Goal: Information Seeking & Learning: Learn about a topic

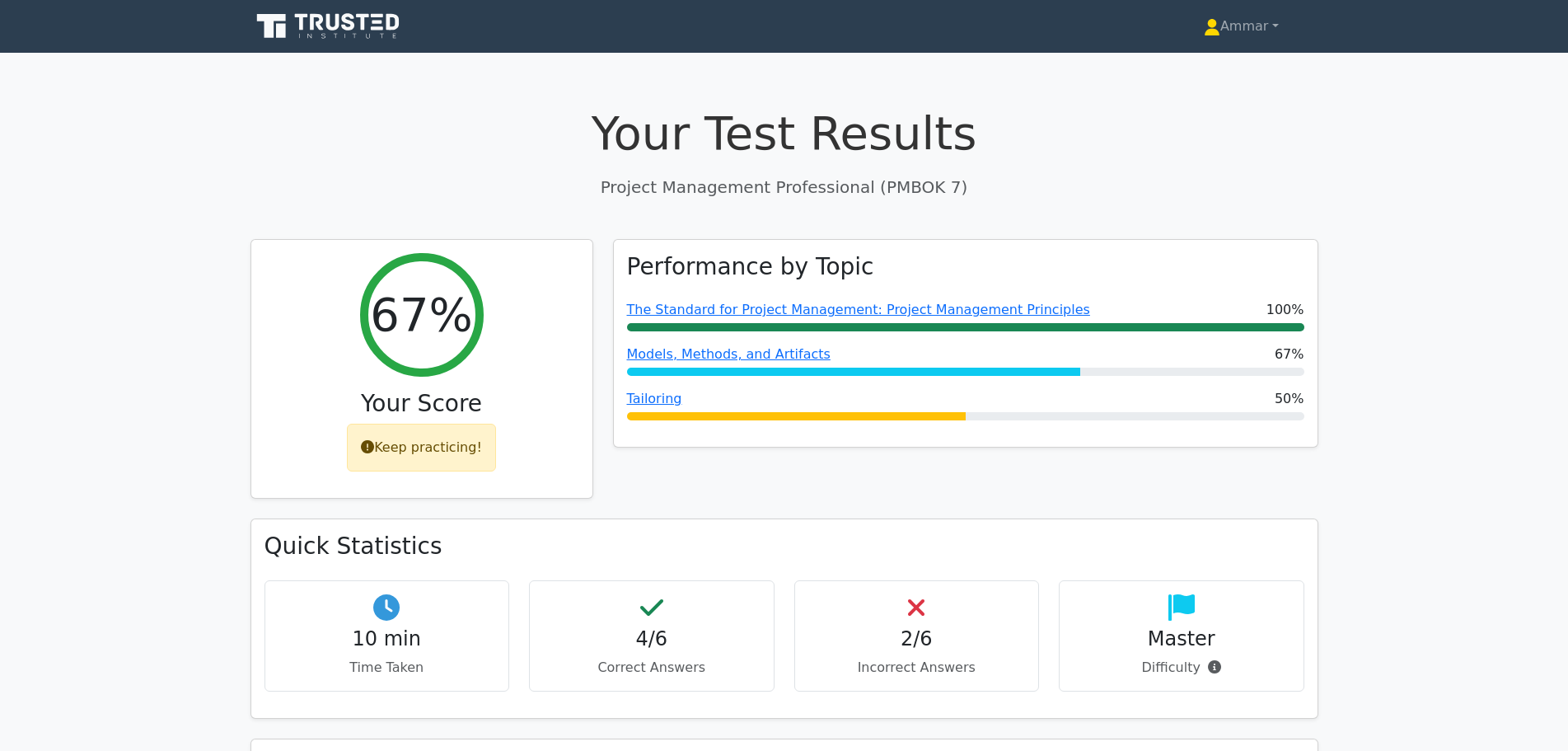
click at [328, 12] on icon at bounding box center [330, 26] width 158 height 31
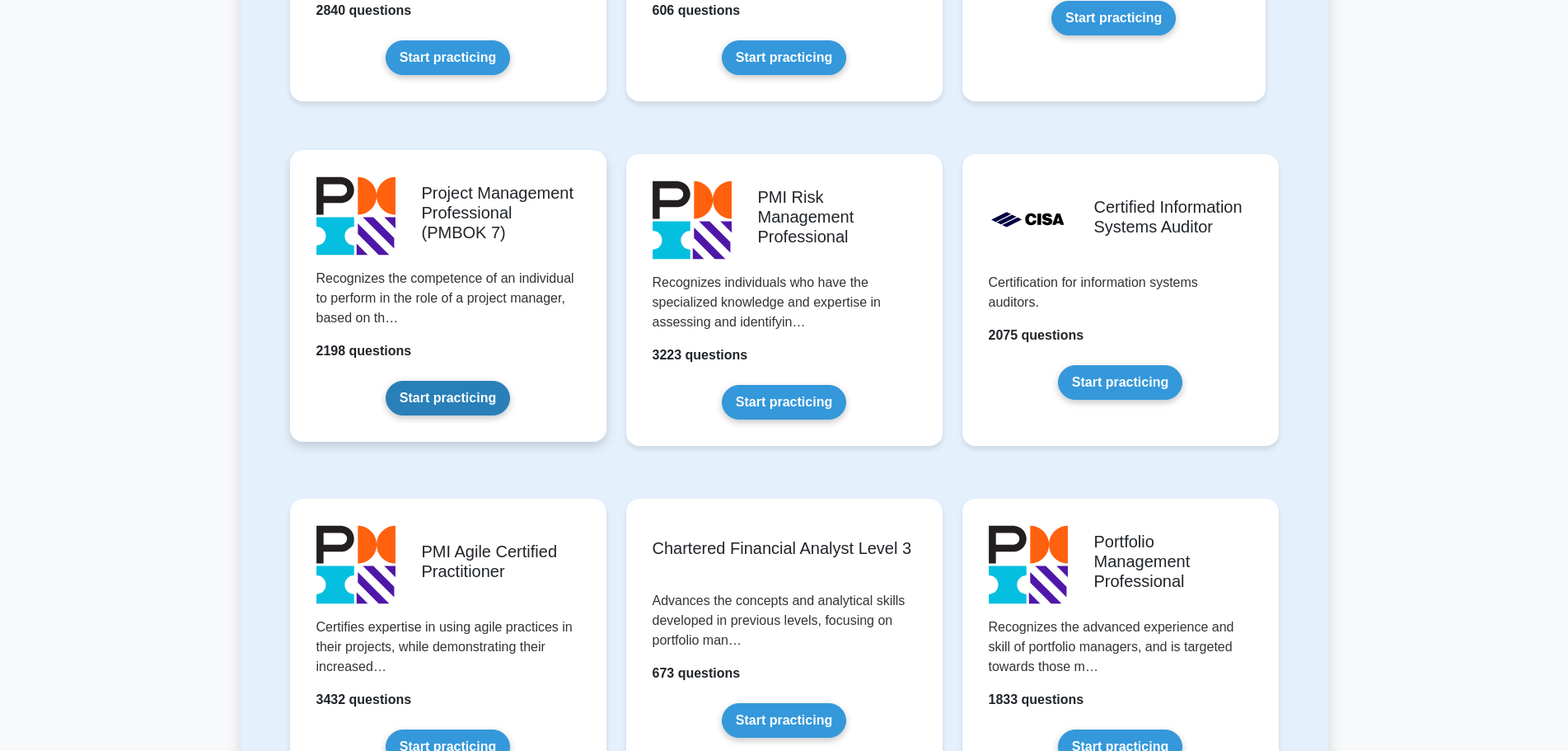
scroll to position [1319, 0]
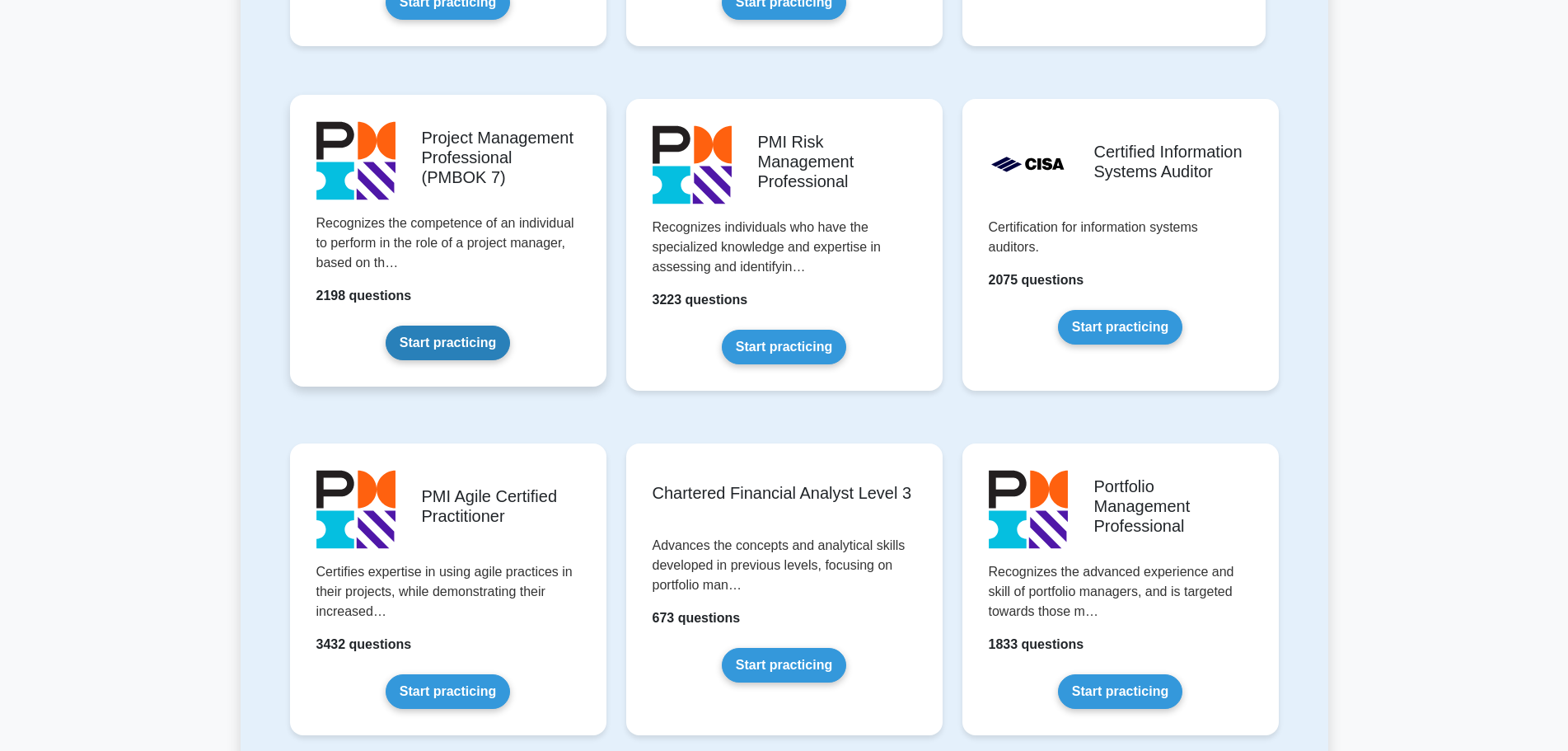
click at [421, 360] on link "Start practicing" at bounding box center [447, 343] width 125 height 34
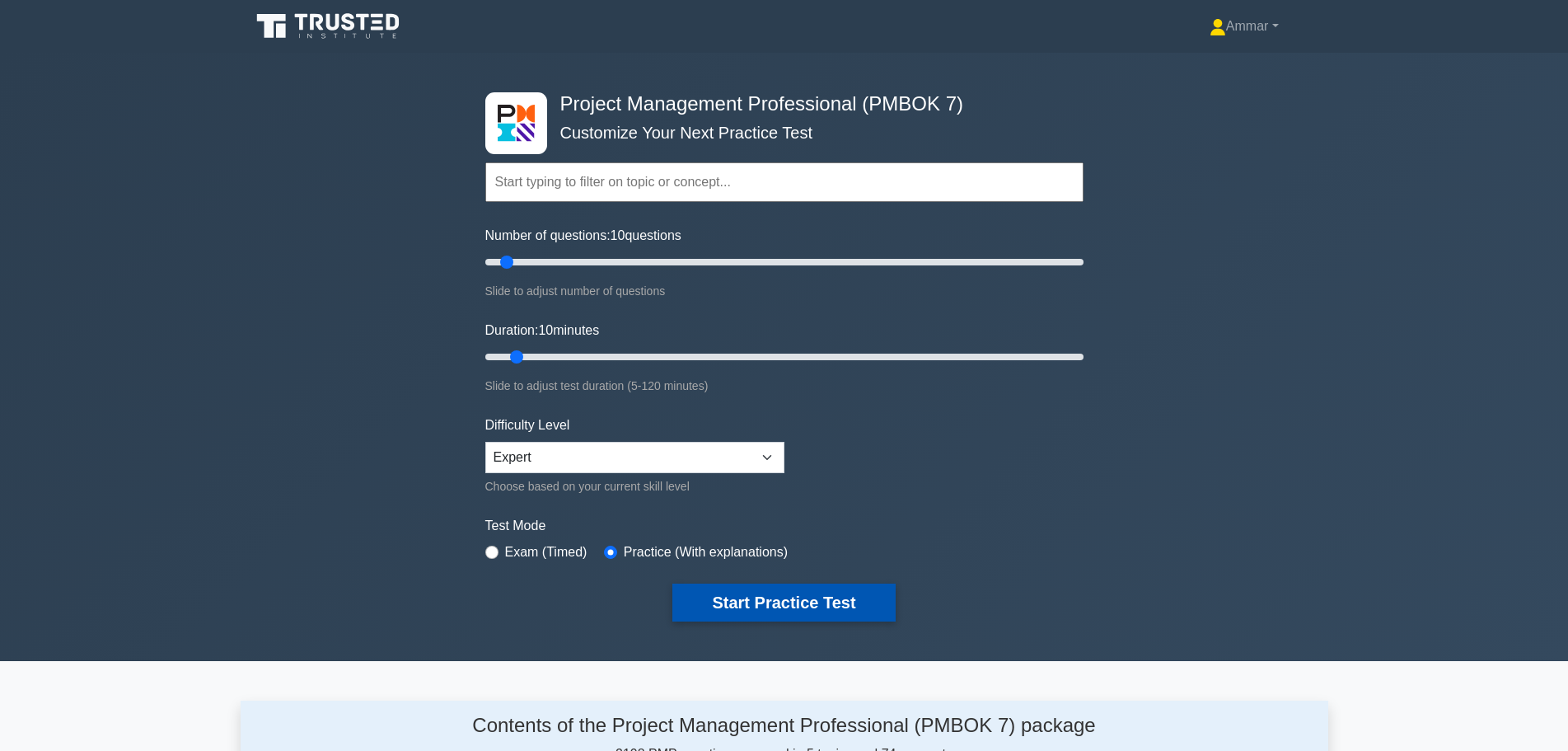
click at [713, 589] on button "Start Practice Test" at bounding box center [783, 602] width 222 height 38
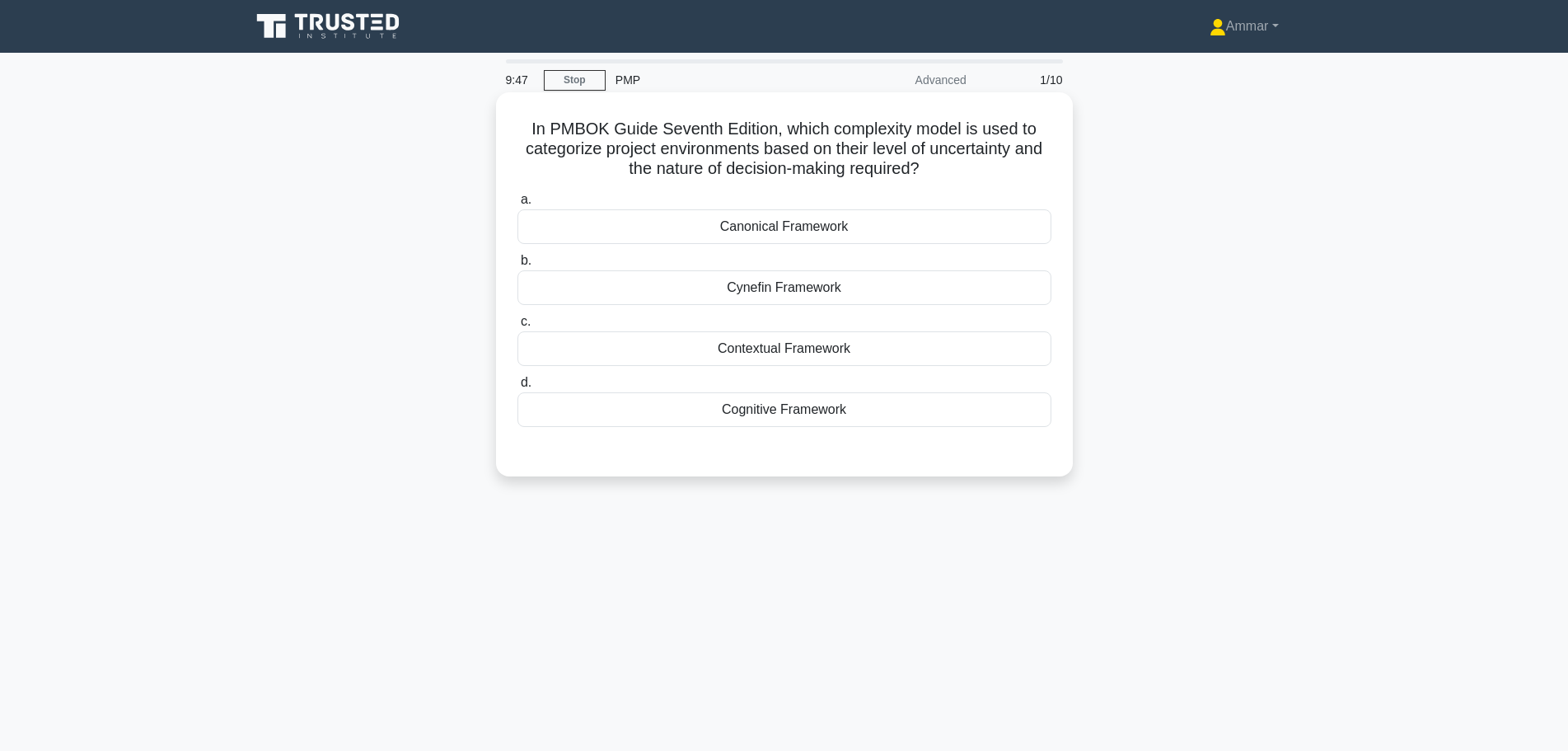
drag, startPoint x: 671, startPoint y: 229, endPoint x: 977, endPoint y: 253, distance: 306.9
click at [977, 253] on div "a. Canonical Framework b. Cynefin Framework c. d." at bounding box center [784, 308] width 554 height 244
click at [621, 191] on label "a. Canonical Framework" at bounding box center [784, 217] width 534 height 54
click at [517, 194] on input "a. Canonical Framework" at bounding box center [517, 199] width 0 height 10
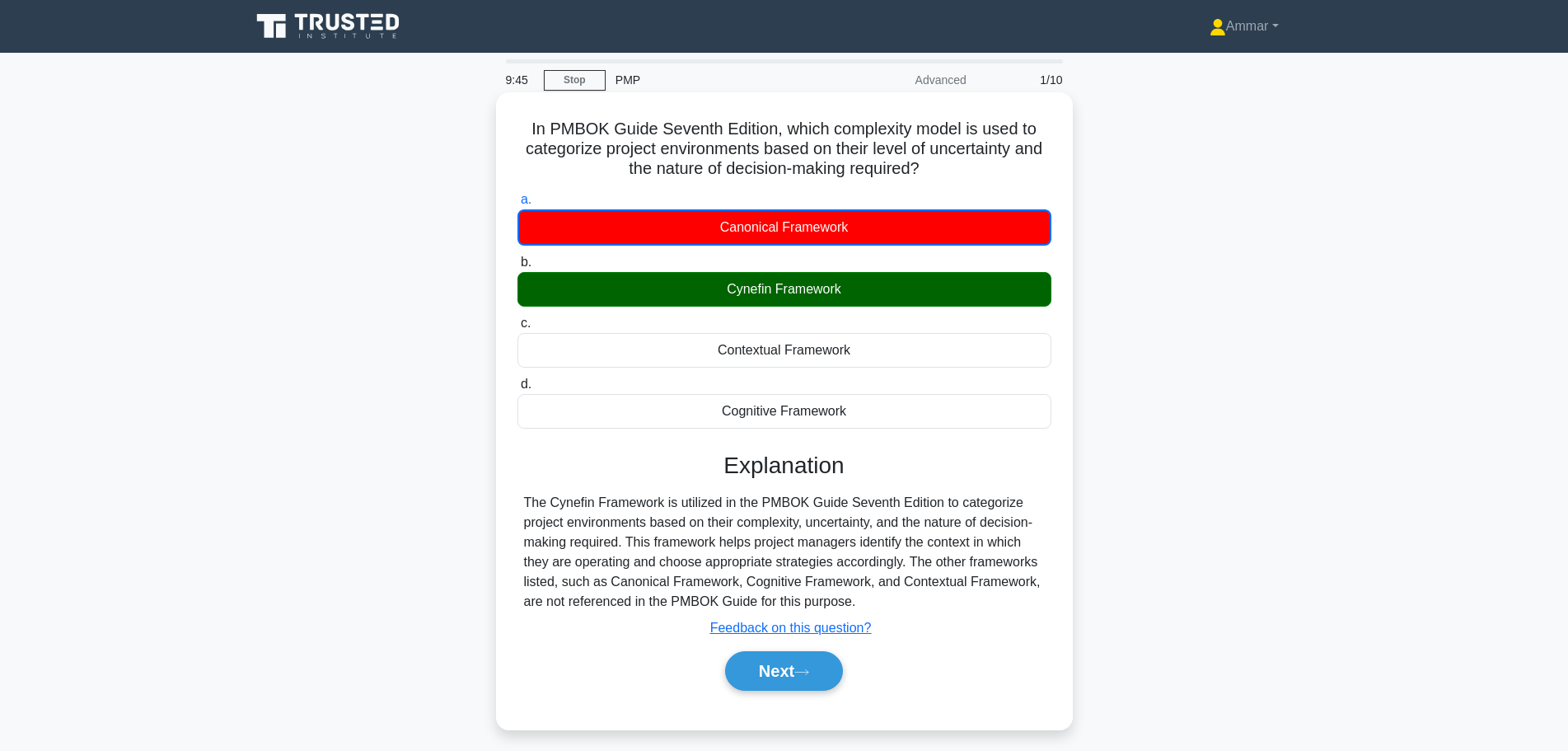
drag, startPoint x: 593, startPoint y: 192, endPoint x: 794, endPoint y: 273, distance: 216.7
click at [794, 273] on div "a. Canonical Framework b. Cynefin Framework c. d." at bounding box center [784, 309] width 554 height 246
click at [1010, 308] on div "a. Canonical Framework b. Cynefin Framework c. d." at bounding box center [784, 309] width 554 height 246
click at [825, 284] on div "Cynefin Framework" at bounding box center [784, 290] width 534 height 34
click at [517, 268] on input "b. Cynefin Framework" at bounding box center [517, 262] width 0 height 10
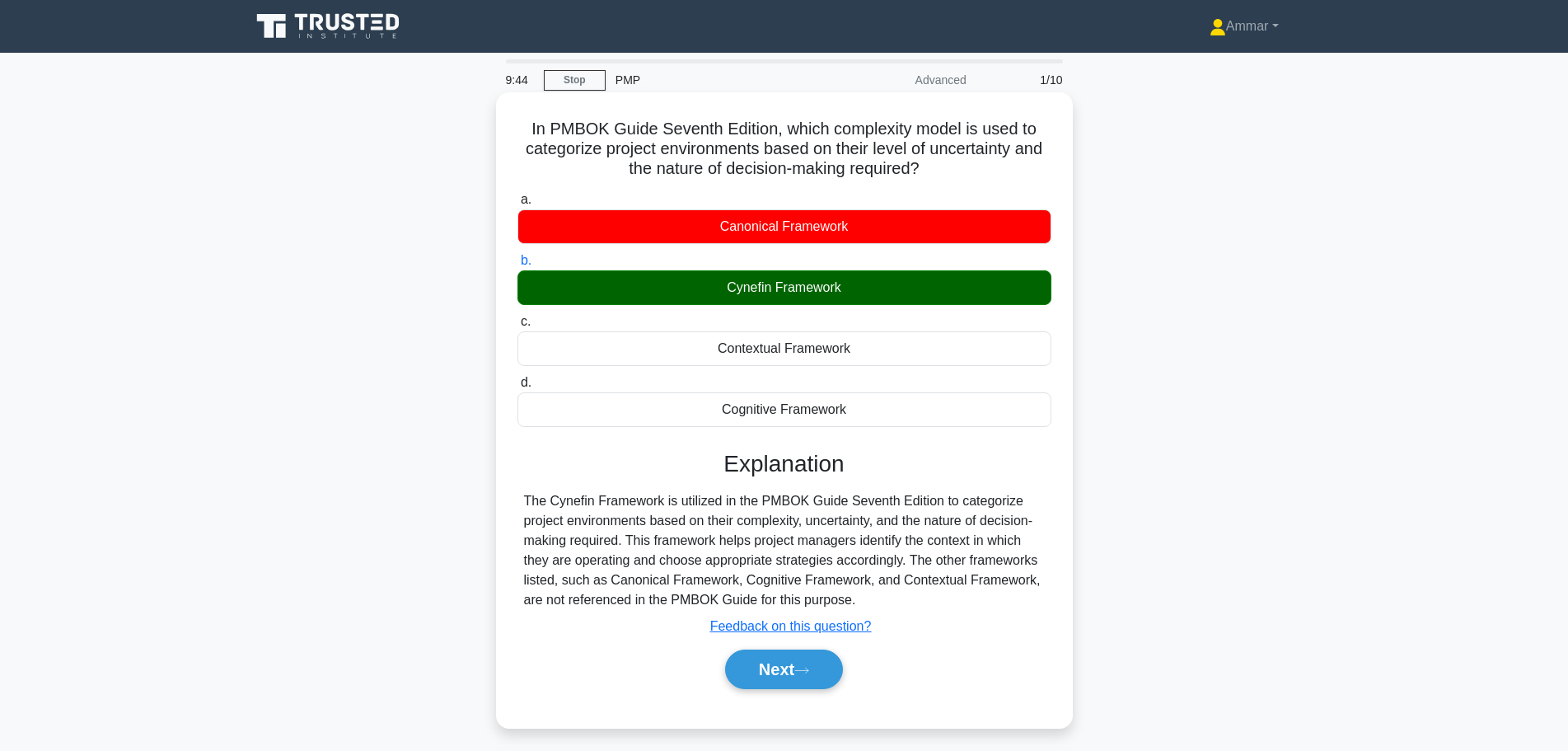
click at [825, 284] on div "Cynefin Framework" at bounding box center [784, 288] width 534 height 34
click at [517, 266] on input "b. Cynefin Framework" at bounding box center [517, 260] width 0 height 10
click at [828, 284] on div "Cynefin Framework" at bounding box center [784, 288] width 534 height 34
click at [517, 266] on input "b. Cynefin Framework" at bounding box center [517, 260] width 0 height 10
click at [695, 288] on div "Cynefin Framework" at bounding box center [784, 288] width 534 height 34
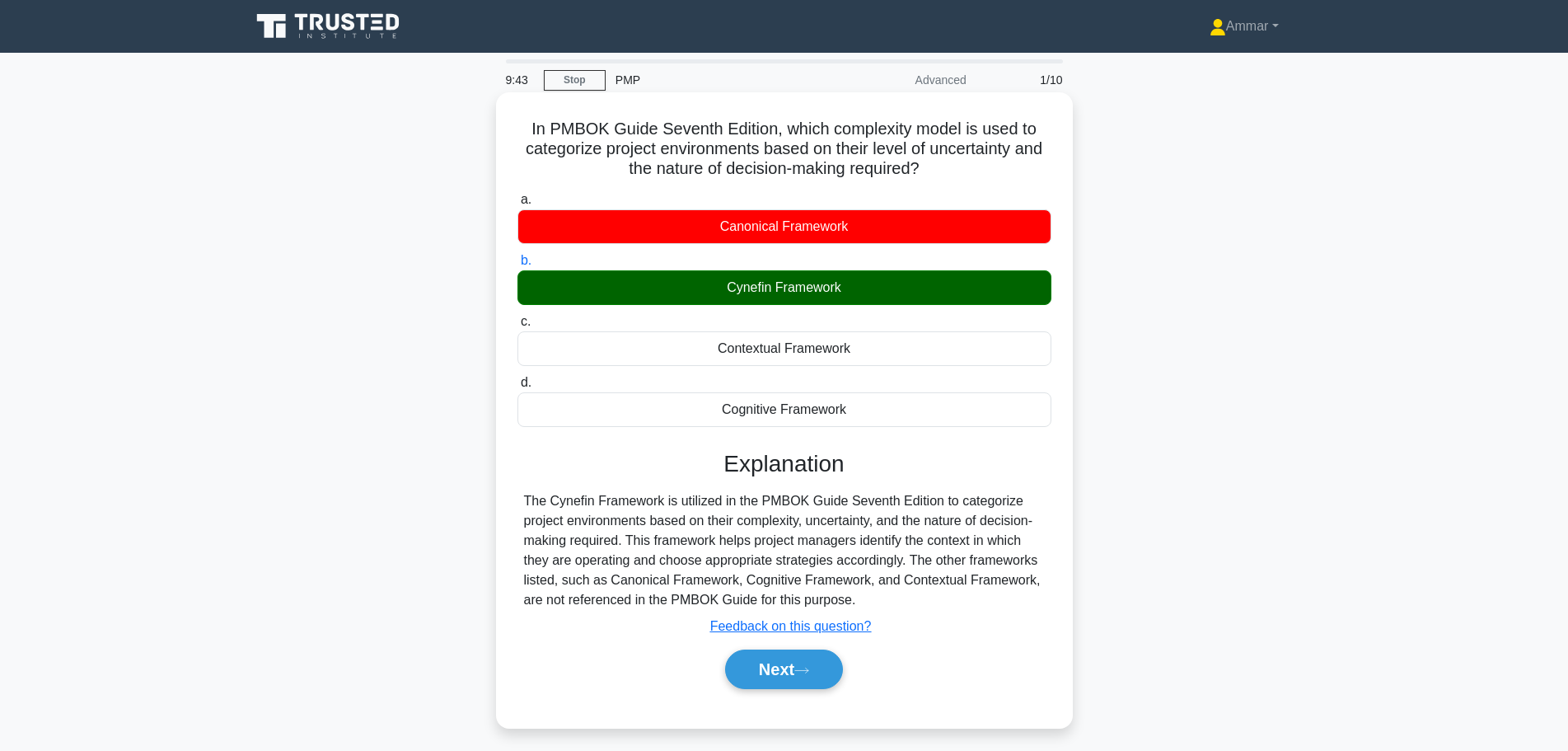
click at [517, 266] on input "b. Cynefin Framework" at bounding box center [517, 260] width 0 height 10
click at [695, 288] on div "Cynefin Framework" at bounding box center [784, 288] width 534 height 34
click at [517, 266] on input "b. Cynefin Framework" at bounding box center [517, 260] width 0 height 10
click at [695, 287] on div "Cynefin Framework" at bounding box center [784, 288] width 534 height 34
click at [517, 266] on input "b. Cynefin Framework" at bounding box center [517, 260] width 0 height 10
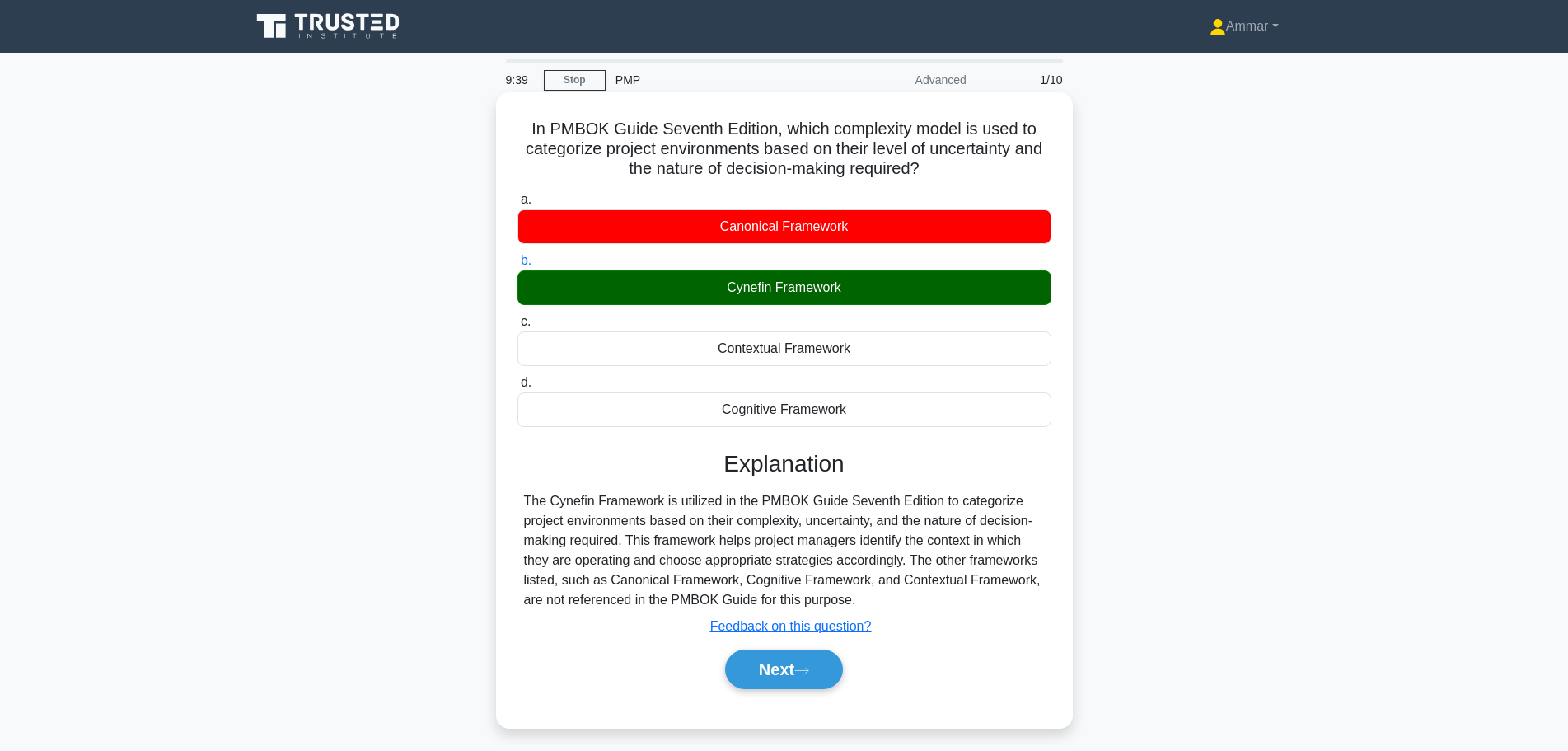
drag, startPoint x: 684, startPoint y: 217, endPoint x: 951, endPoint y: 229, distance: 267.3
click at [951, 229] on div "Canonical Framework" at bounding box center [784, 227] width 534 height 34
click at [702, 344] on div "Contextual Framework" at bounding box center [784, 349] width 534 height 34
click at [517, 327] on input "c. Contextual Framework" at bounding box center [517, 321] width 0 height 10
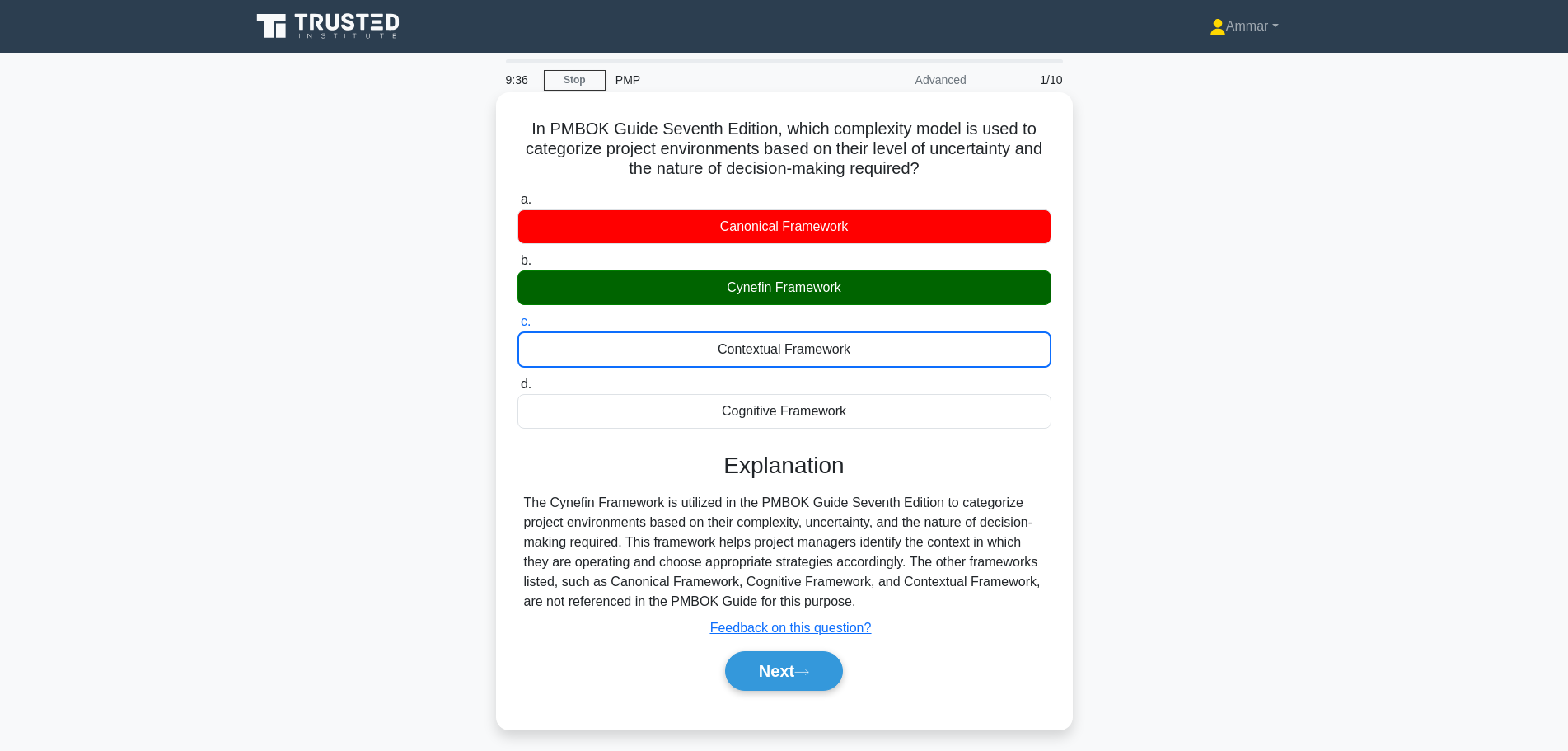
drag, startPoint x: 704, startPoint y: 344, endPoint x: 940, endPoint y: 362, distance: 236.7
click at [940, 362] on div "Contextual Framework" at bounding box center [784, 350] width 534 height 36
click at [517, 327] on input "c. Contextual Framework" at bounding box center [517, 321] width 0 height 10
click at [690, 400] on div "Cognitive Framework" at bounding box center [784, 412] width 534 height 34
click at [517, 390] on input "d. Cognitive Framework" at bounding box center [517, 384] width 0 height 10
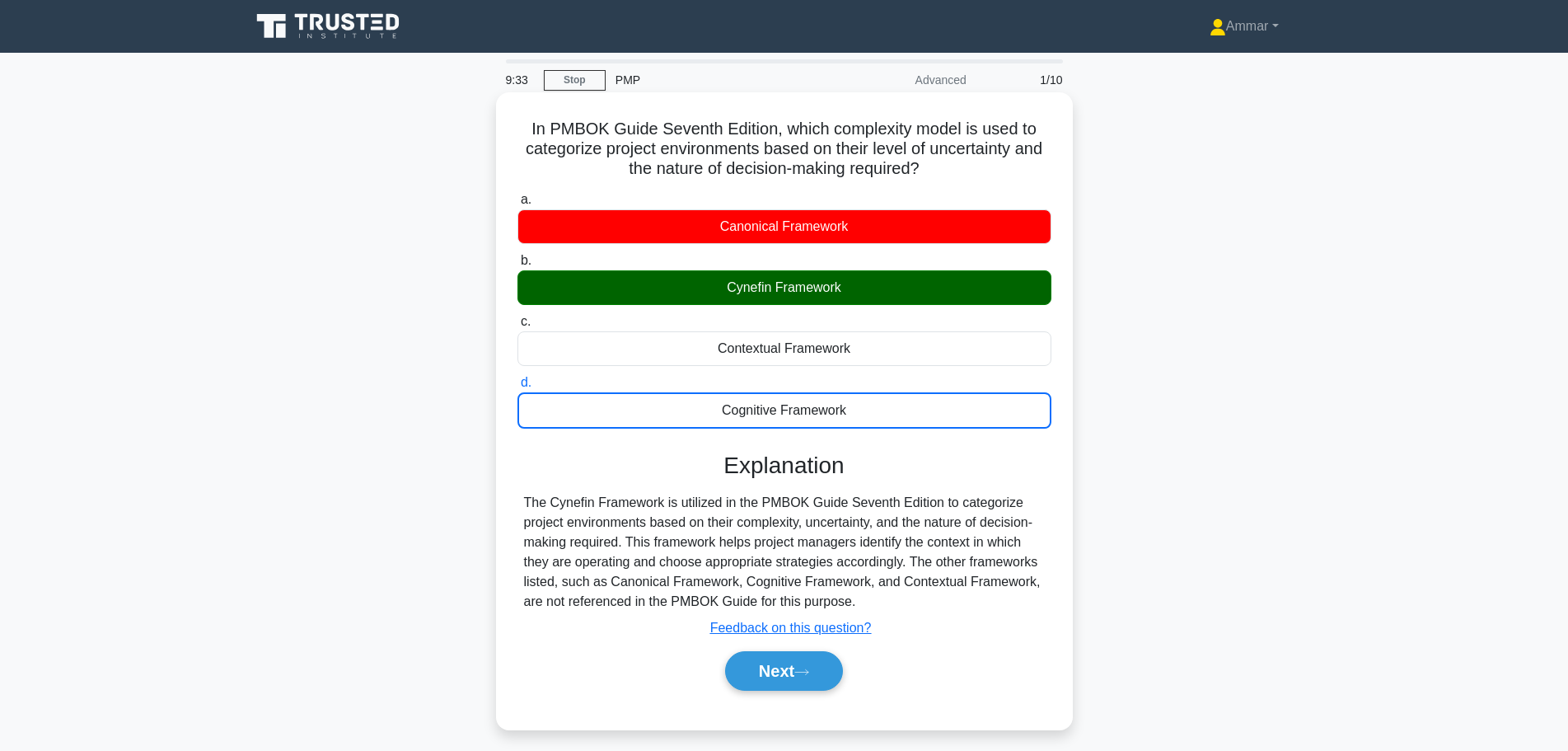
drag, startPoint x: 690, startPoint y: 400, endPoint x: 1034, endPoint y: 412, distance: 344.2
click at [1034, 412] on div "Cognitive Framework" at bounding box center [784, 411] width 534 height 36
click at [517, 388] on input "d. Cognitive Framework" at bounding box center [517, 382] width 0 height 10
click at [707, 292] on div "Cynefin Framework" at bounding box center [784, 288] width 534 height 34
click at [517, 266] on input "b. Cynefin Framework" at bounding box center [517, 260] width 0 height 10
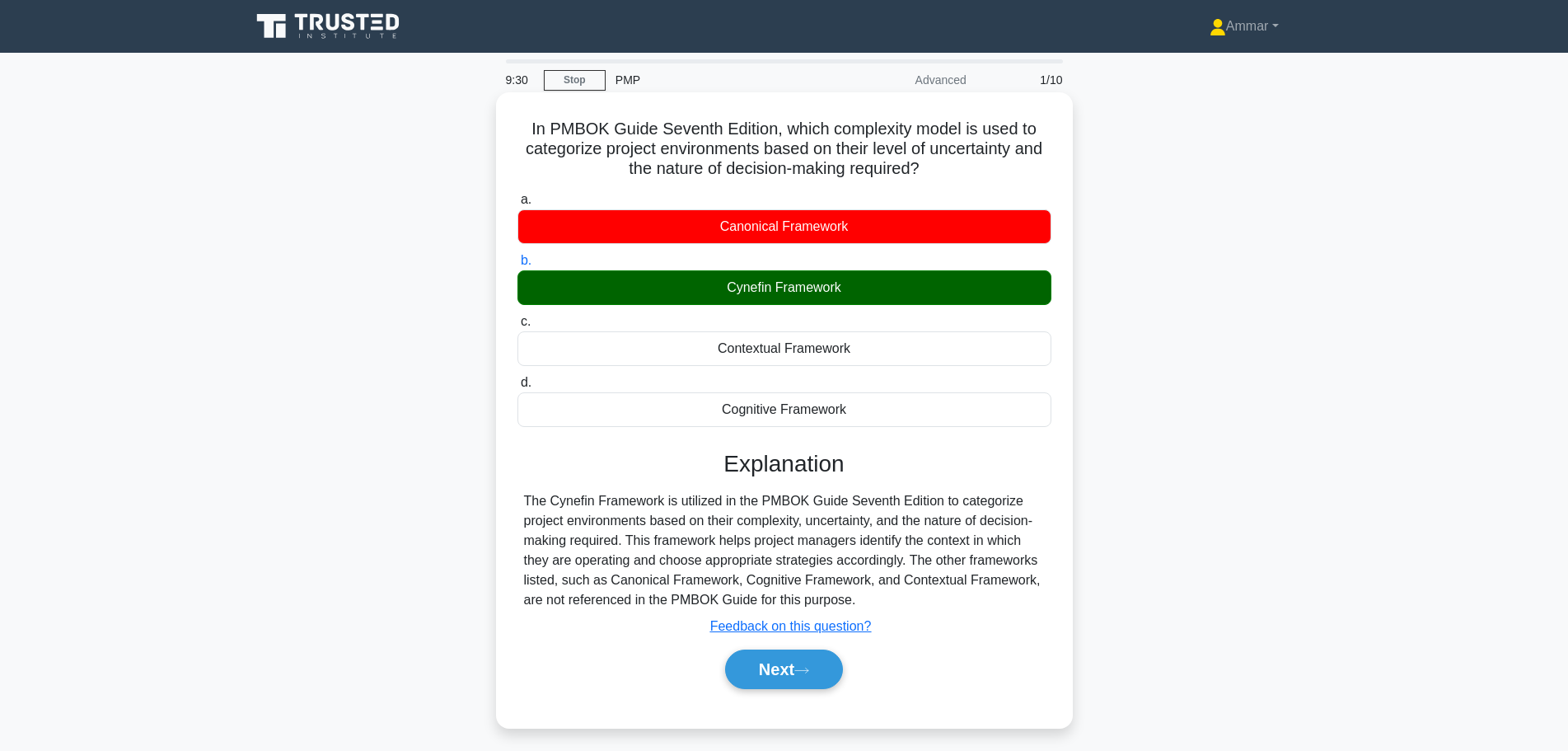
click at [707, 292] on div "Cynefin Framework" at bounding box center [784, 288] width 534 height 34
click at [517, 266] on input "b. Cynefin Framework" at bounding box center [517, 260] width 0 height 10
click at [702, 290] on div "Cynefin Framework" at bounding box center [784, 288] width 534 height 34
click at [517, 266] on input "b. Cynefin Framework" at bounding box center [517, 260] width 0 height 10
click at [702, 294] on div "Cynefin Framework" at bounding box center [784, 288] width 534 height 34
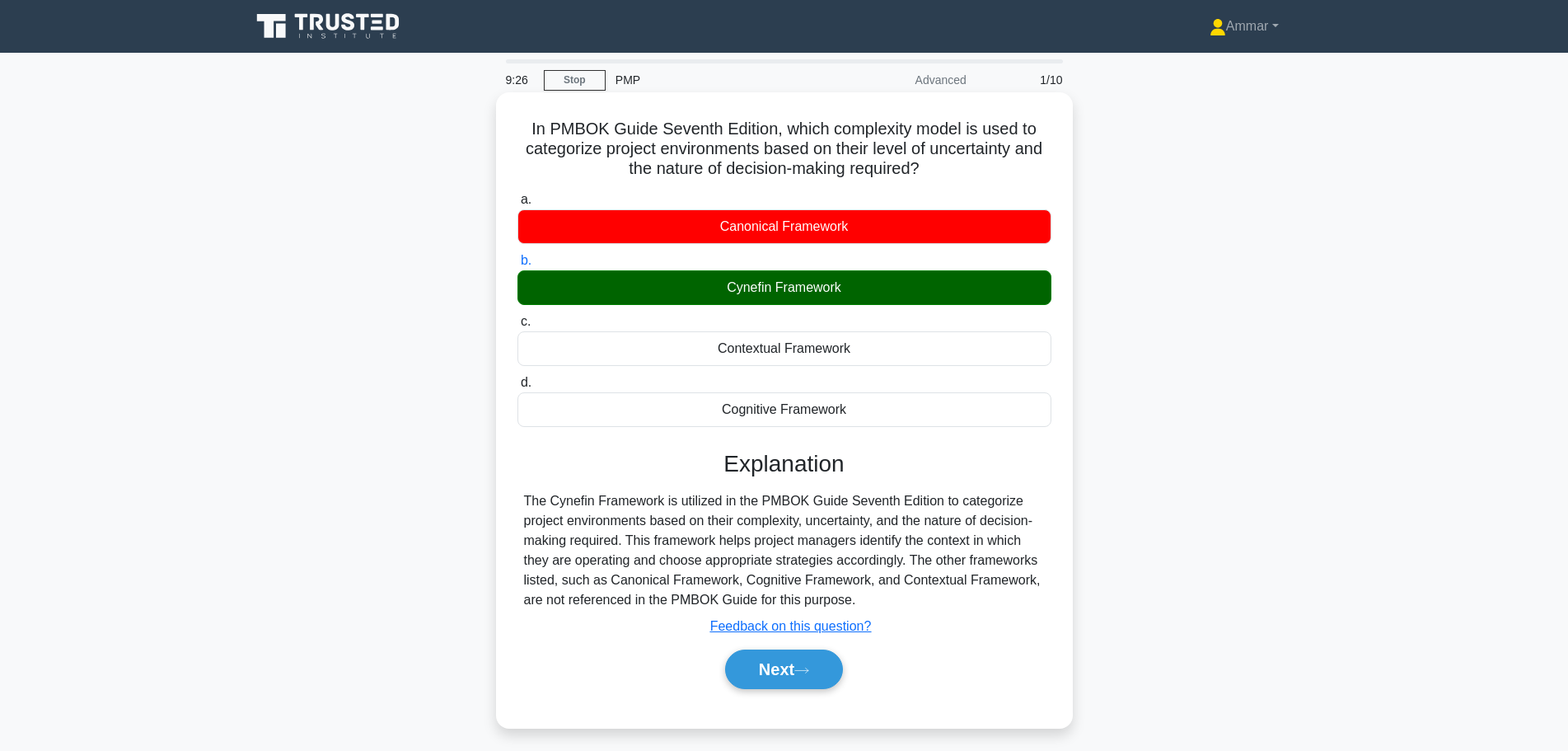
click at [517, 266] on input "b. Cynefin Framework" at bounding box center [517, 260] width 0 height 10
click at [702, 294] on div "Cynefin Framework" at bounding box center [784, 288] width 534 height 34
click at [517, 266] on input "b. Cynefin Framework" at bounding box center [517, 260] width 0 height 10
click at [702, 294] on div "Cynefin Framework" at bounding box center [784, 288] width 534 height 34
click at [517, 266] on input "b. Cynefin Framework" at bounding box center [517, 260] width 0 height 10
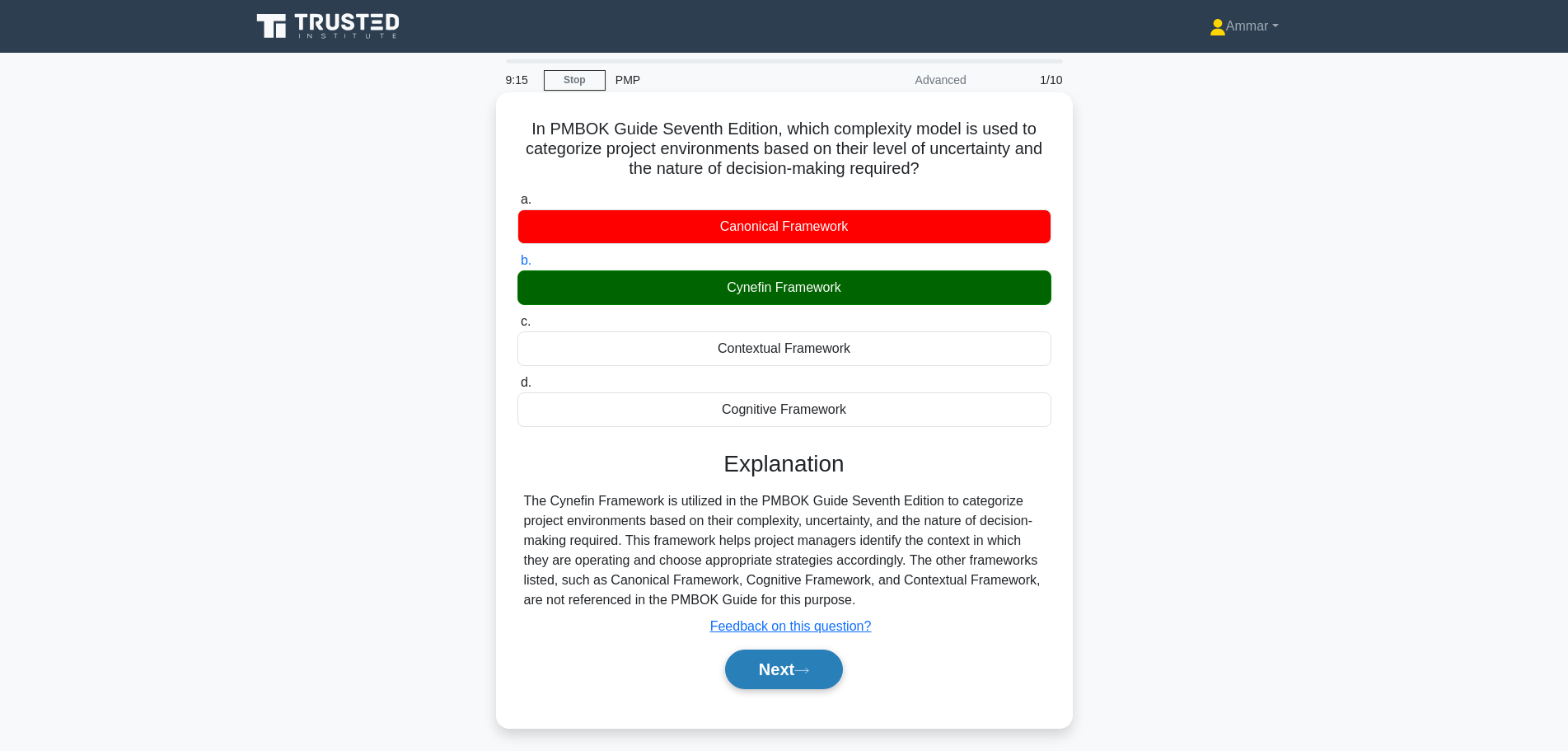
click at [741, 686] on button "Next" at bounding box center [783, 669] width 118 height 40
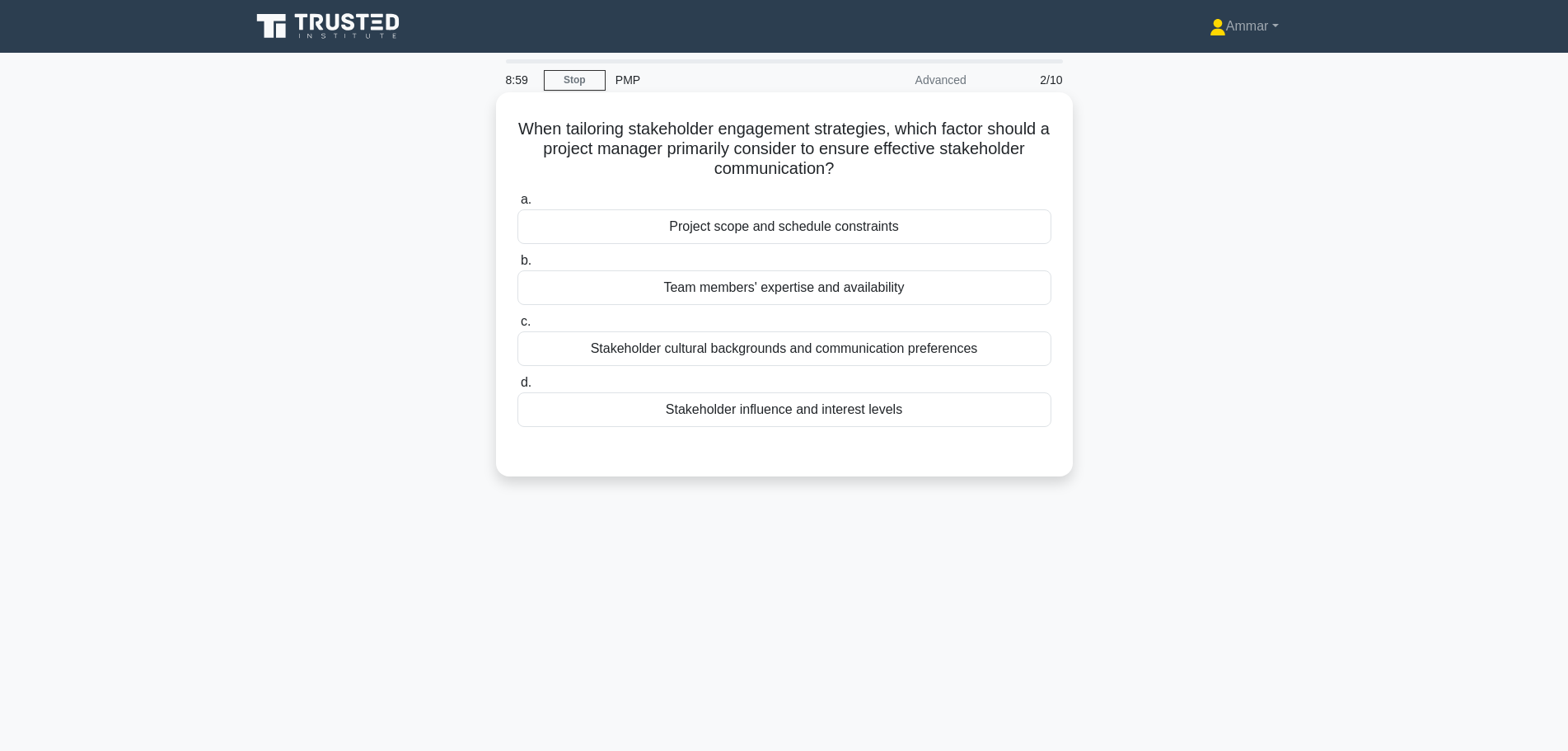
click at [897, 410] on div "Stakeholder influence and interest levels" at bounding box center [784, 410] width 534 height 34
click at [517, 388] on input "d. Stakeholder influence and interest levels" at bounding box center [517, 382] width 0 height 10
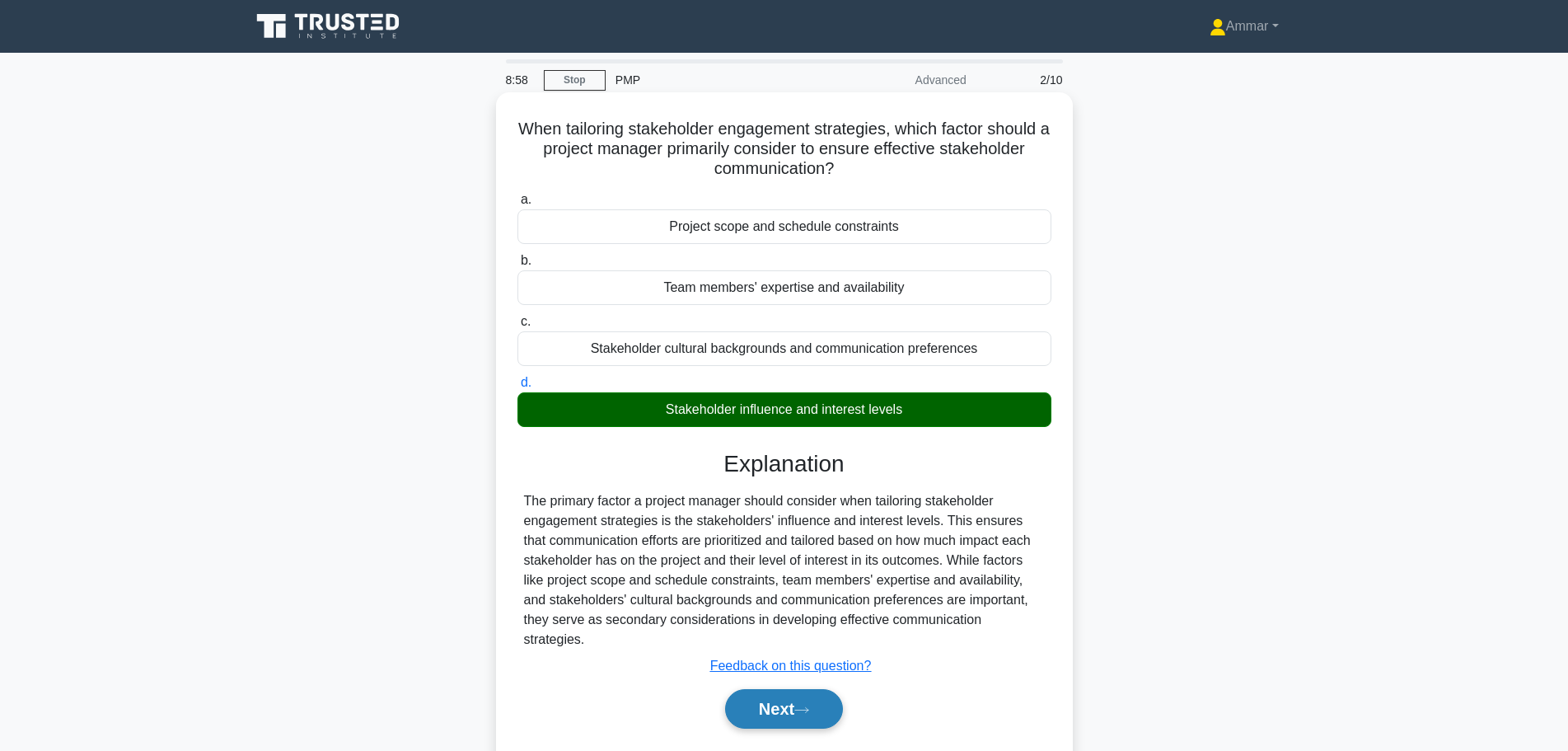
click at [828, 689] on button "Next" at bounding box center [783, 709] width 118 height 40
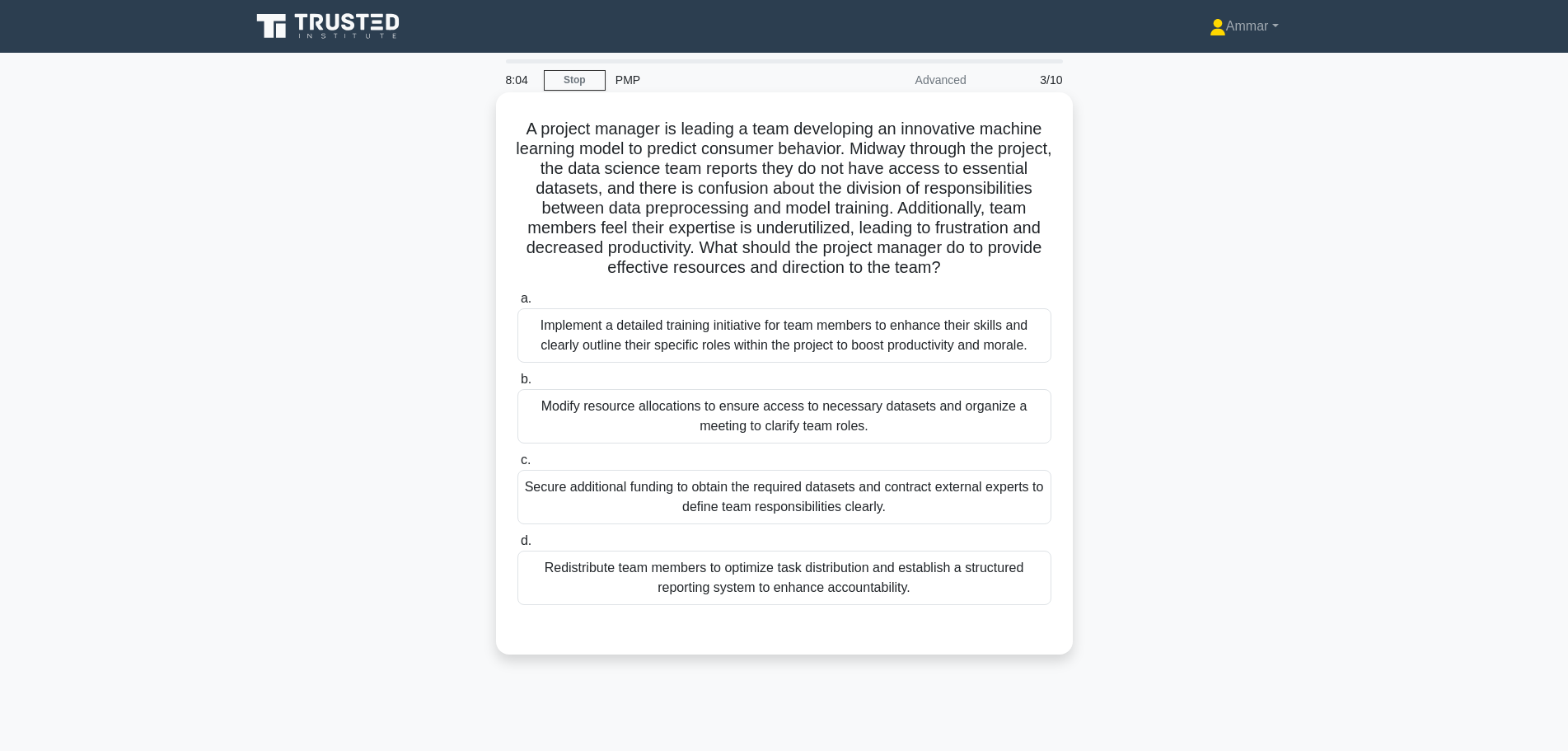
click at [787, 428] on div "Modify resource allocations to ensure access to necessary datasets and organize…" at bounding box center [784, 416] width 534 height 54
click at [517, 385] on input "b. Modify resource allocations to ensure access to necessary datasets and organ…" at bounding box center [517, 380] width 0 height 10
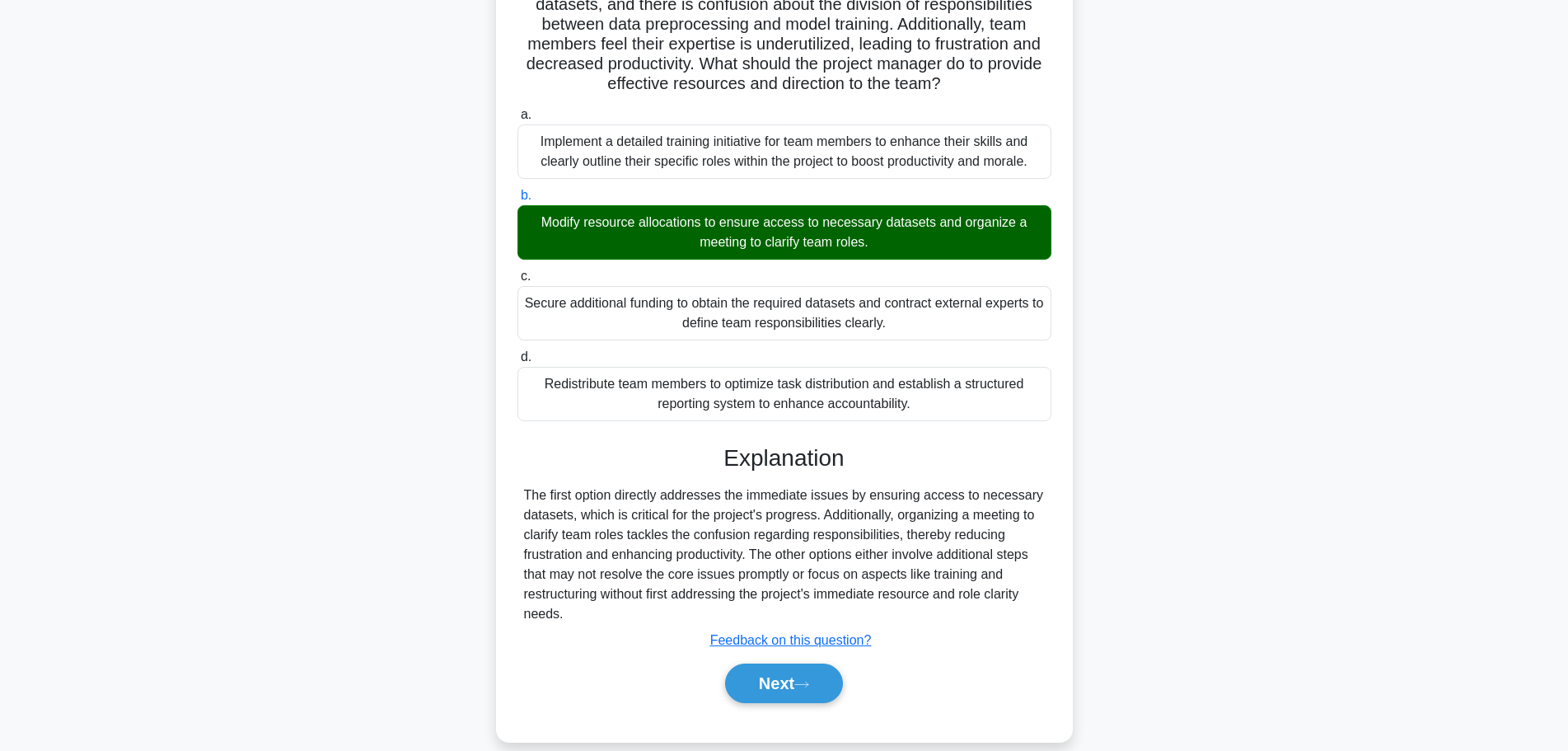
scroll to position [227, 0]
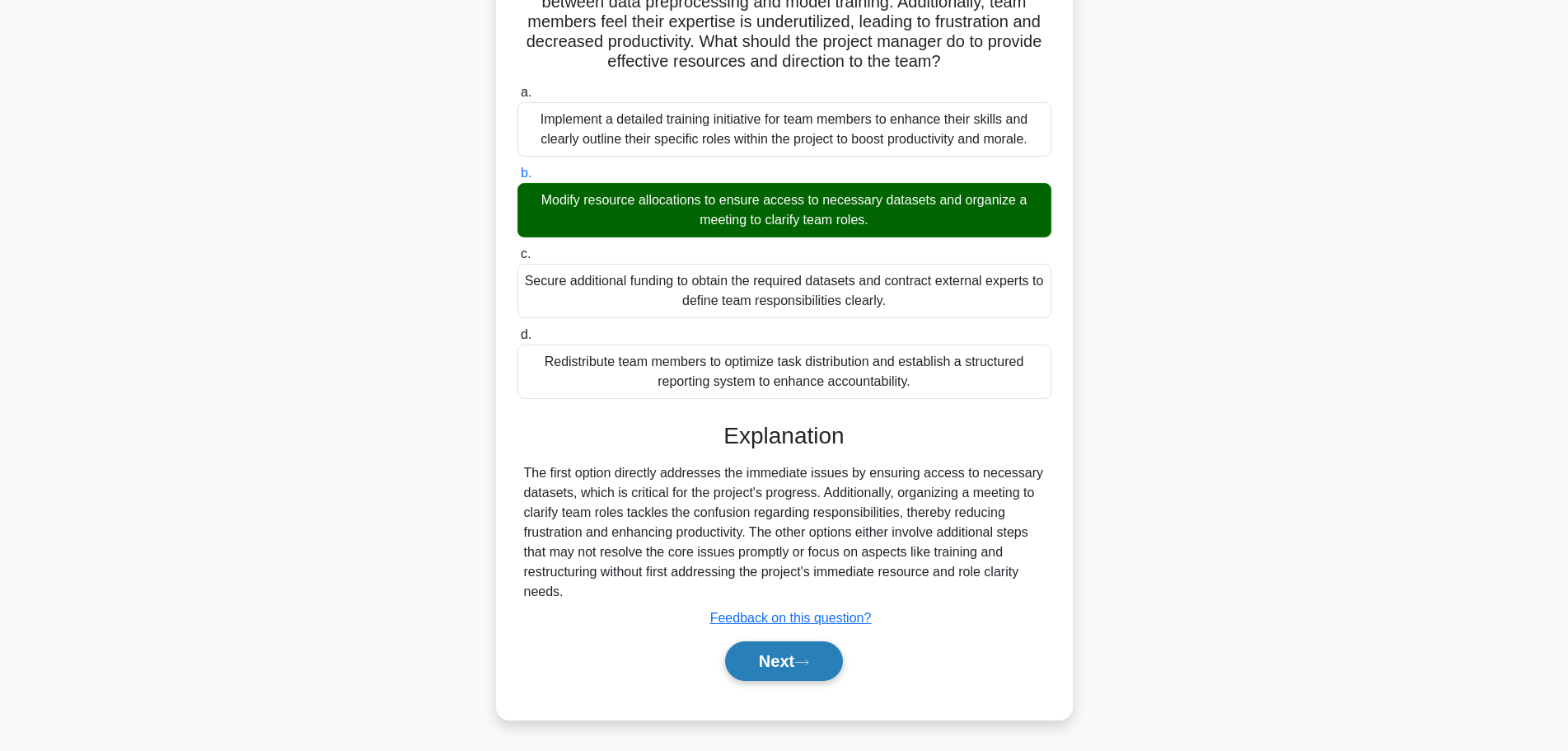
click at [785, 671] on button "Next" at bounding box center [783, 661] width 118 height 40
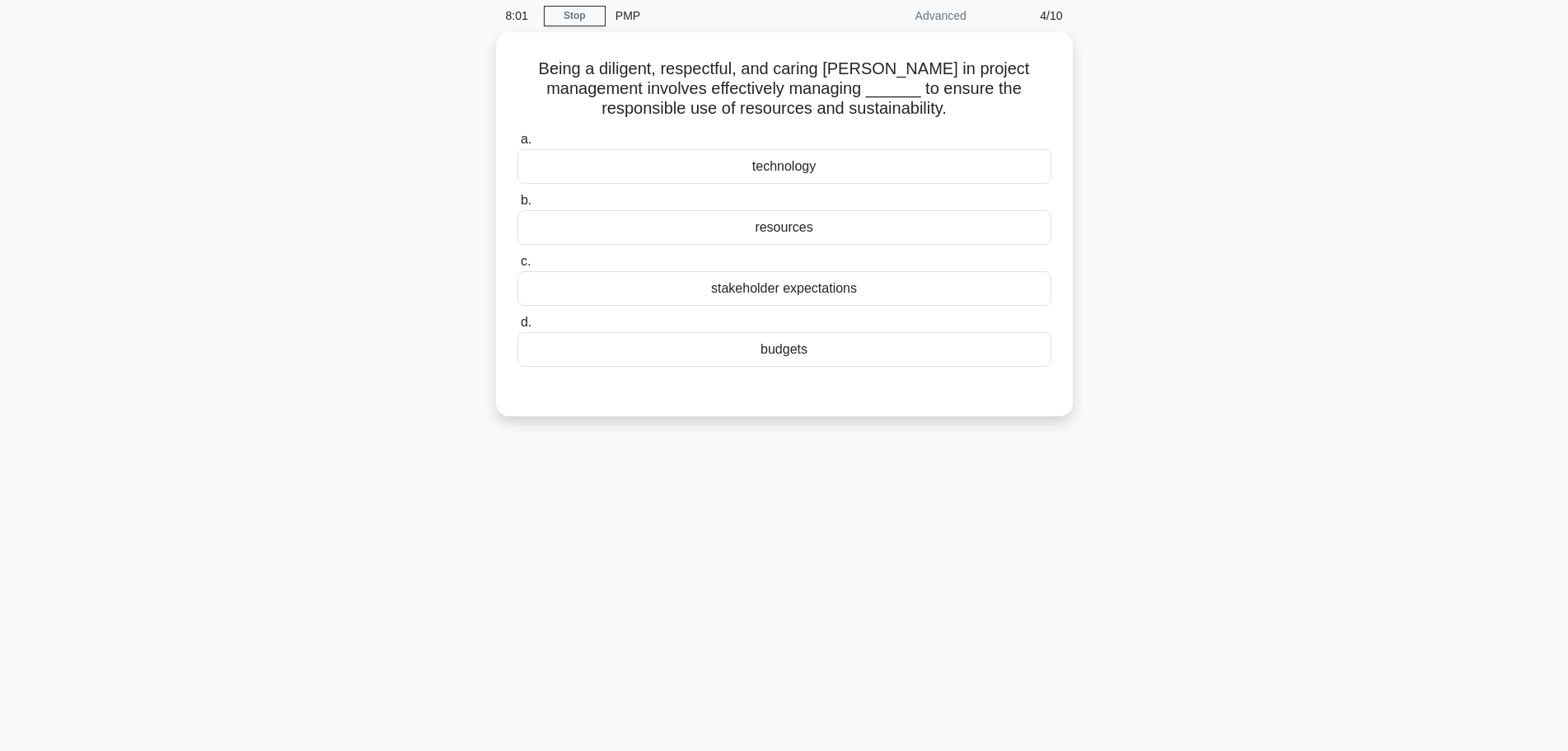
scroll to position [57, 0]
click at [852, 76] on h5 "Being a diligent, respectful, and caring [PERSON_NAME] in project management in…" at bounding box center [784, 92] width 537 height 61
click at [540, 77] on h5 "Being a diligent, respectful, and caring [PERSON_NAME] in project management in…" at bounding box center [784, 92] width 537 height 61
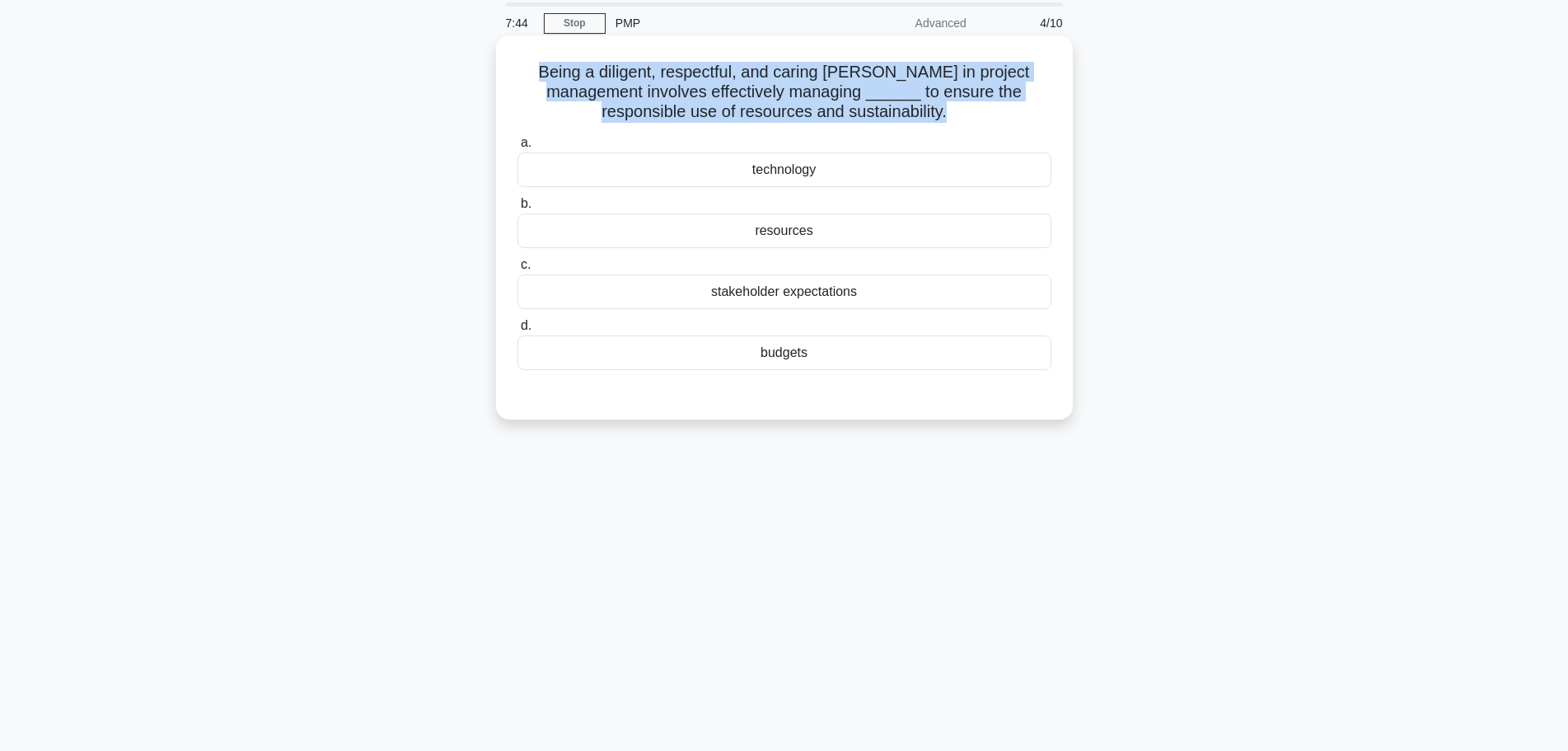
click at [540, 77] on h5 "Being a diligent, respectful, and caring [PERSON_NAME] in project management in…" at bounding box center [784, 92] width 537 height 61
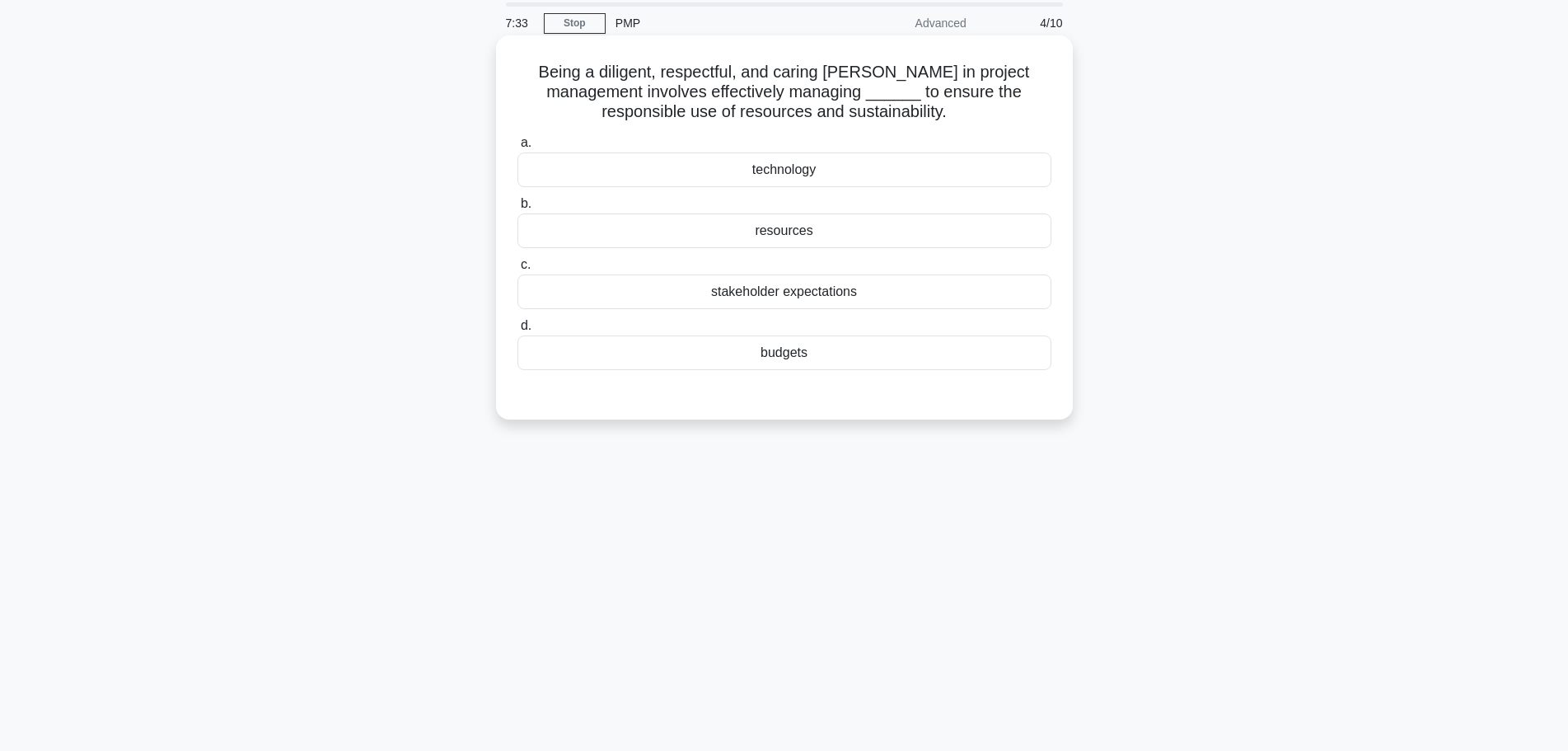
click at [779, 228] on div "resources" at bounding box center [784, 230] width 534 height 34
click at [517, 210] on input "b. resources" at bounding box center [517, 204] width 0 height 10
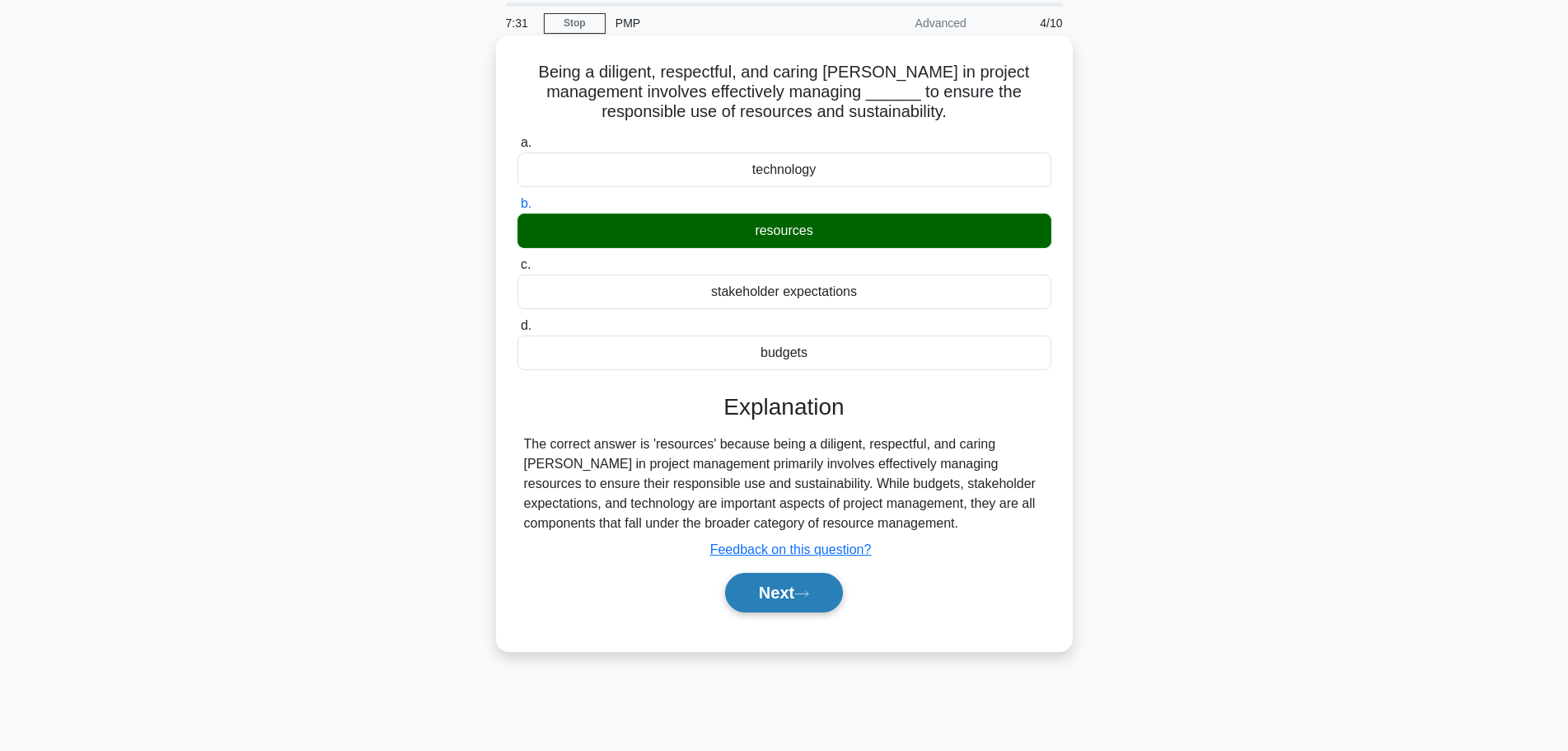
click at [764, 579] on button "Next" at bounding box center [783, 593] width 118 height 40
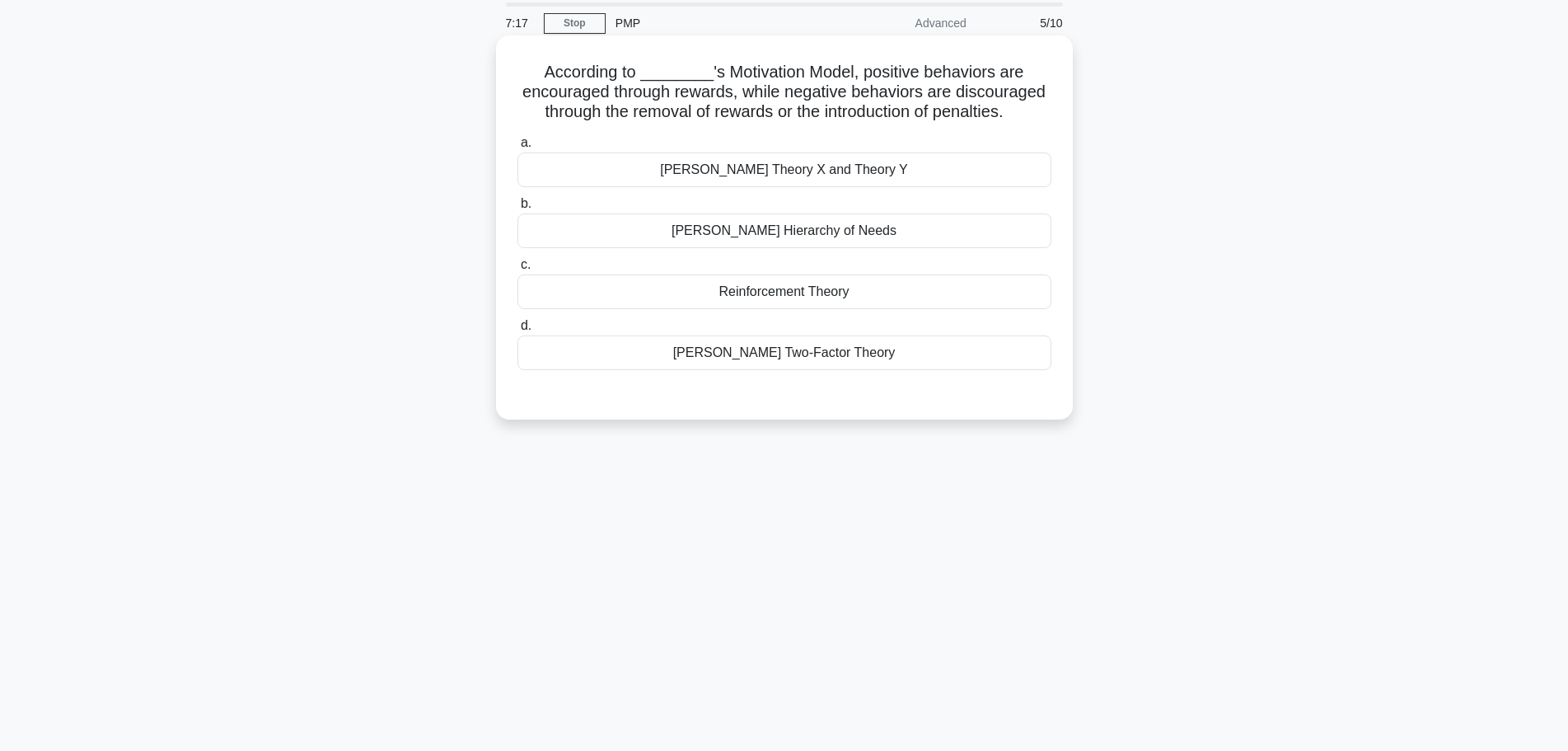
click at [860, 83] on h5 "According to ________'s Motivation Model, positive behaviors are encouraged thr…" at bounding box center [784, 92] width 537 height 61
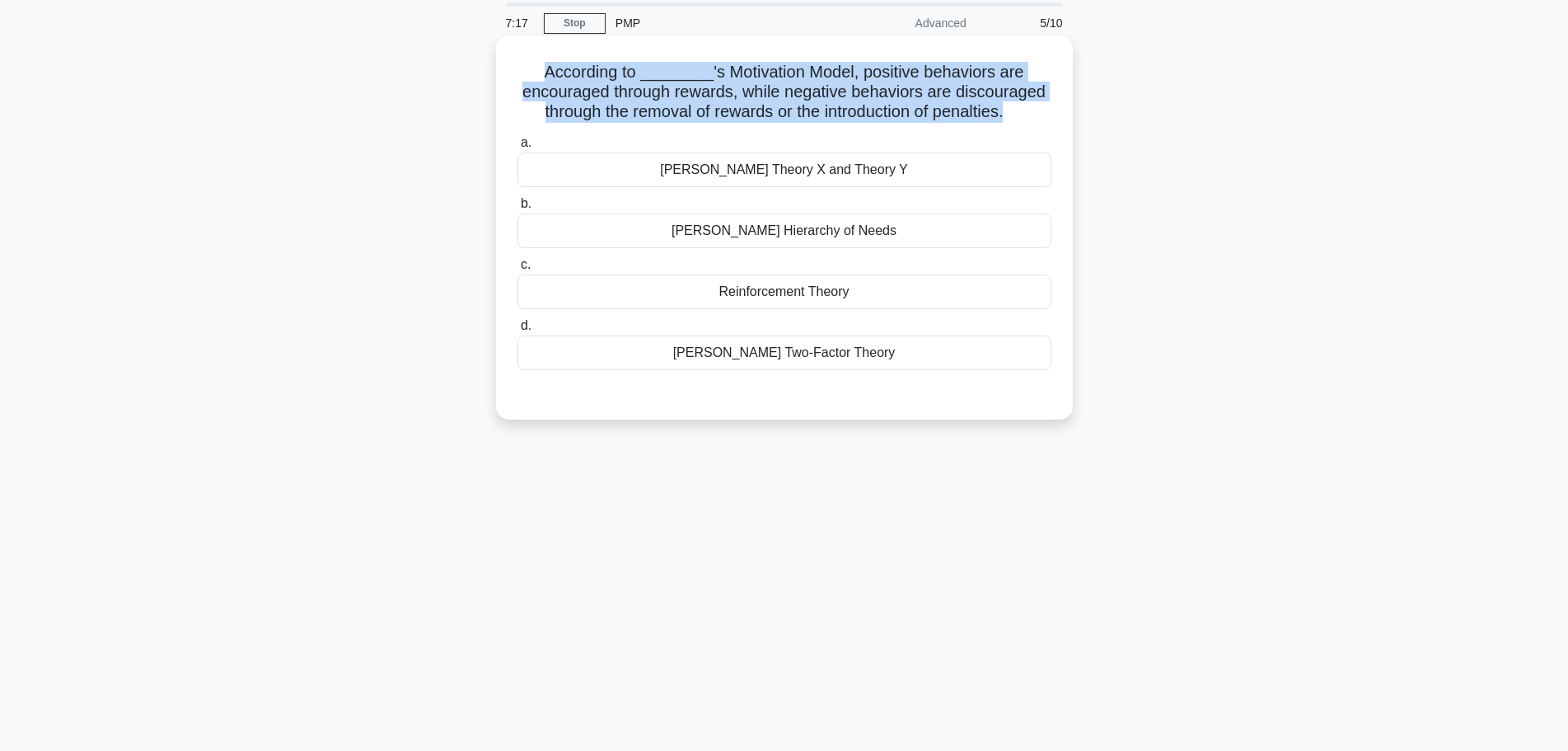
click at [860, 83] on h5 "According to ________'s Motivation Model, positive behaviors are encouraged thr…" at bounding box center [784, 92] width 537 height 61
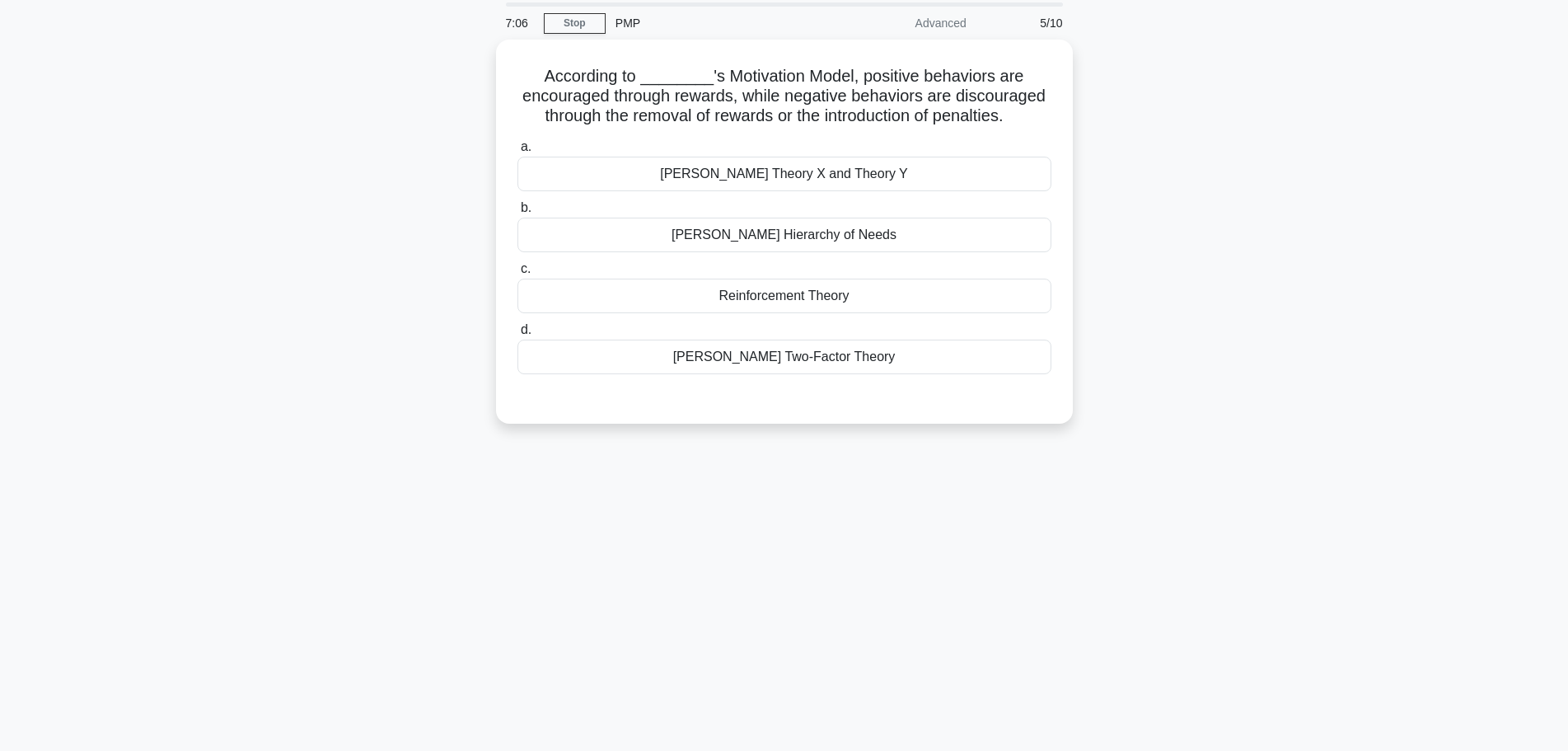
click at [1261, 259] on div "According to ________'s Motivation Model, positive behaviors are encouraged thr…" at bounding box center [784, 241] width 1087 height 404
click at [834, 173] on div "[PERSON_NAME] Theory X and Theory Y" at bounding box center [784, 169] width 534 height 34
click at [517, 149] on input "[PERSON_NAME] Theory X and Theory Y" at bounding box center [517, 143] width 0 height 10
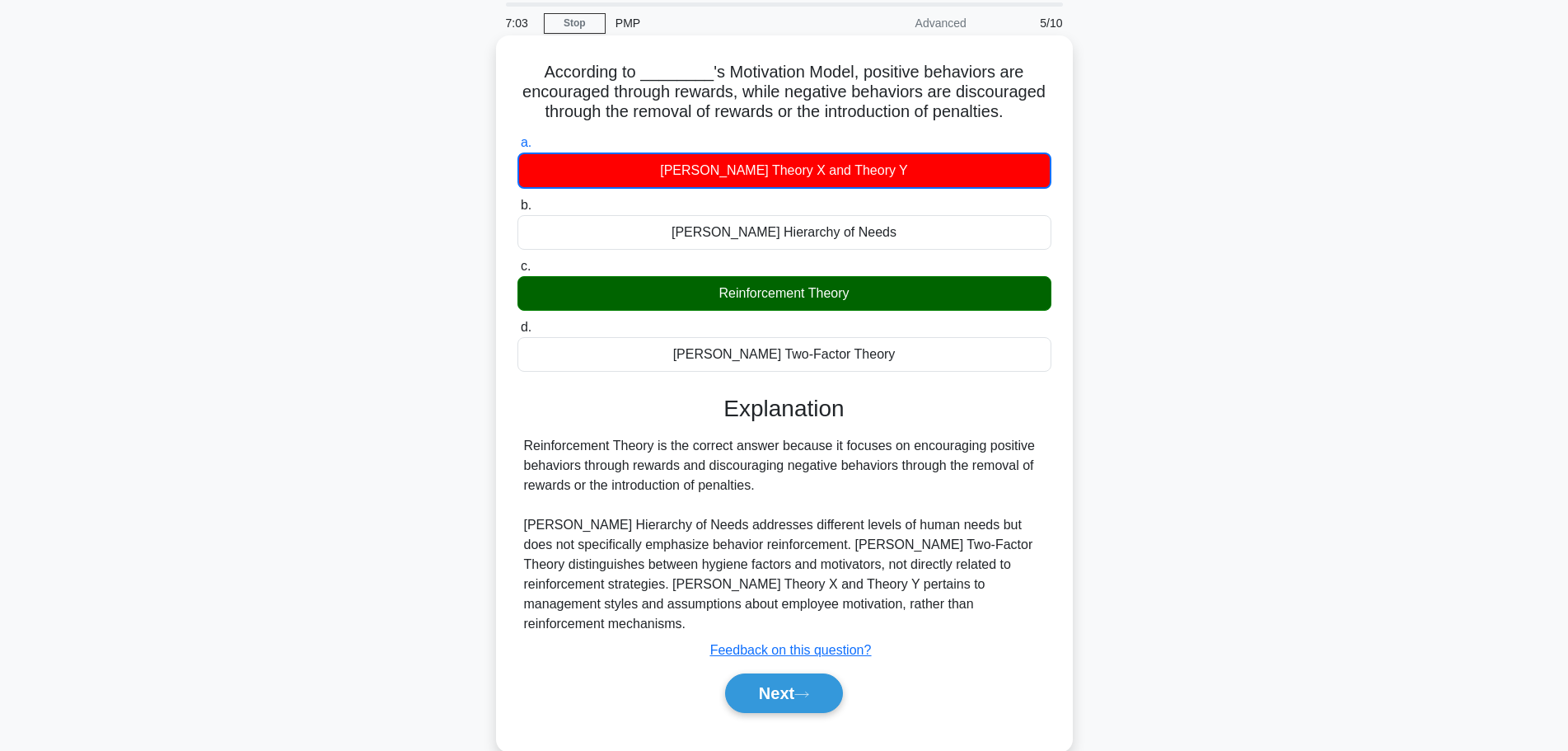
click at [779, 282] on div "Reinforcement Theory" at bounding box center [784, 293] width 534 height 34
click at [517, 272] on input "c. Reinforcement Theory" at bounding box center [517, 266] width 0 height 10
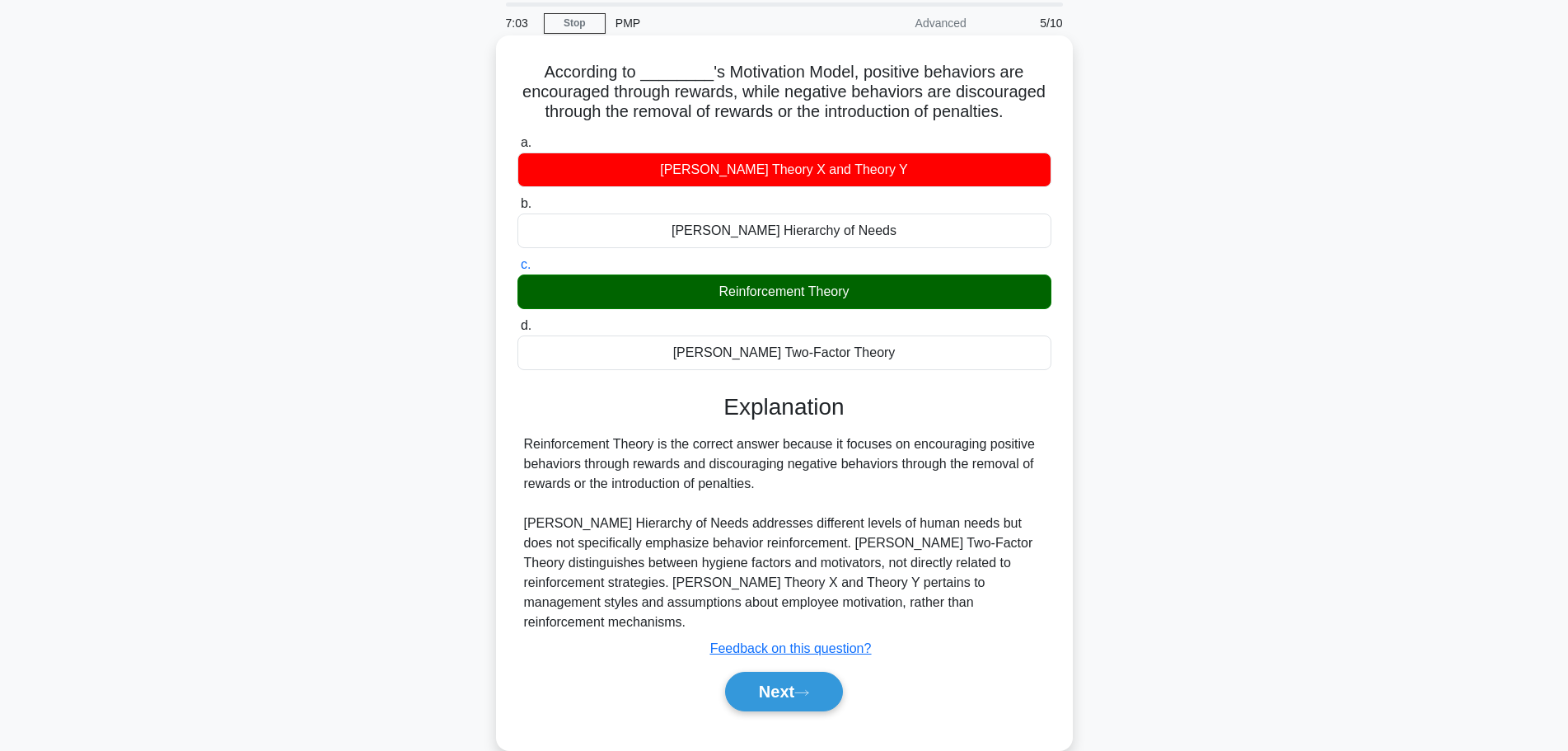
click at [779, 282] on div "Reinforcement Theory" at bounding box center [784, 291] width 534 height 34
click at [517, 271] on input "c. Reinforcement Theory" at bounding box center [517, 265] width 0 height 10
click at [779, 282] on div "Reinforcement Theory" at bounding box center [784, 291] width 534 height 34
click at [517, 271] on input "c. Reinforcement Theory" at bounding box center [517, 265] width 0 height 10
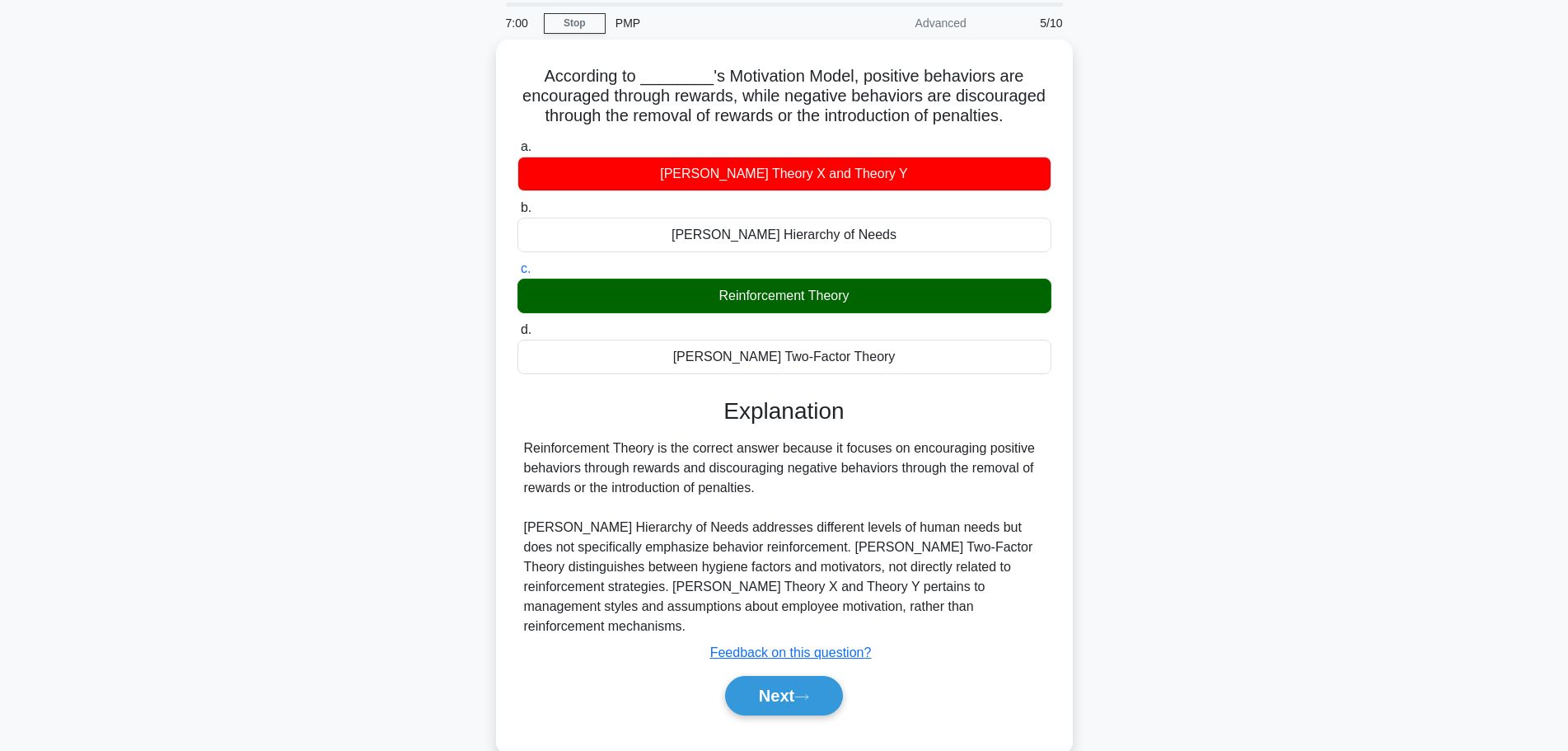
drag, startPoint x: 1476, startPoint y: 406, endPoint x: 1406, endPoint y: 426, distance: 72.8
click at [1476, 406] on main "7:00 Stop PMP Advanced 5/10 According to ________'s Motivation Model, positive …" at bounding box center [784, 414] width 1568 height 838
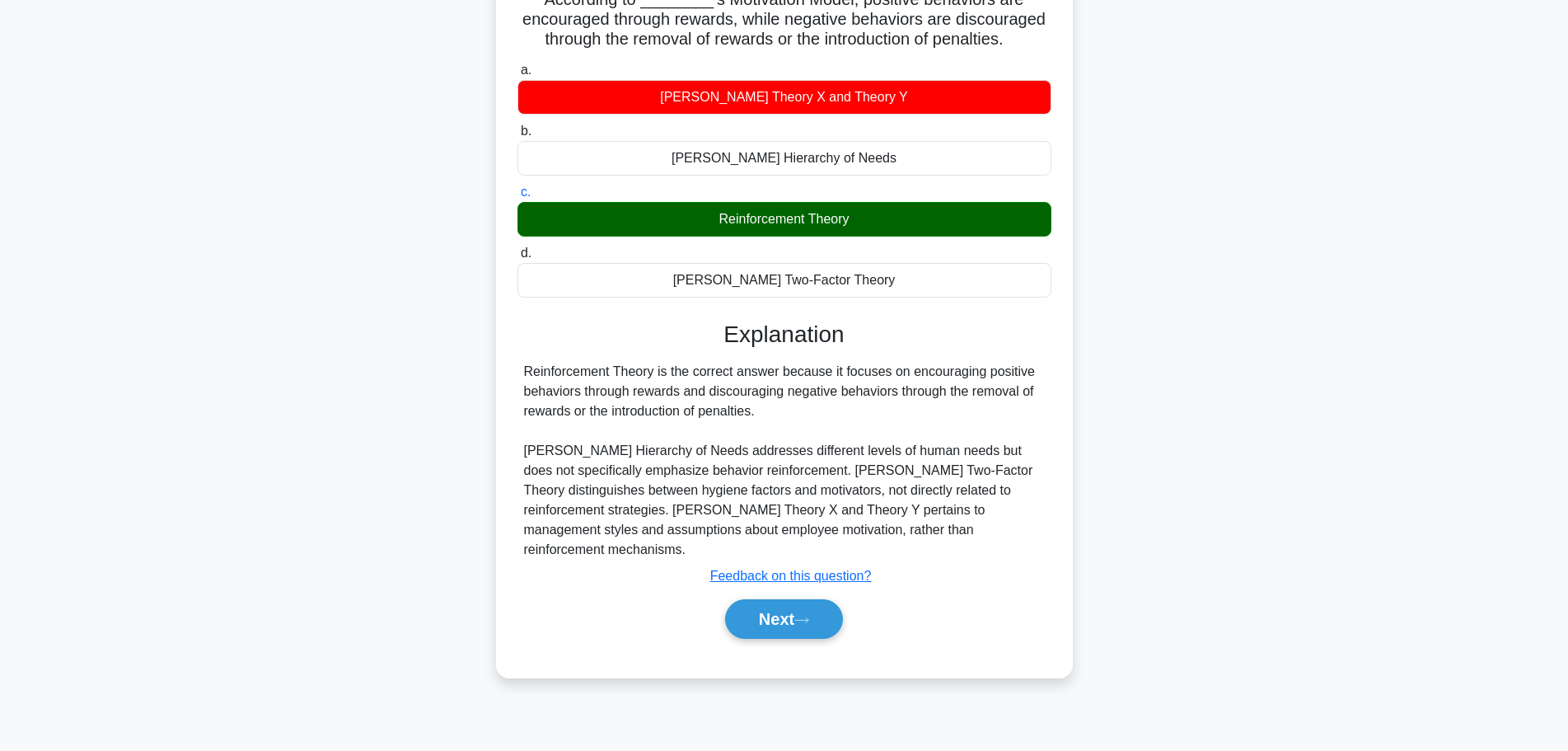
scroll to position [139, 0]
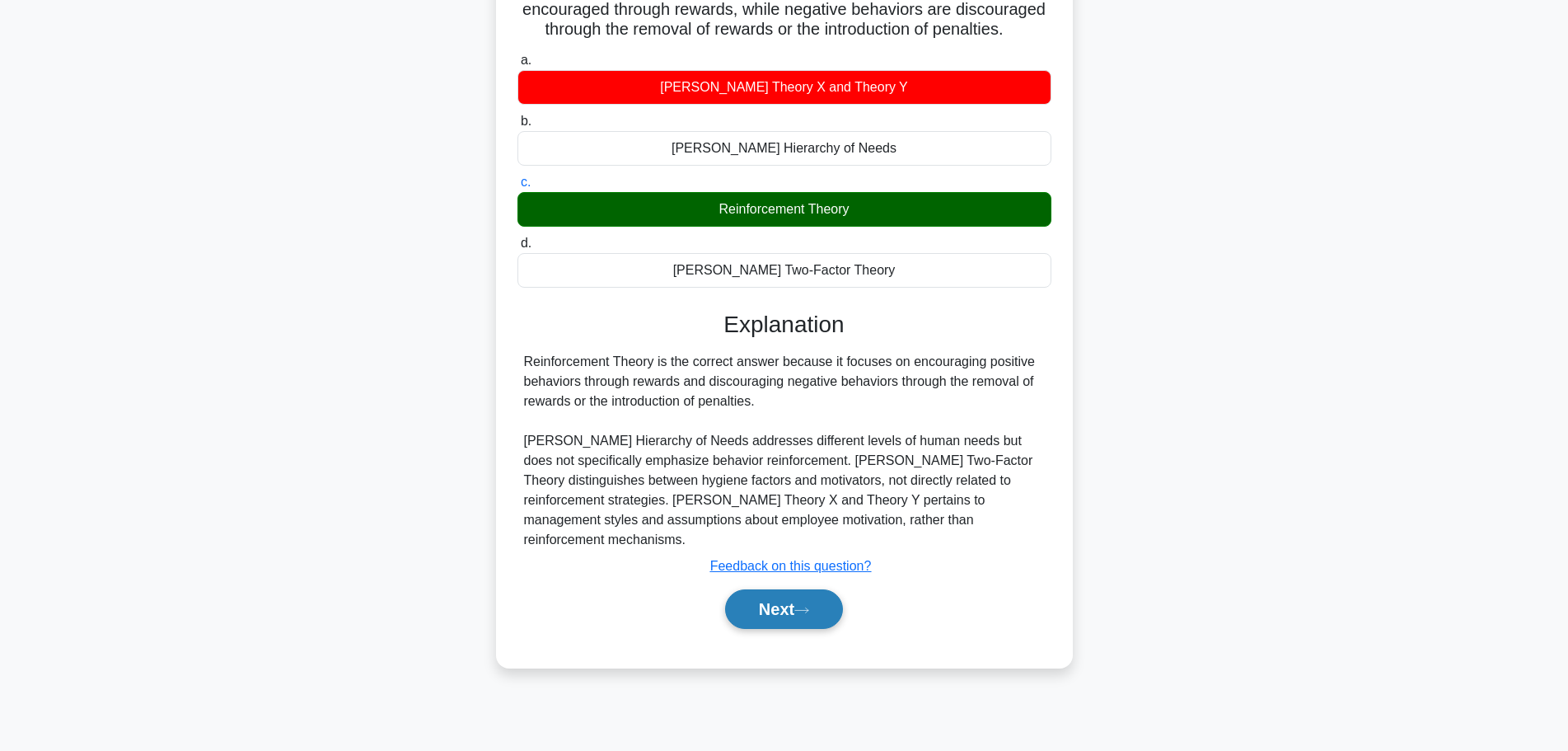
click at [812, 597] on button "Next" at bounding box center [783, 609] width 118 height 40
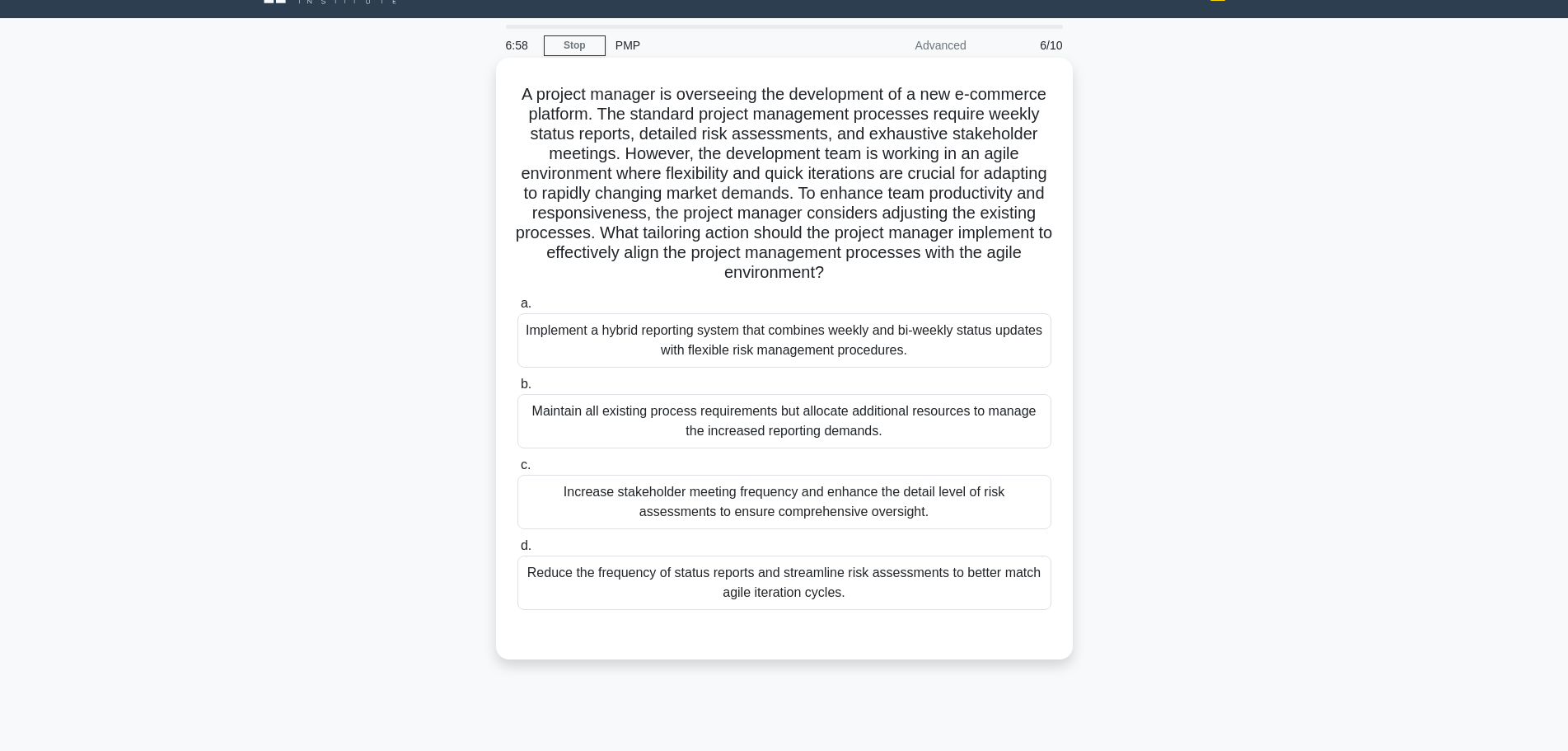
scroll to position [0, 0]
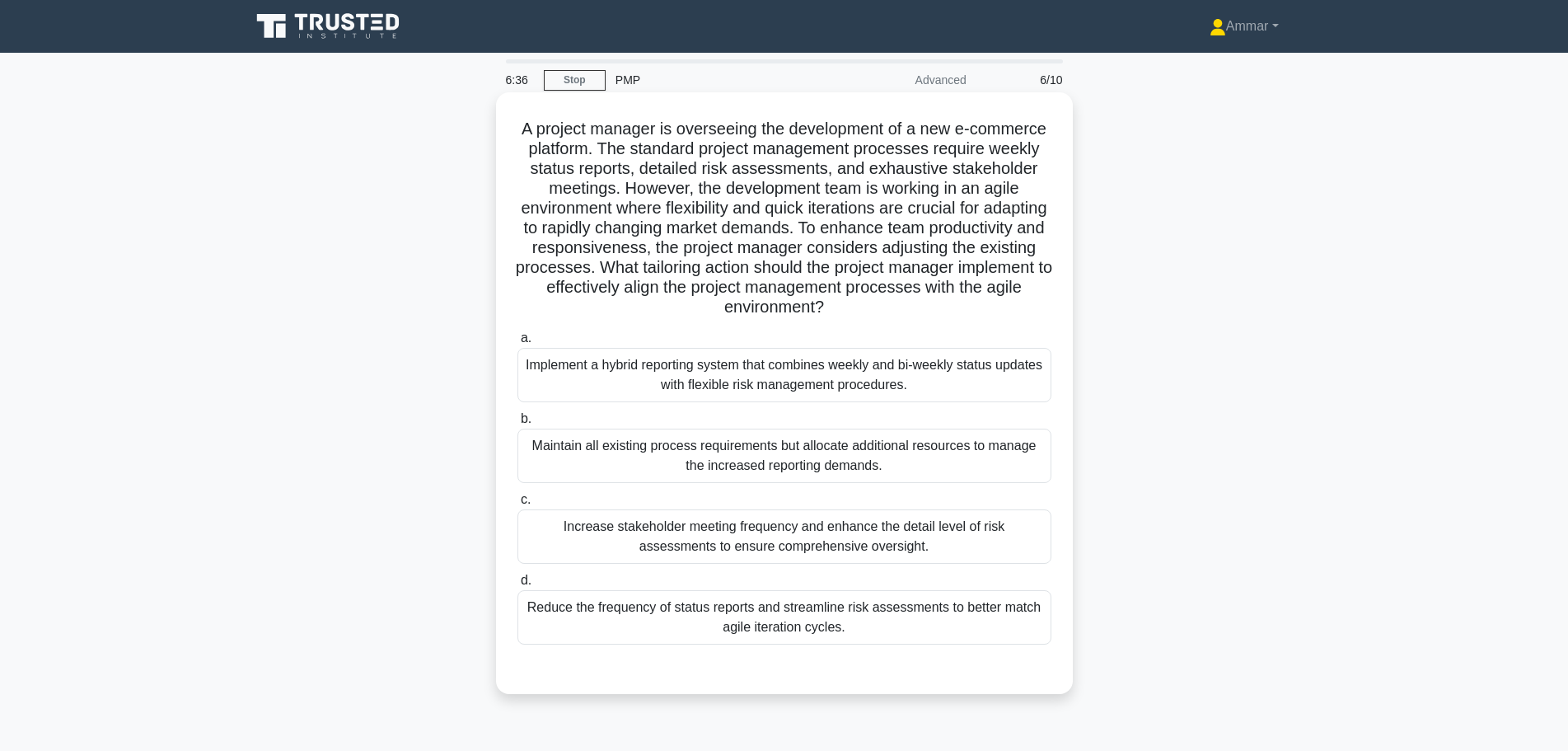
click at [1000, 173] on h5 "A project manager is overseeing the development of a new e-commerce platform. T…" at bounding box center [784, 218] width 537 height 199
click at [702, 186] on h5 "A project manager is overseeing the development of a new e-commerce platform. T…" at bounding box center [784, 218] width 537 height 199
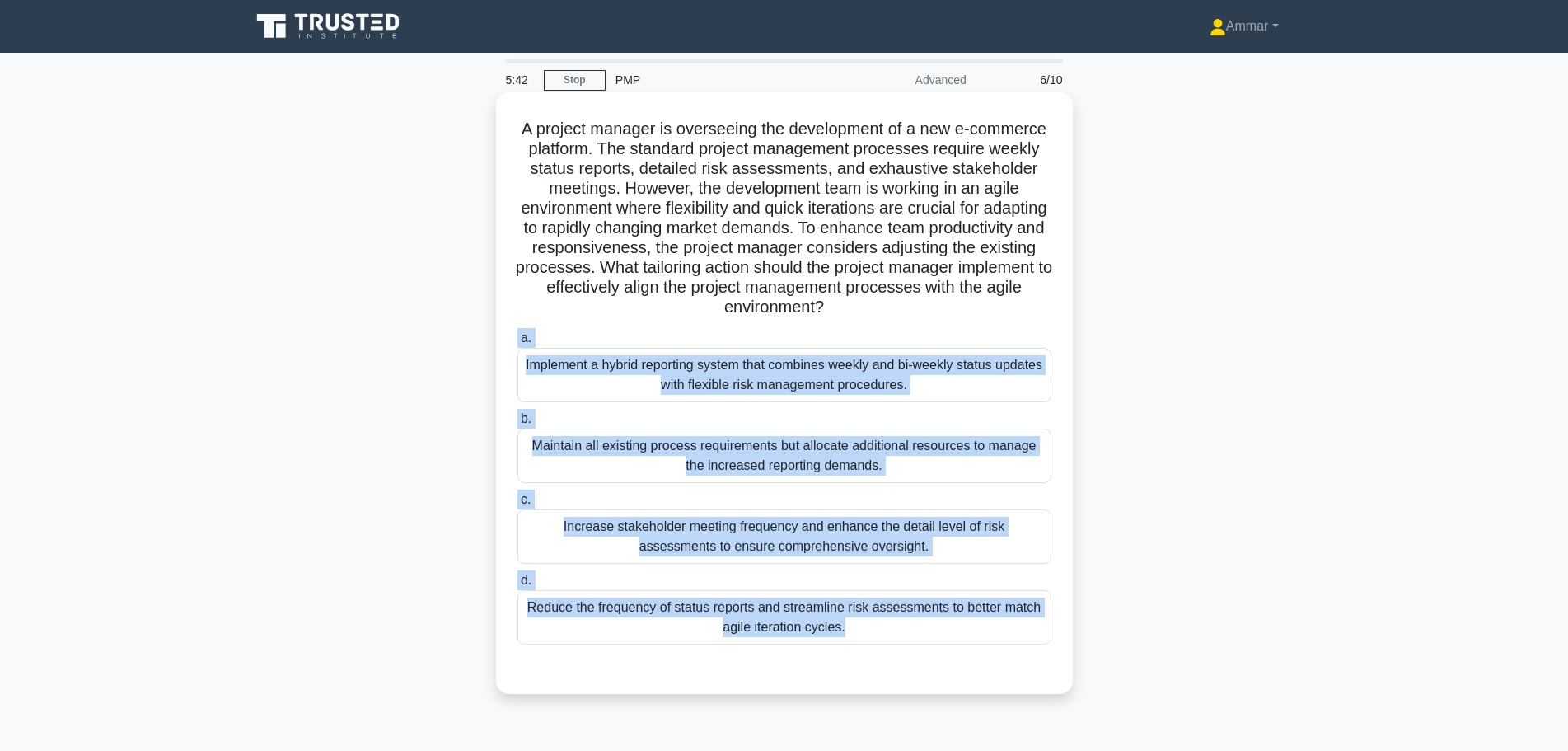
drag, startPoint x: 461, startPoint y: 333, endPoint x: 1029, endPoint y: 689, distance: 670.3
click at [1029, 689] on div "A project manager is overseeing the development of a new e-commerce platform. T…" at bounding box center [784, 406] width 1087 height 621
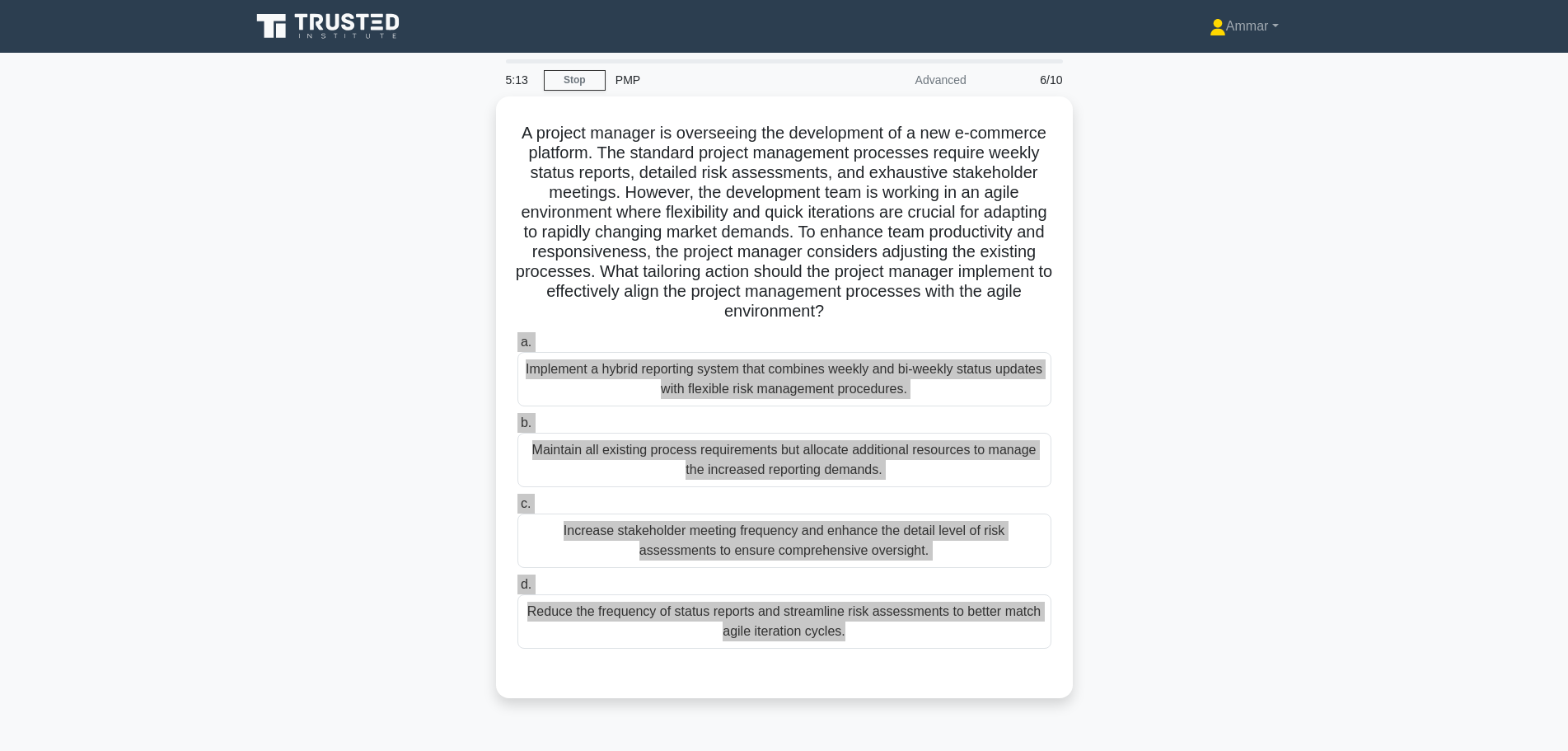
click at [1250, 617] on div "A project manager is overseeing the development of a new e-commerce platform. T…" at bounding box center [784, 406] width 1087 height 621
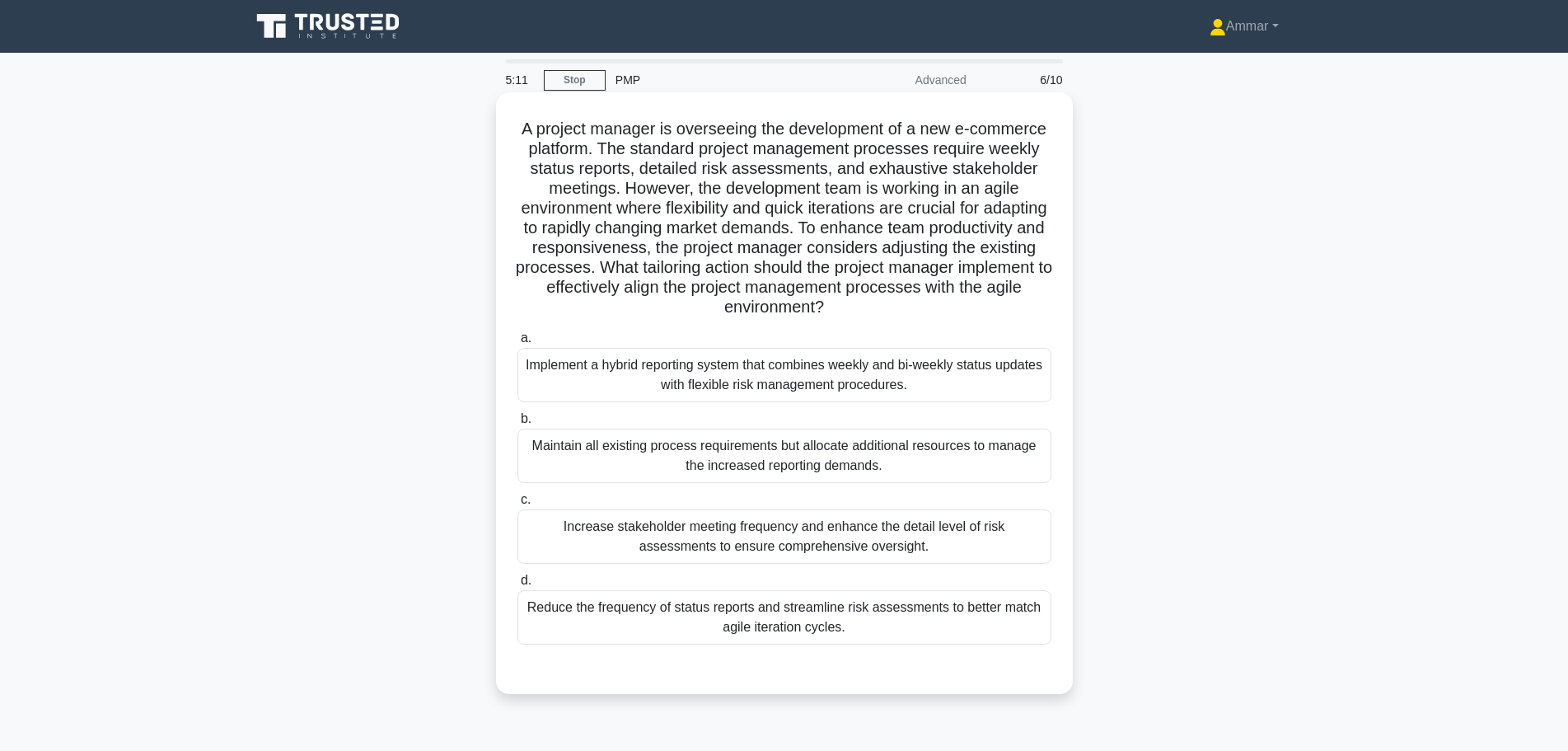
click at [819, 633] on div "Reduce the frequency of status reports and streamline risk assessments to bette…" at bounding box center [784, 617] width 534 height 54
click at [517, 586] on input "d. Reduce the frequency of status reports and streamline risk assessments to be…" at bounding box center [517, 581] width 0 height 10
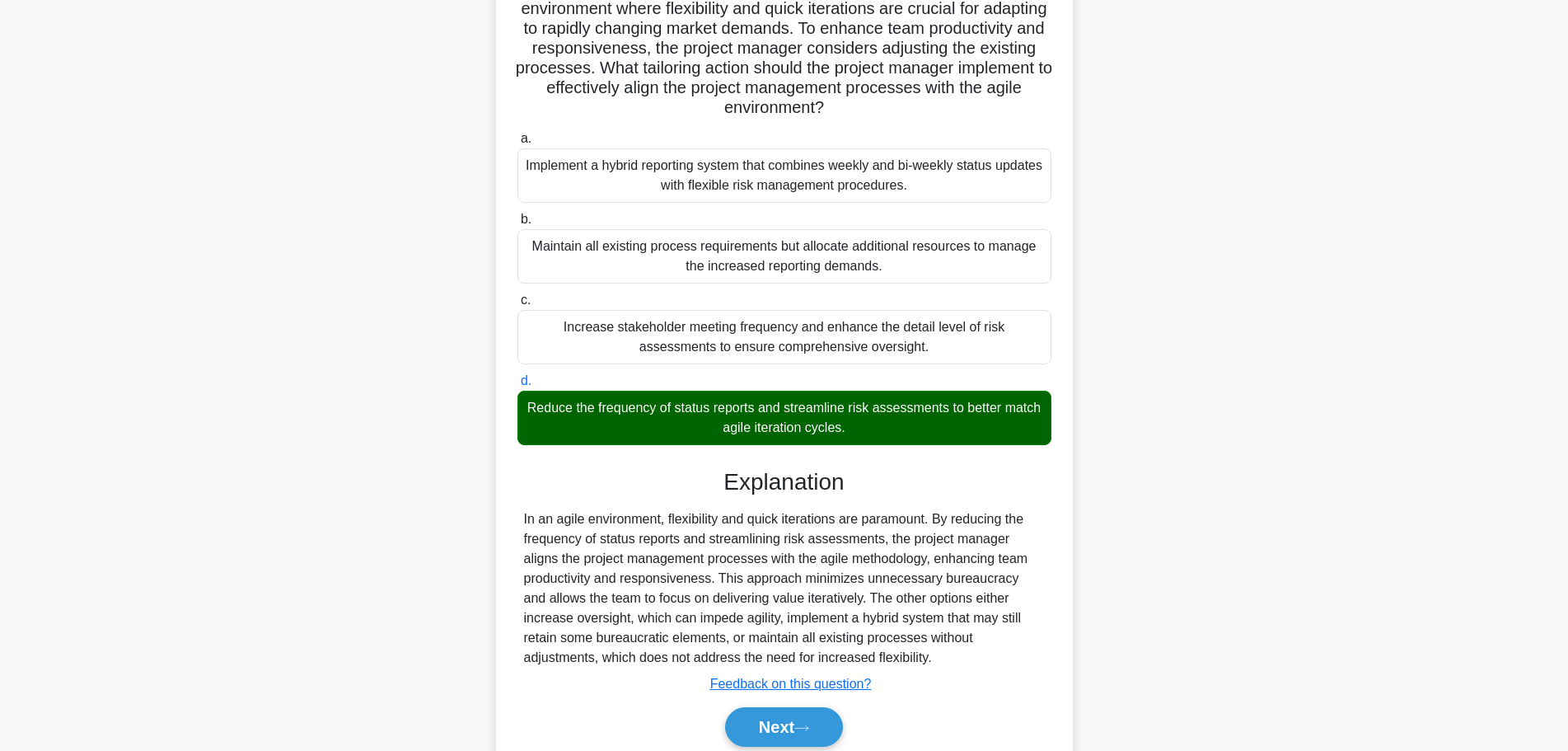
scroll to position [266, 0]
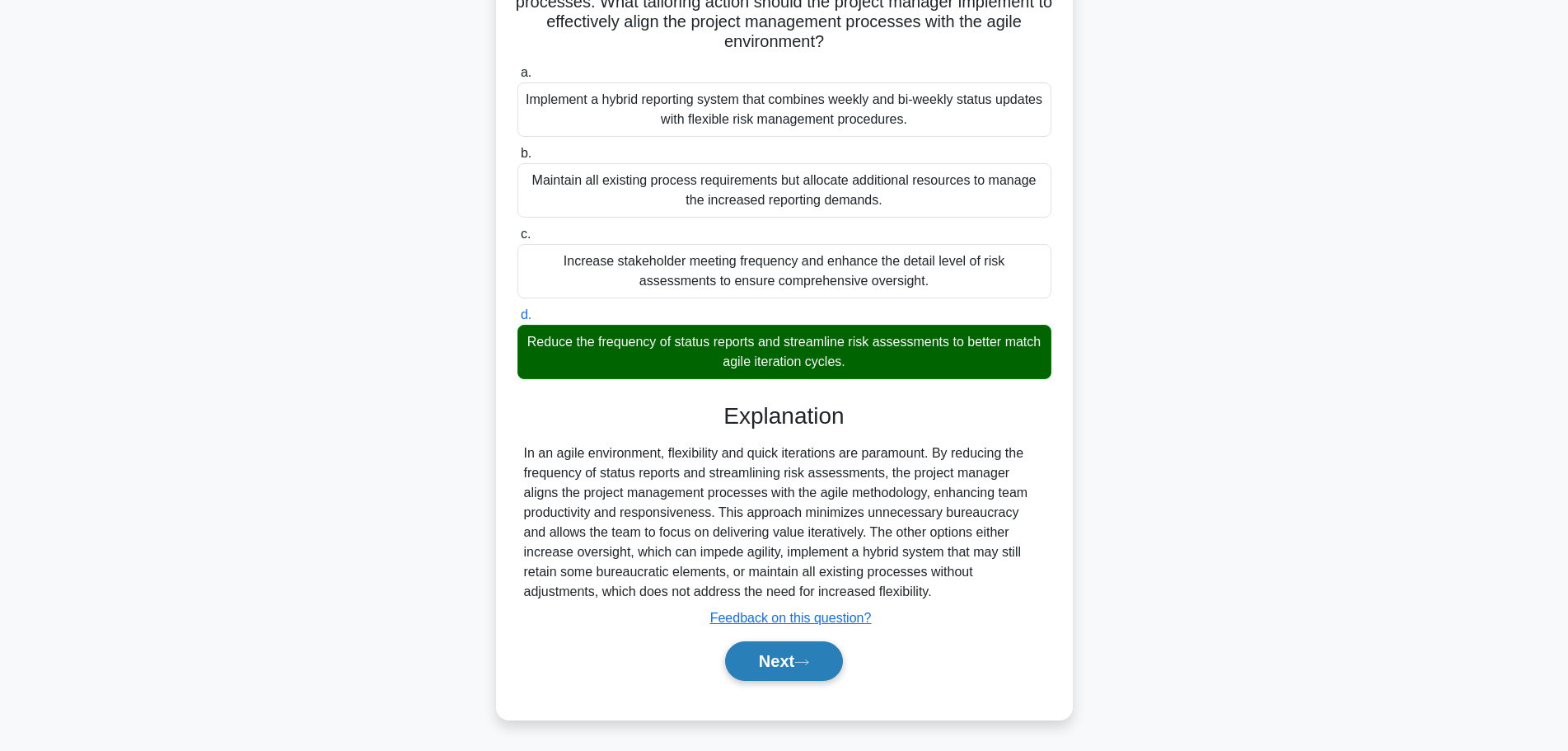
click at [817, 667] on button "Next" at bounding box center [783, 661] width 118 height 40
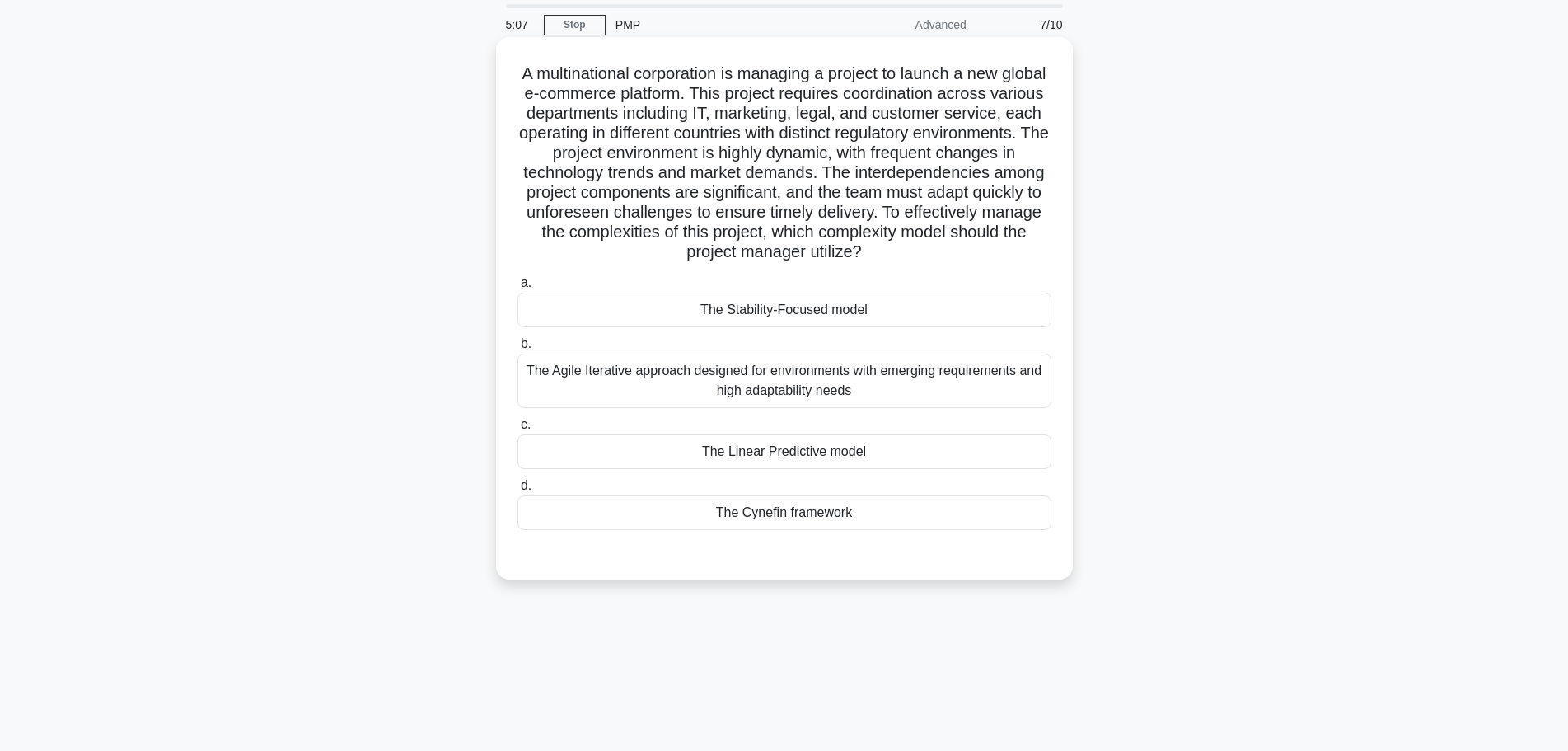
scroll to position [0, 0]
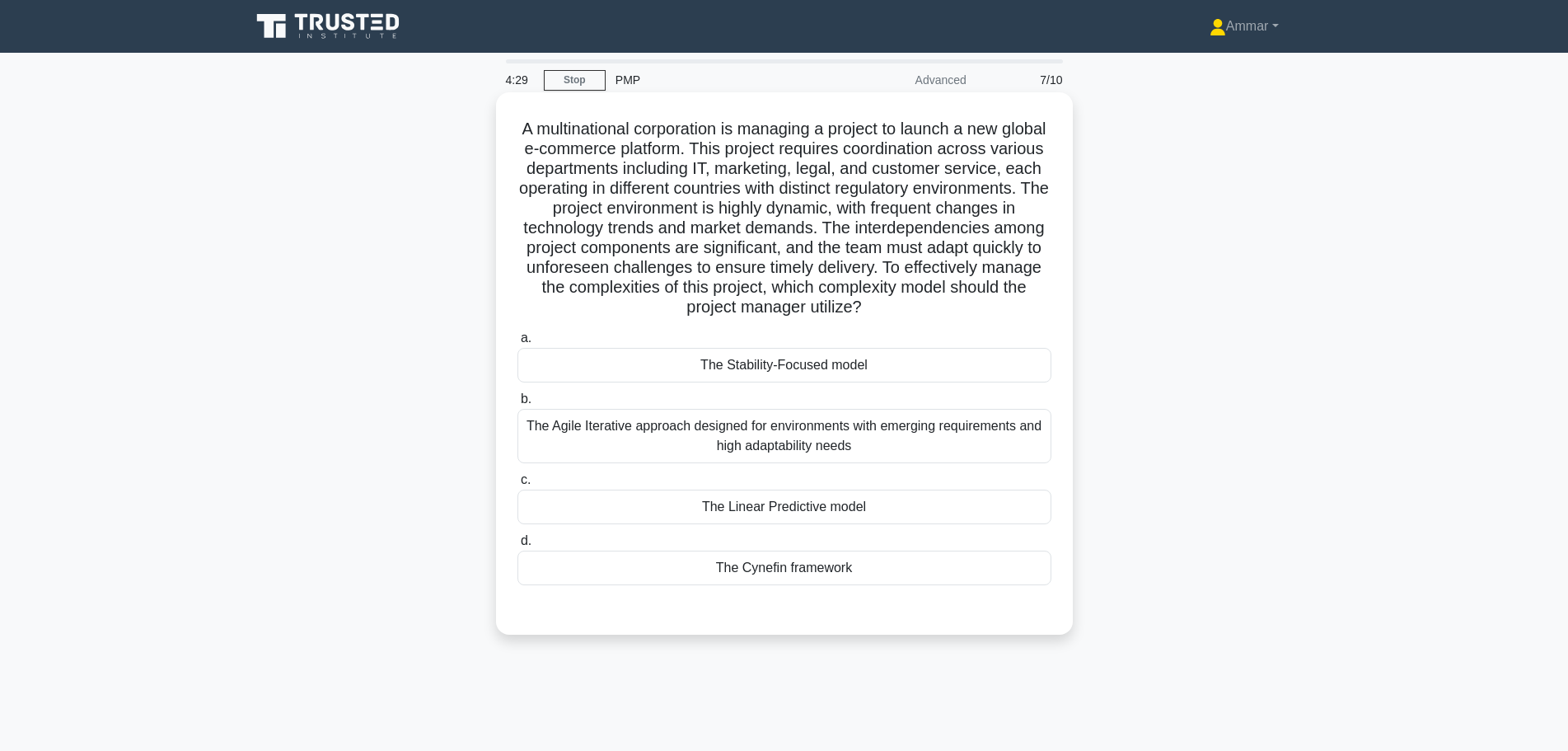
click at [634, 251] on h5 "A multinational corporation is managing a project to launch a new global e-comm…" at bounding box center [784, 218] width 537 height 199
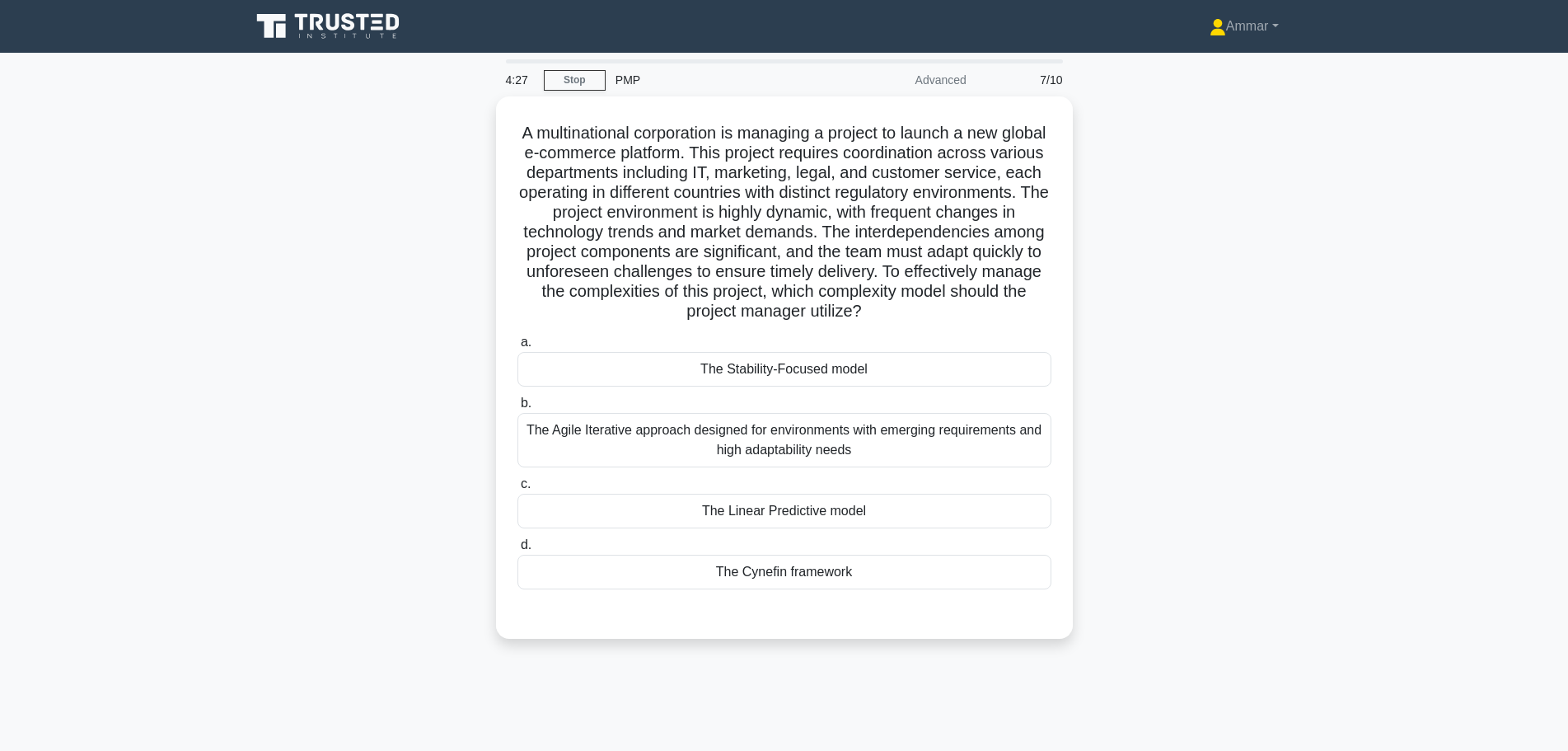
click at [1205, 345] on div "A multinational corporation is managing a project to launch a new global e-comm…" at bounding box center [784, 377] width 1087 height 562
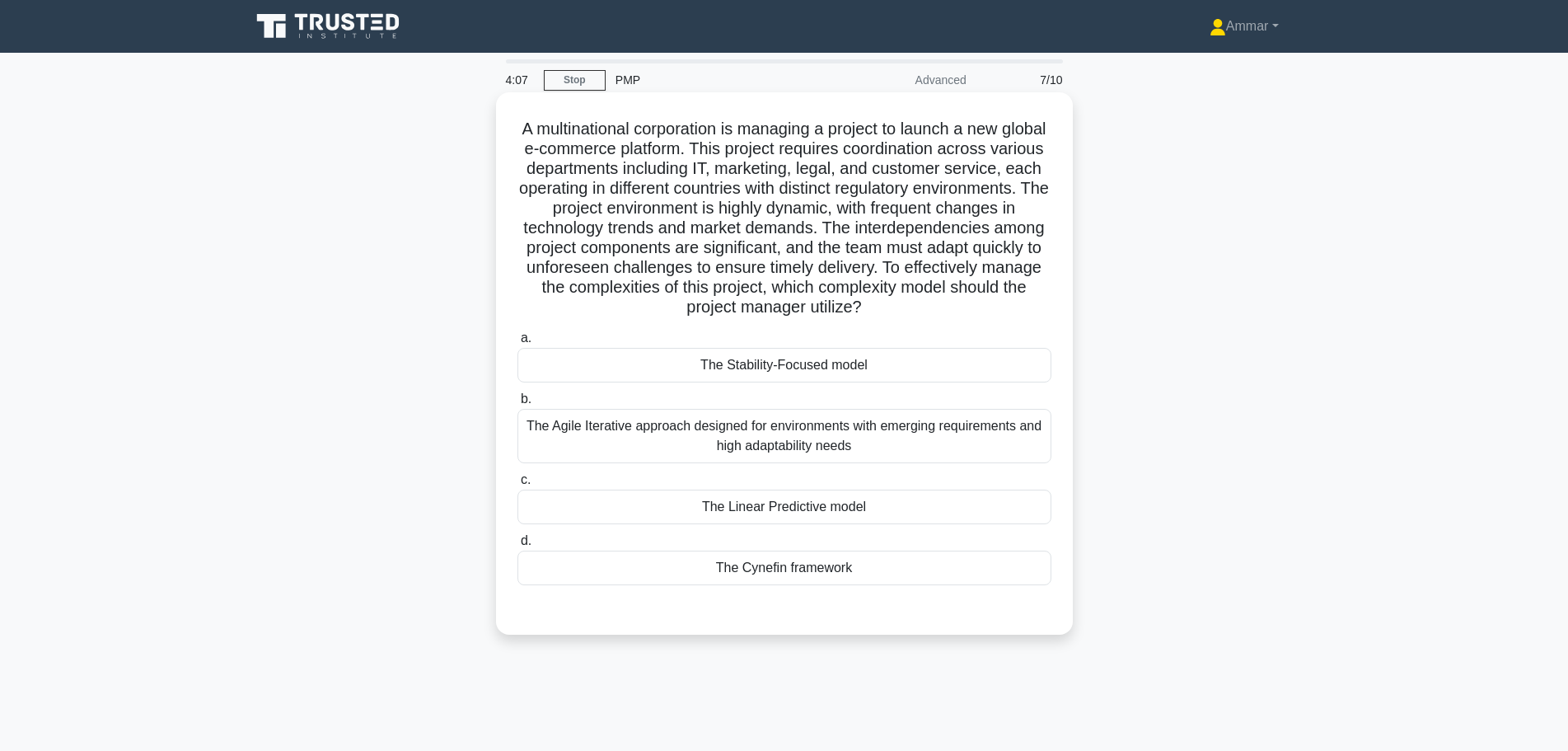
click at [981, 437] on div "The Agile Iterative approach designed for environments with emerging requiremen…" at bounding box center [784, 436] width 534 height 54
click at [517, 405] on input "b. The Agile Iterative approach designed for environments with emerging require…" at bounding box center [517, 400] width 0 height 10
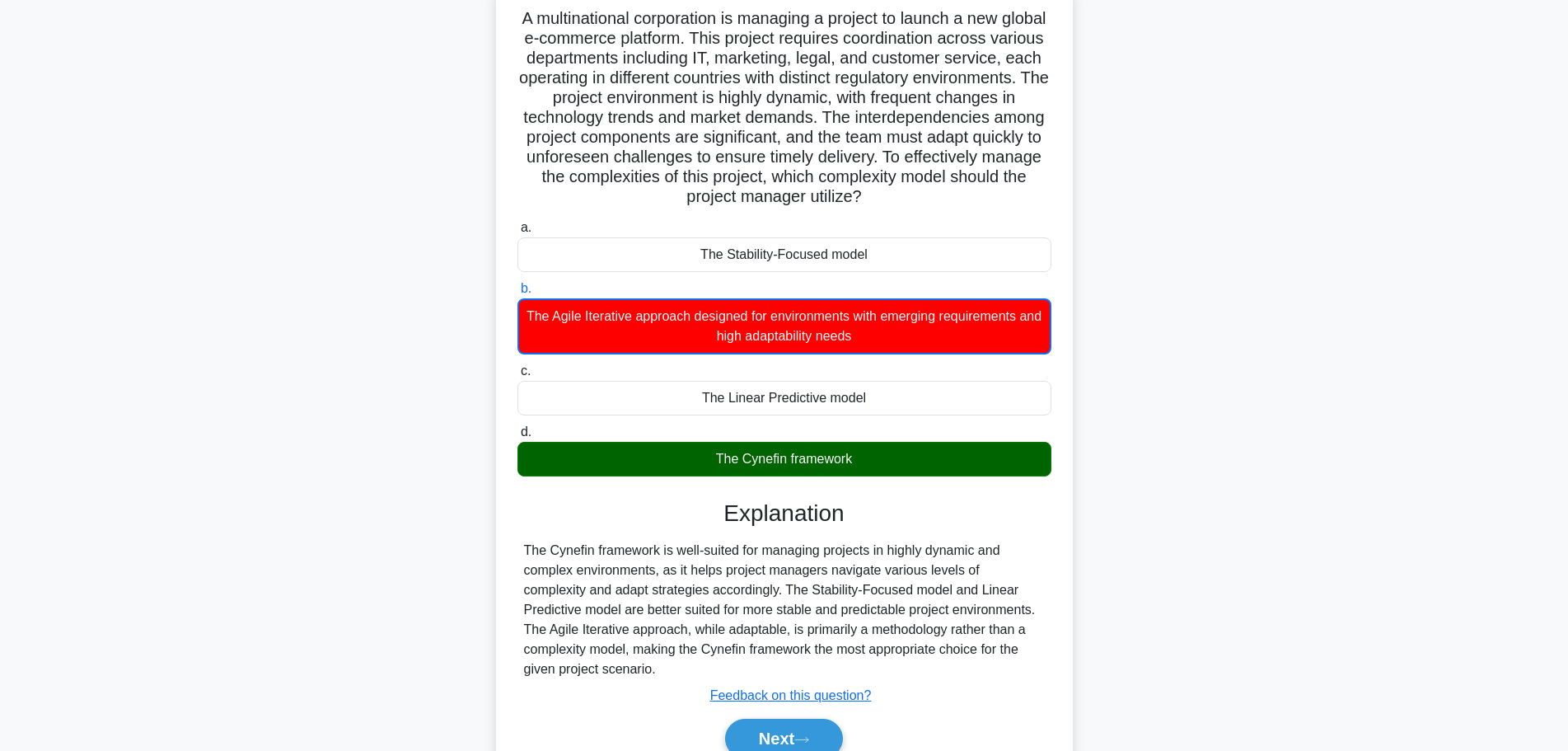
scroll to position [165, 0]
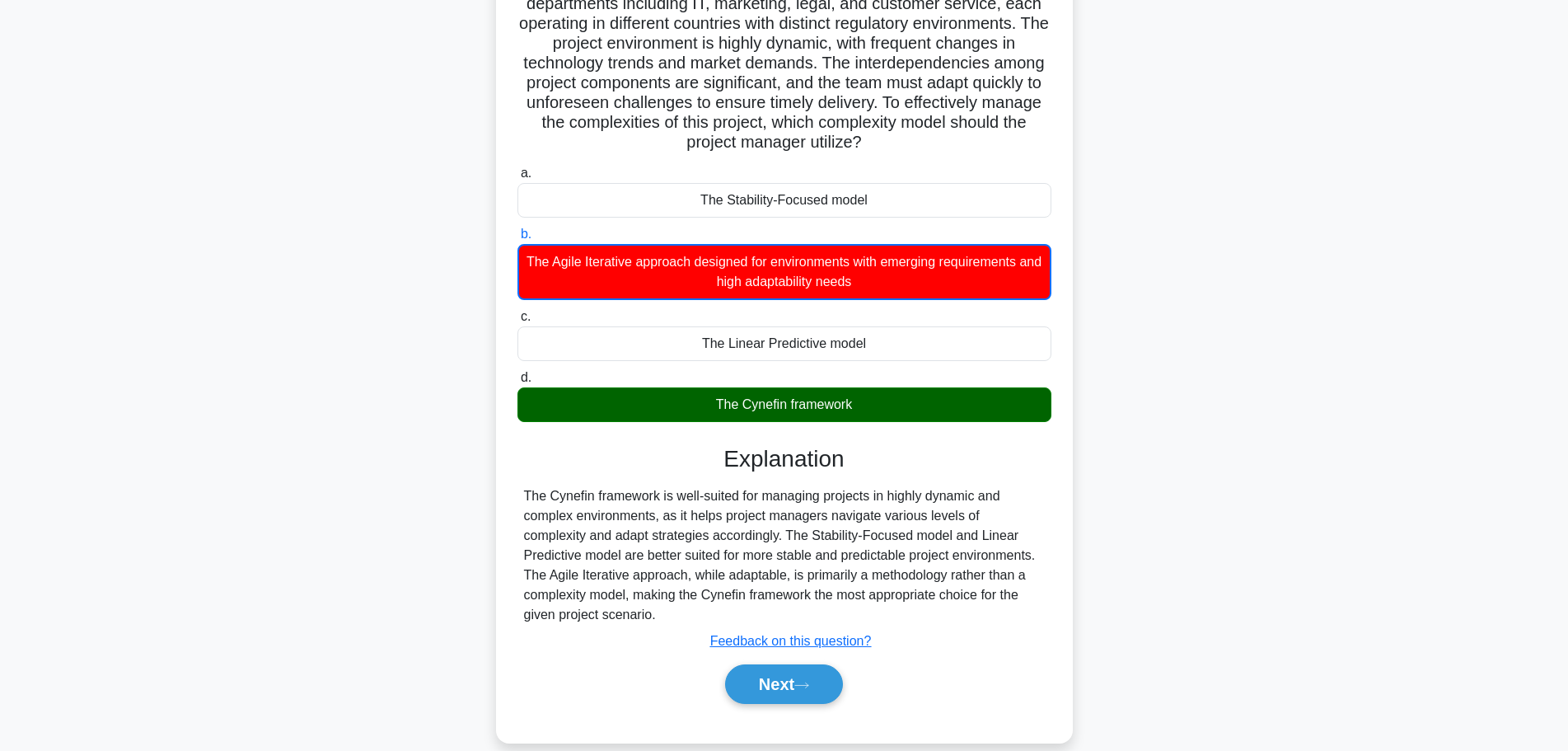
click at [744, 398] on div "The Cynefin framework" at bounding box center [784, 405] width 534 height 34
click at [517, 383] on input "d. The Cynefin framework" at bounding box center [517, 378] width 0 height 10
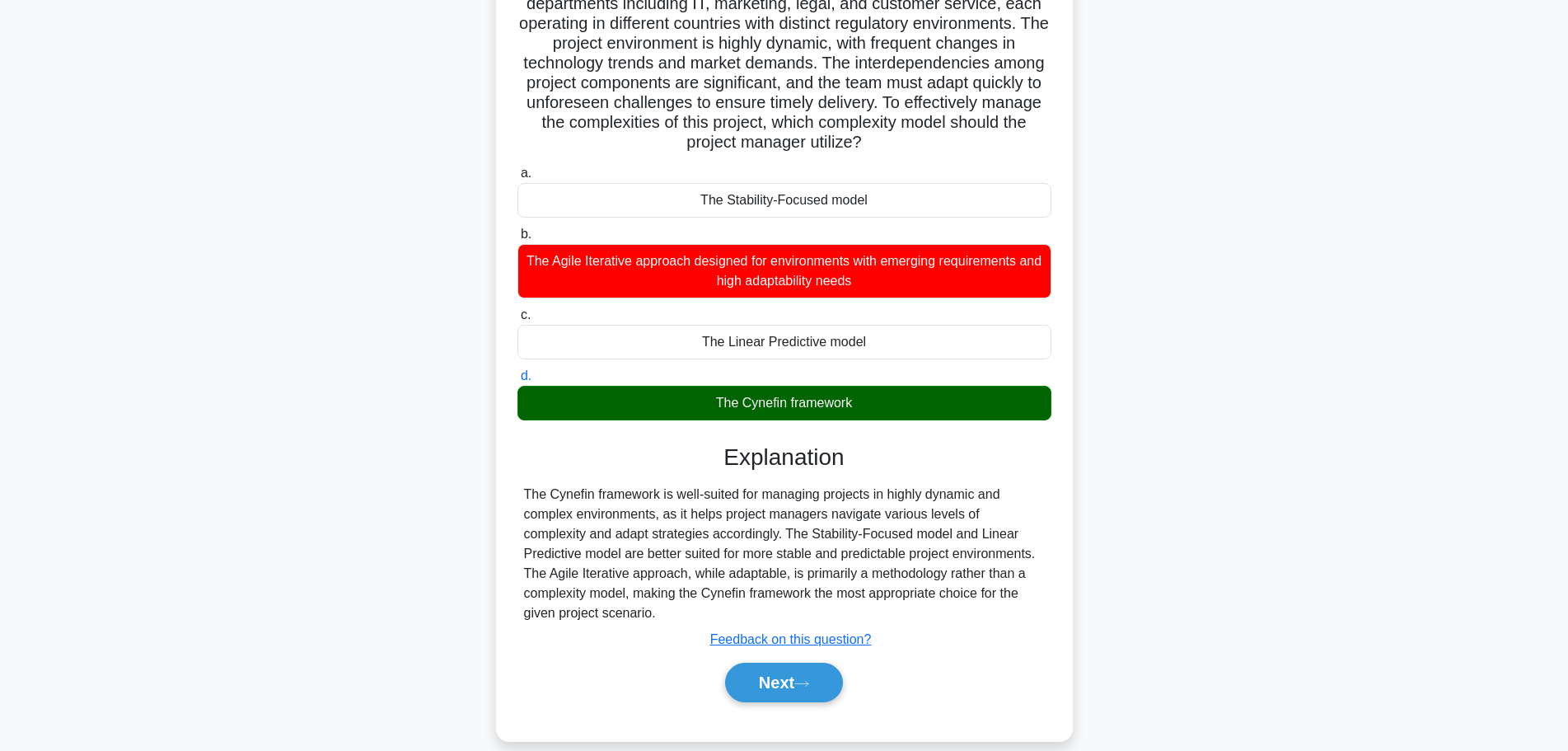
click at [744, 398] on div "The Cynefin framework" at bounding box center [784, 403] width 534 height 34
click at [517, 382] on input "d. The Cynefin framework" at bounding box center [517, 376] width 0 height 10
click at [744, 398] on div "The Cynefin framework" at bounding box center [784, 403] width 534 height 34
click at [517, 382] on input "d. The Cynefin framework" at bounding box center [517, 376] width 0 height 10
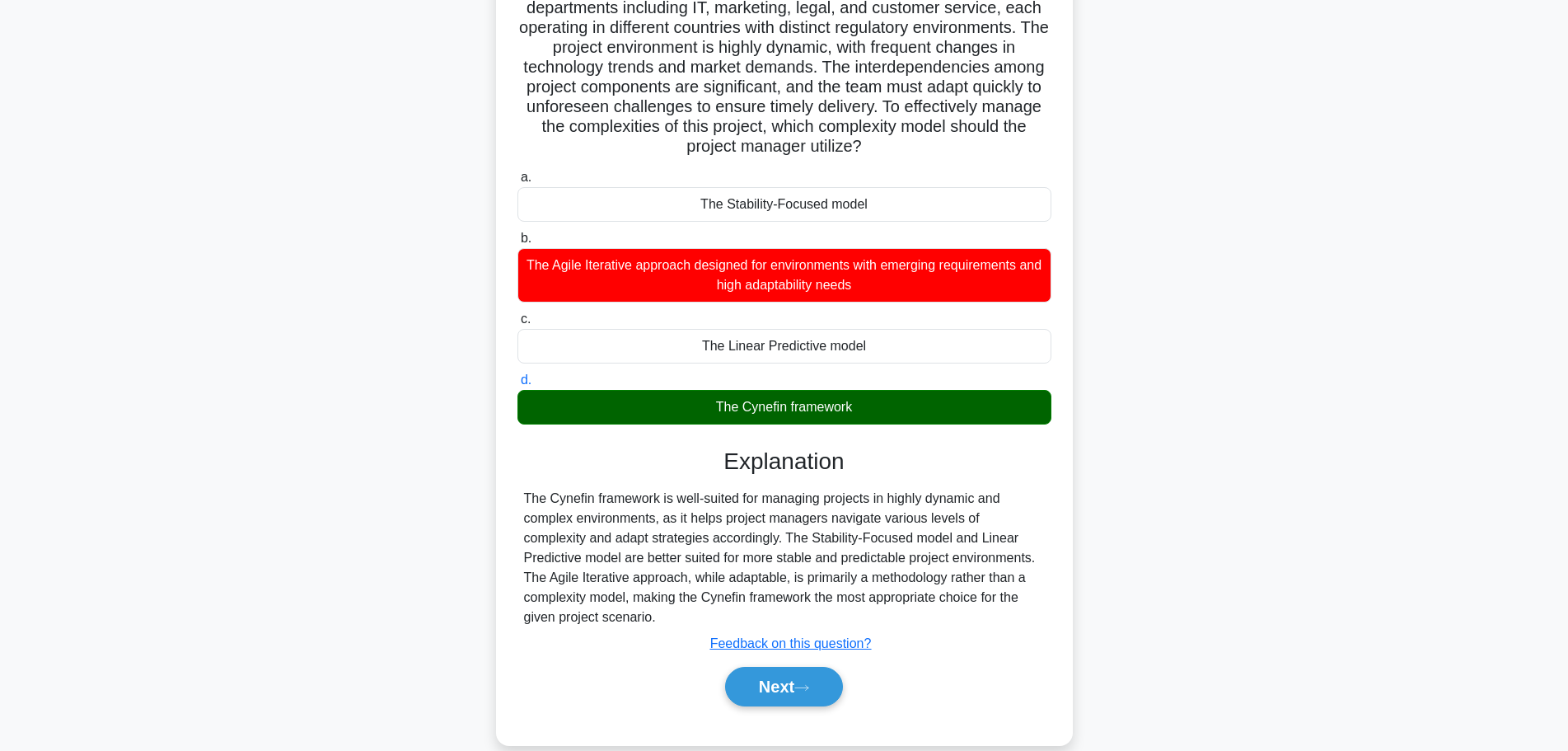
click at [1279, 354] on div "A multinational corporation is managing a project to launch a new global e-comm…" at bounding box center [784, 348] width 1087 height 833
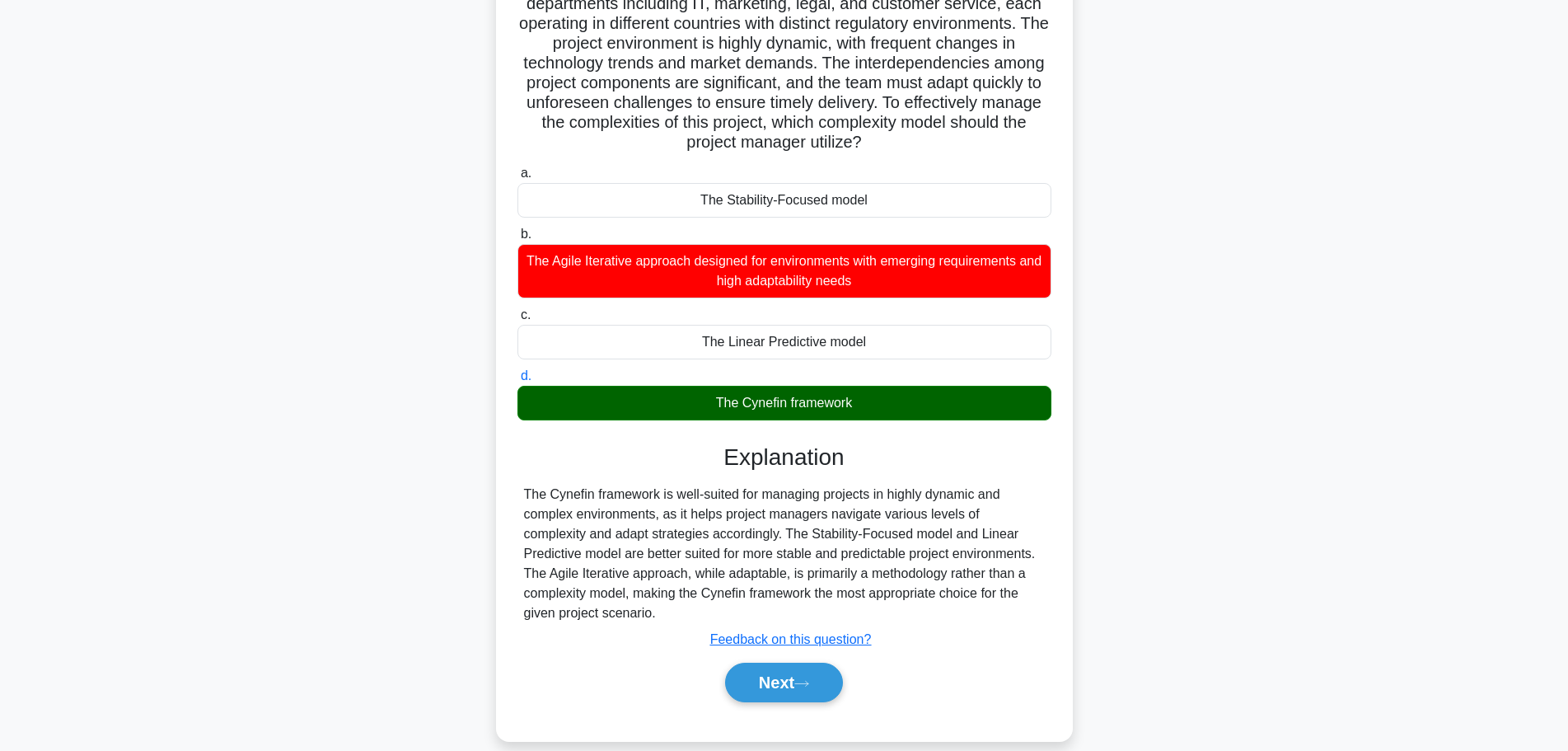
click at [763, 705] on div "Next" at bounding box center [784, 682] width 534 height 52
click at [780, 693] on button "Next" at bounding box center [783, 682] width 118 height 40
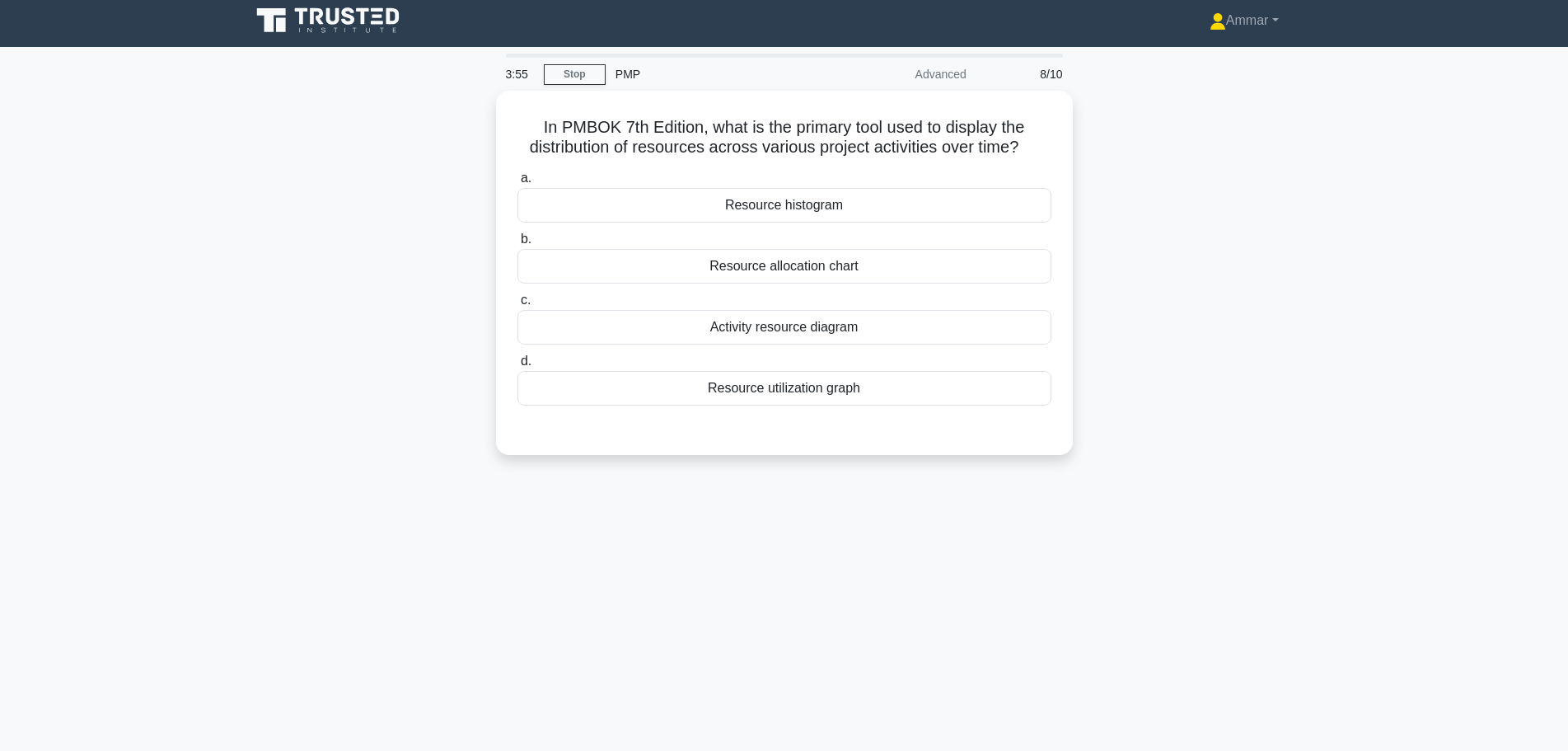
scroll to position [0, 0]
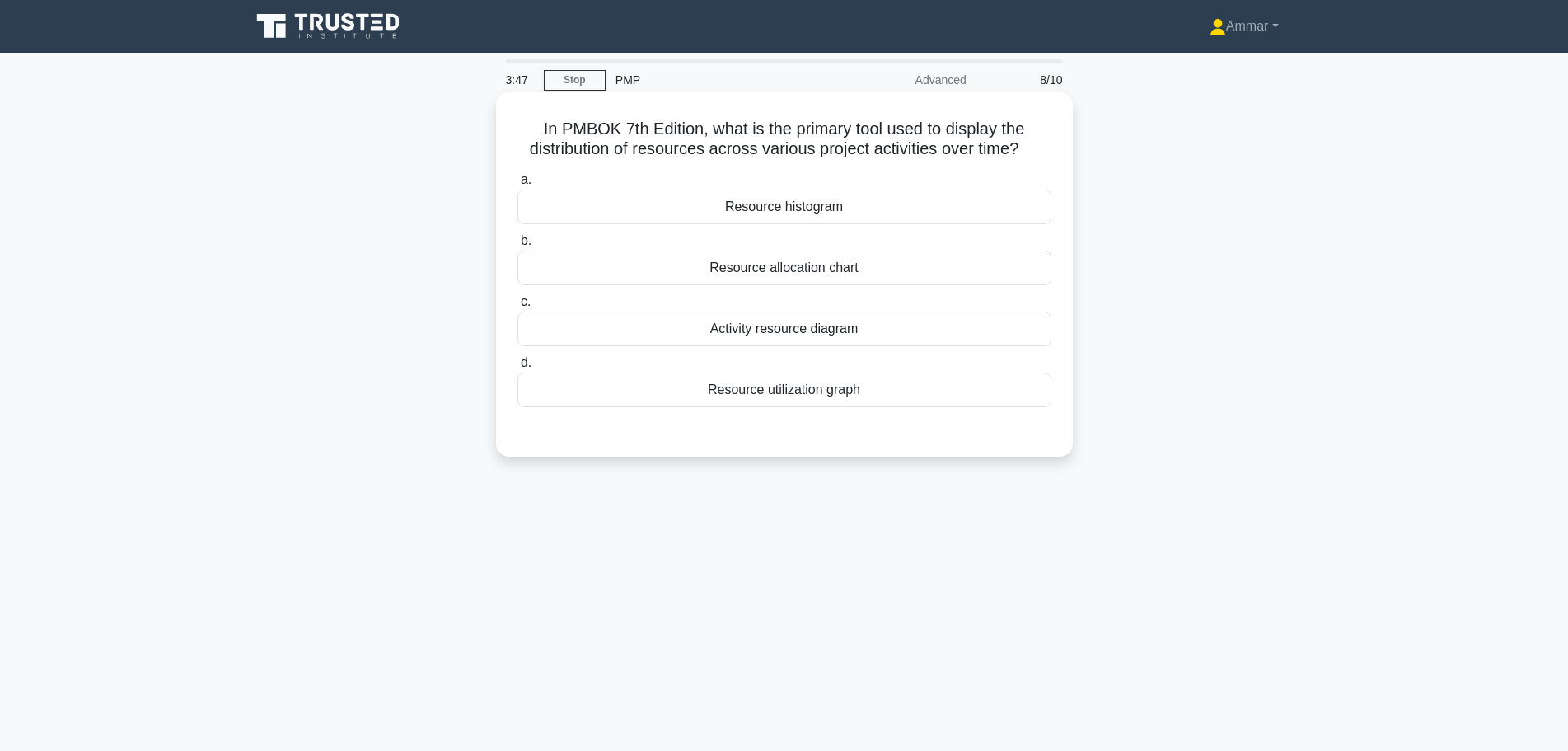
click at [611, 152] on h5 "In PMBOK 7th Edition, what is the primary tool used to display the distribution…" at bounding box center [784, 139] width 537 height 41
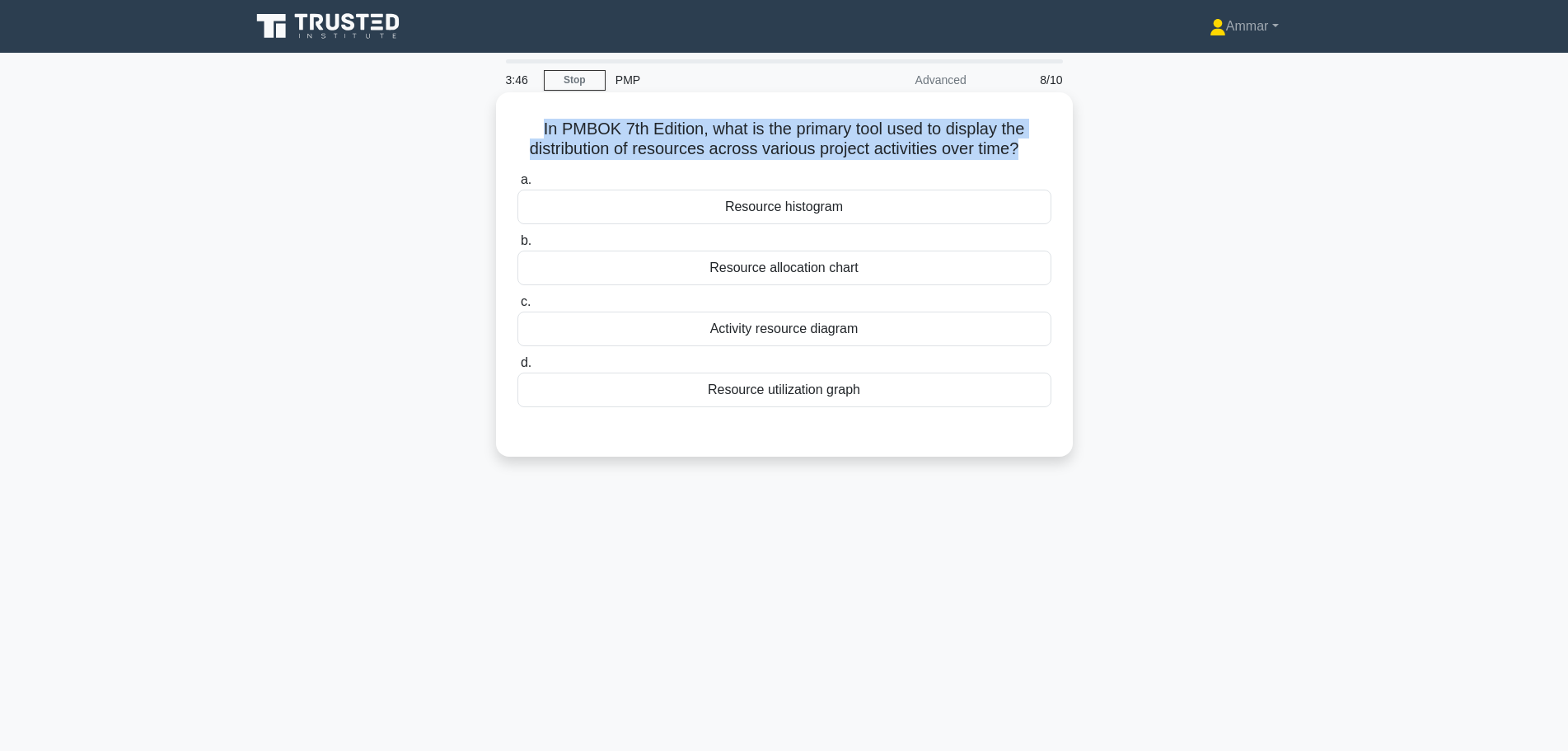
click at [611, 152] on h5 "In PMBOK 7th Edition, what is the primary tool used to display the distribution…" at bounding box center [784, 139] width 537 height 41
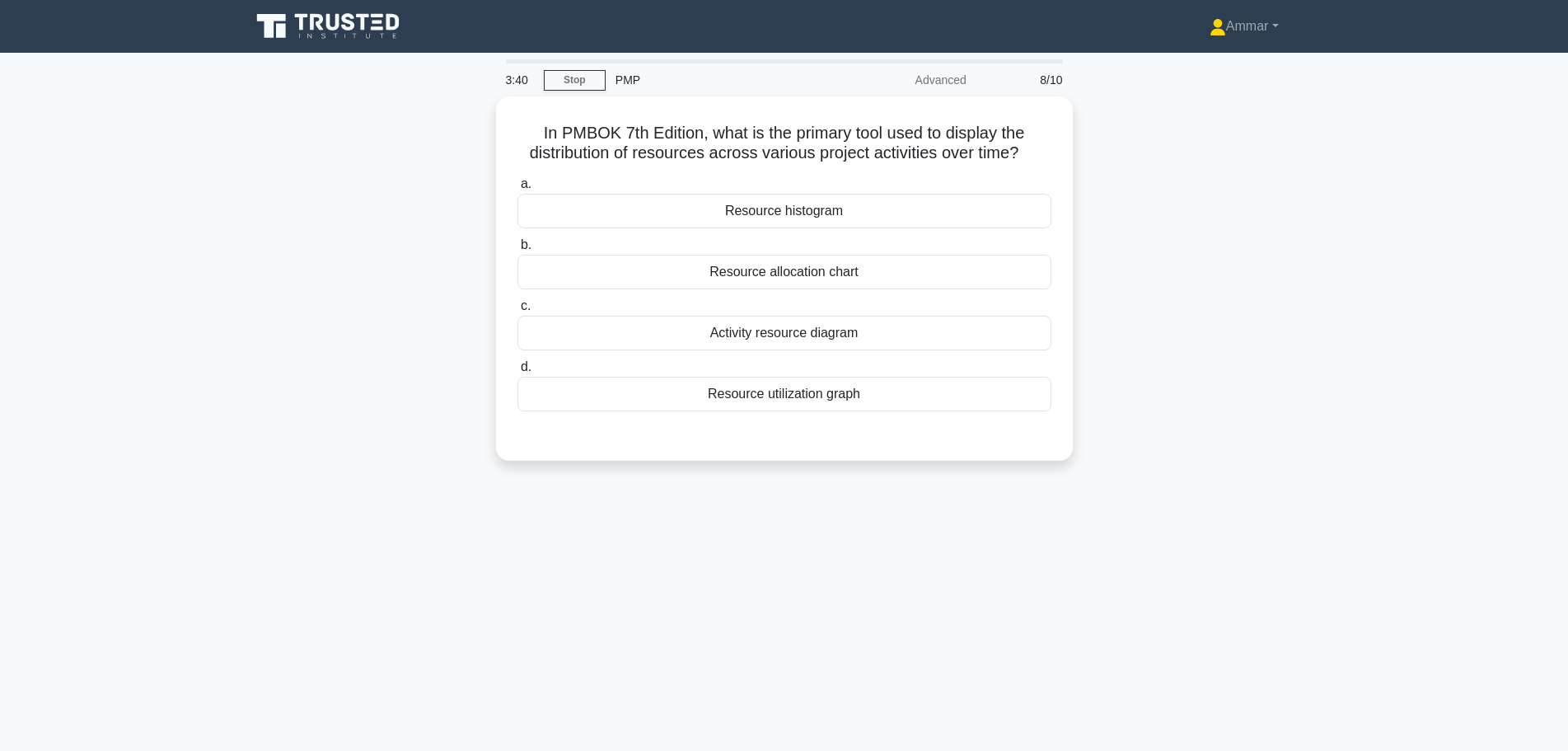
click at [1182, 233] on div "In PMBOK 7th Edition, what is the primary tool used to display the distribution…" at bounding box center [784, 288] width 1087 height 384
click at [863, 266] on div "Resource allocation chart" at bounding box center [784, 268] width 534 height 34
click at [517, 247] on input "b. Resource allocation chart" at bounding box center [517, 241] width 0 height 10
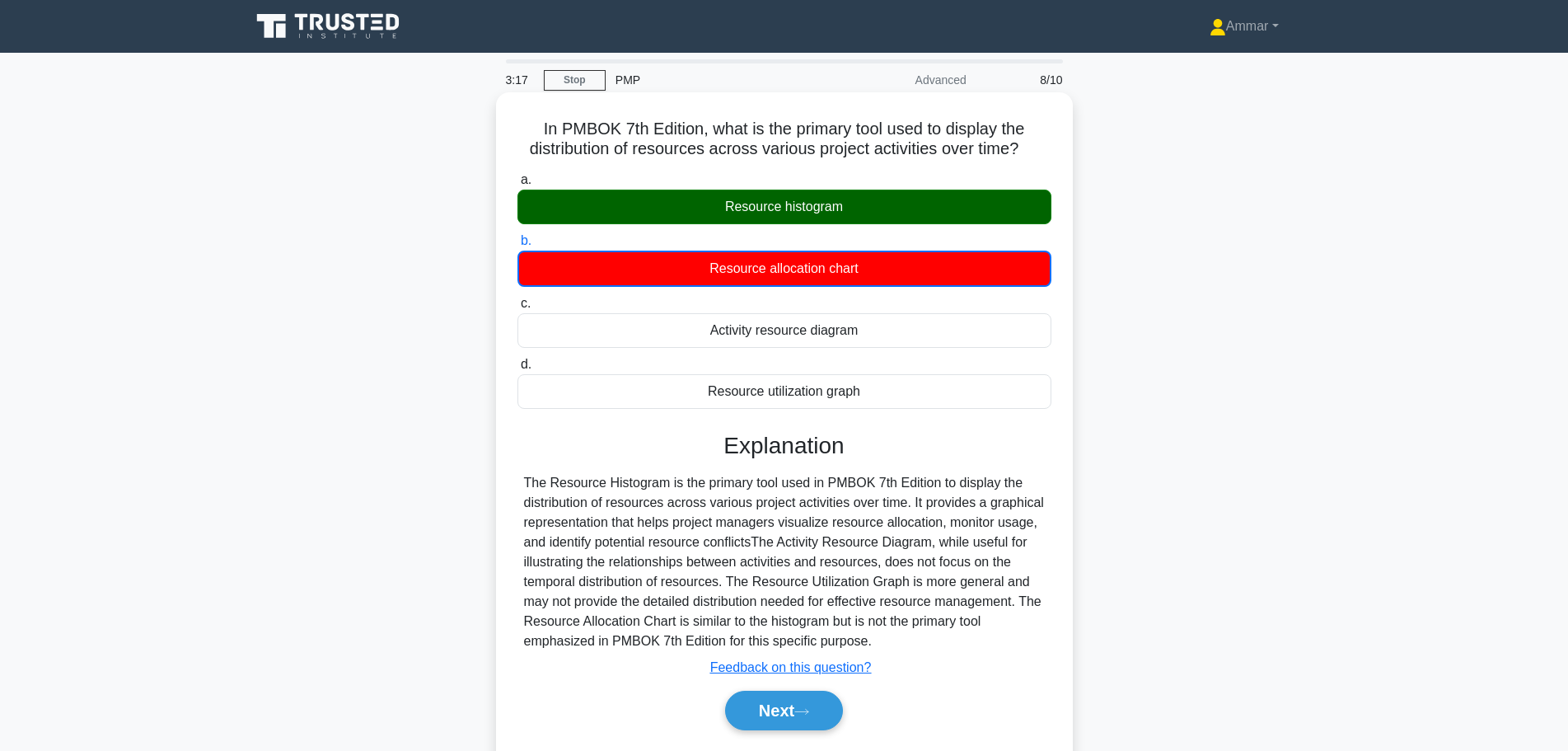
click at [872, 202] on div "Resource histogram" at bounding box center [784, 207] width 534 height 34
click at [517, 186] on input "a. Resource histogram" at bounding box center [517, 180] width 0 height 10
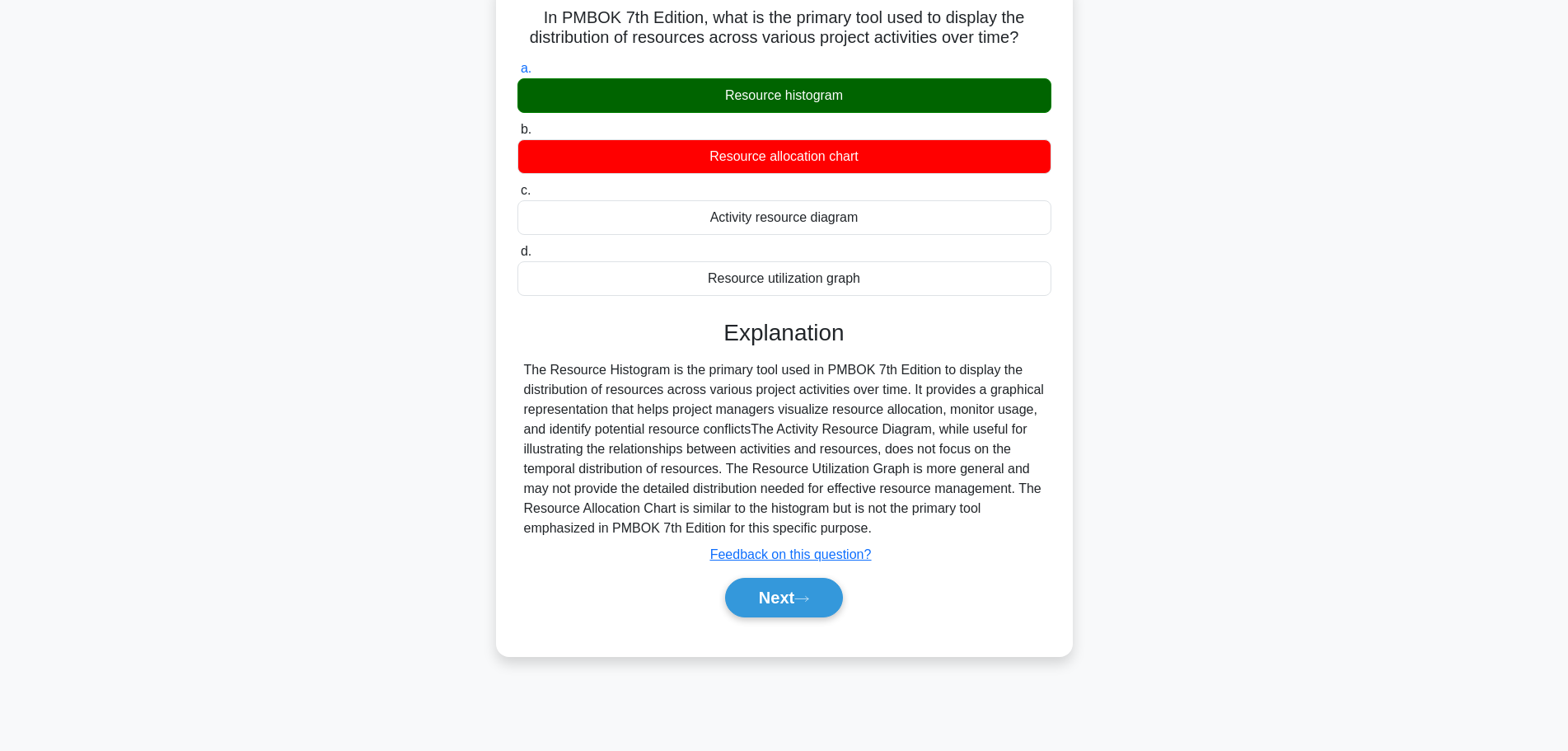
scroll to position [139, 0]
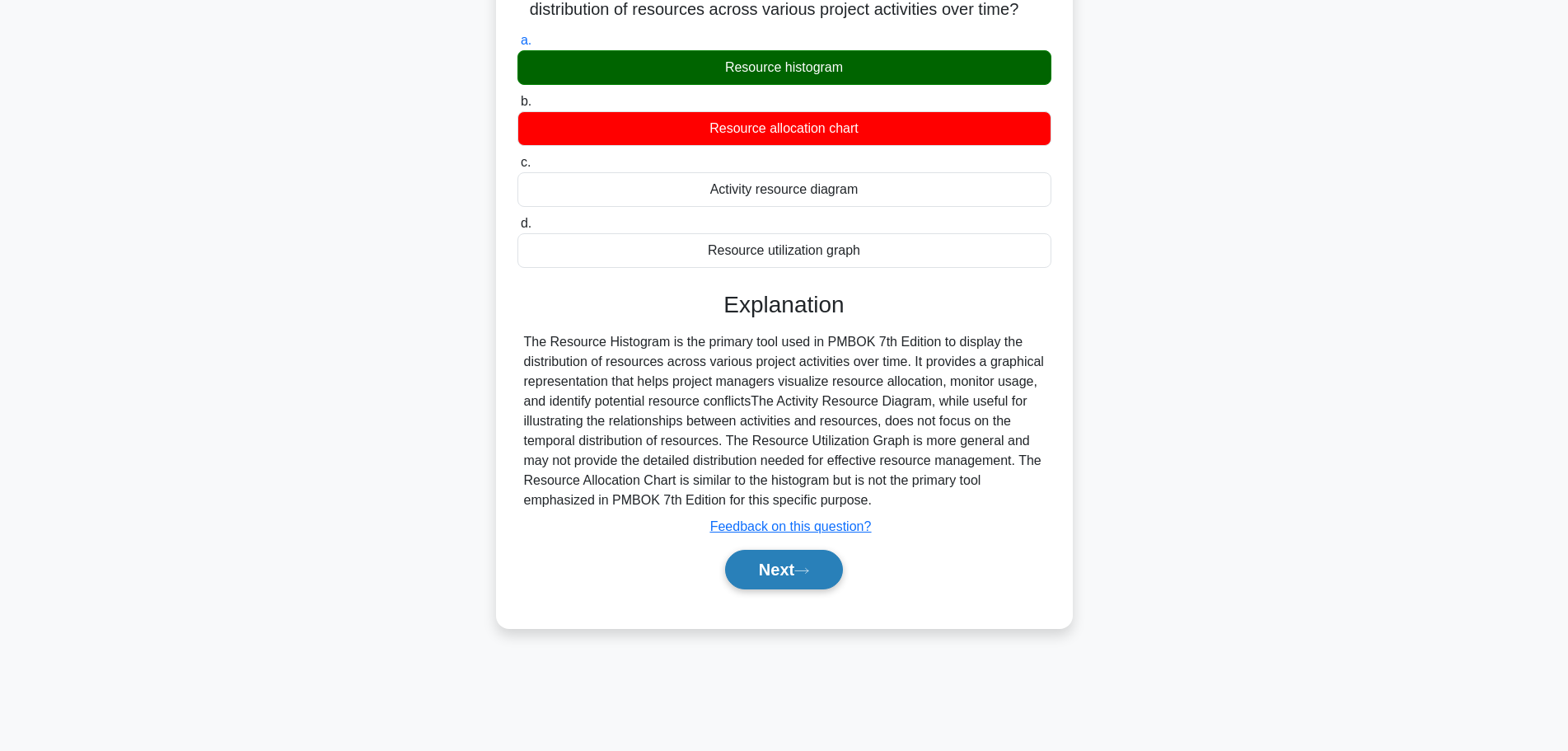
click at [744, 583] on button "Next" at bounding box center [783, 570] width 118 height 40
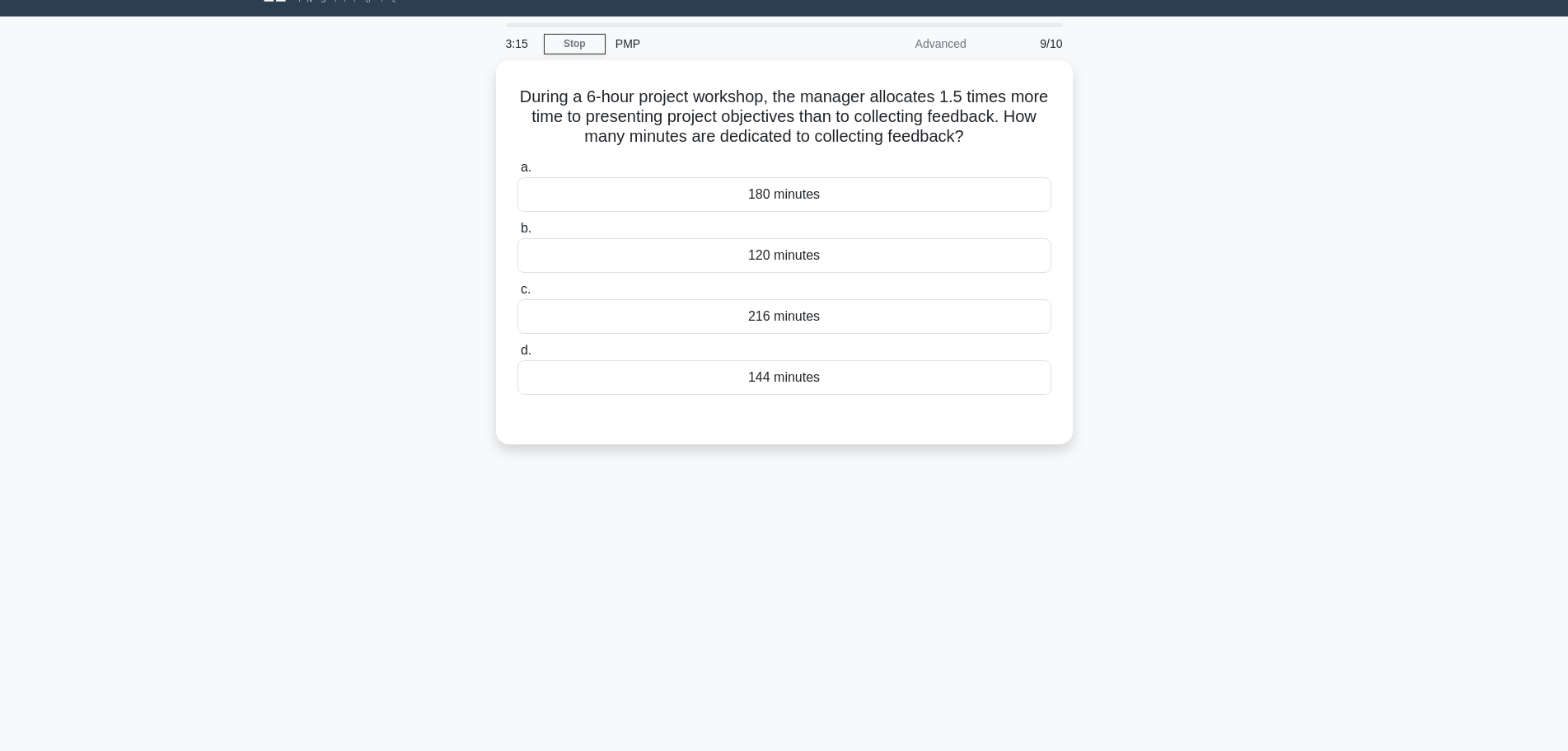
scroll to position [0, 0]
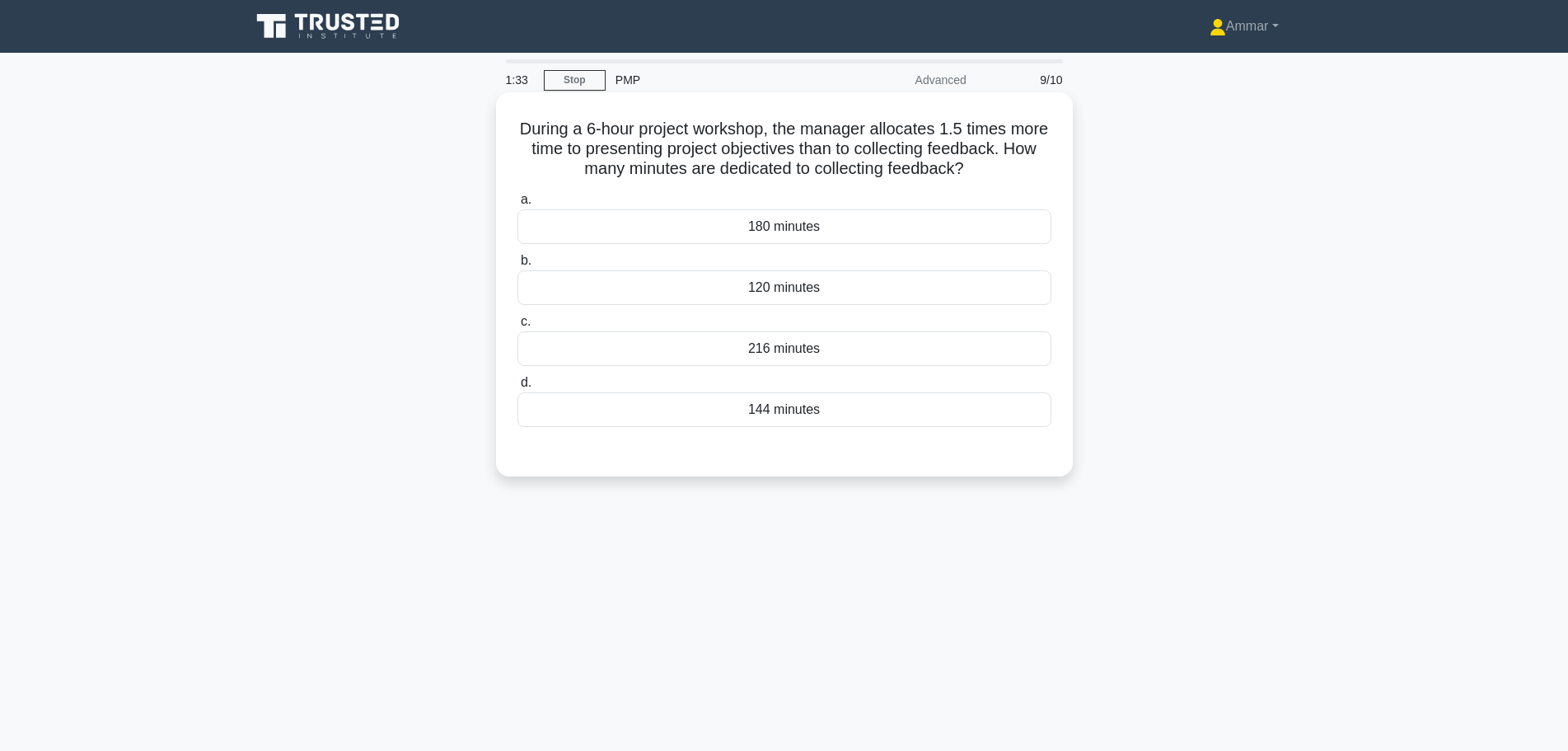
click at [653, 292] on div "120 minutes" at bounding box center [784, 288] width 534 height 34
click at [517, 266] on input "b. 120 minutes" at bounding box center [517, 260] width 0 height 10
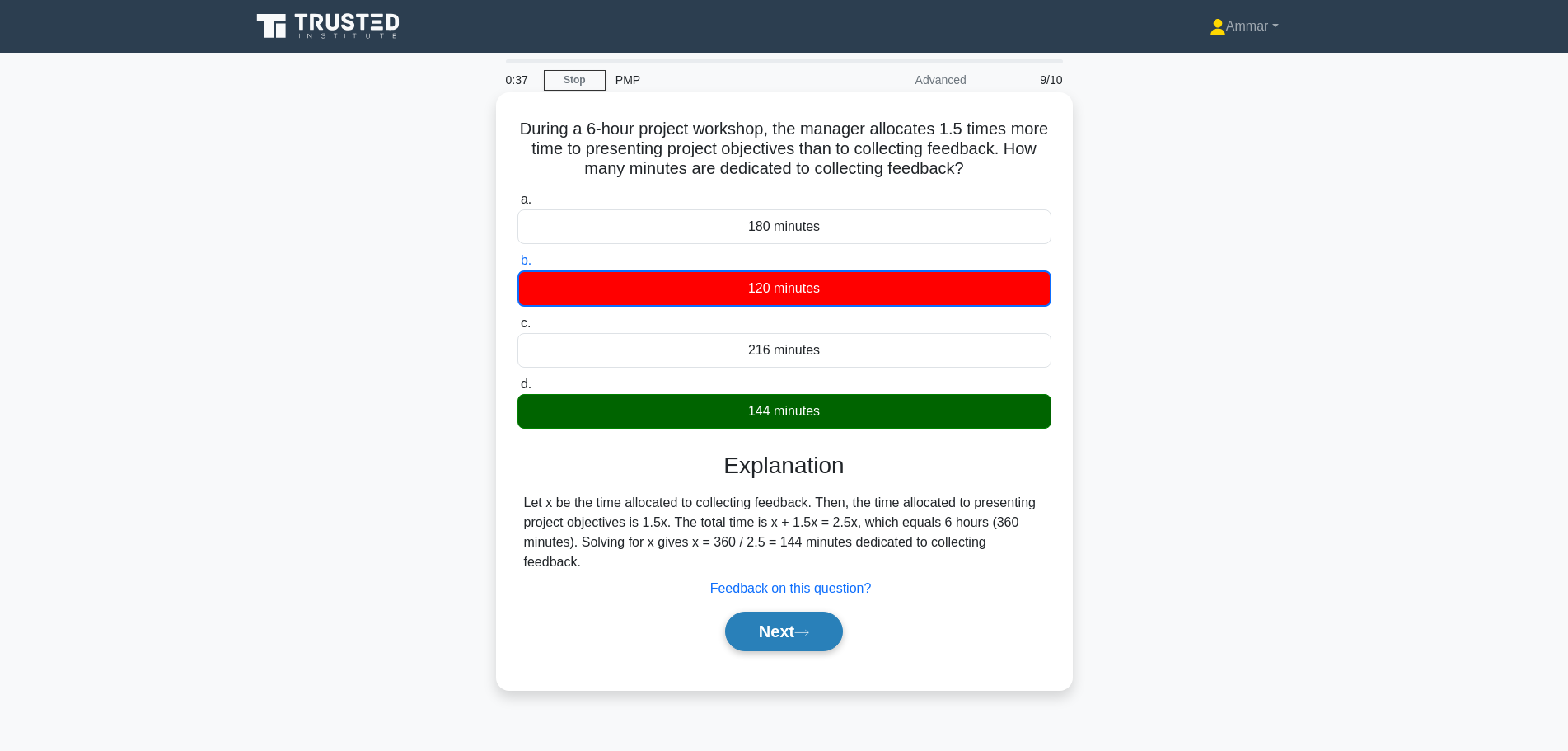
click at [821, 626] on button "Next" at bounding box center [783, 632] width 118 height 40
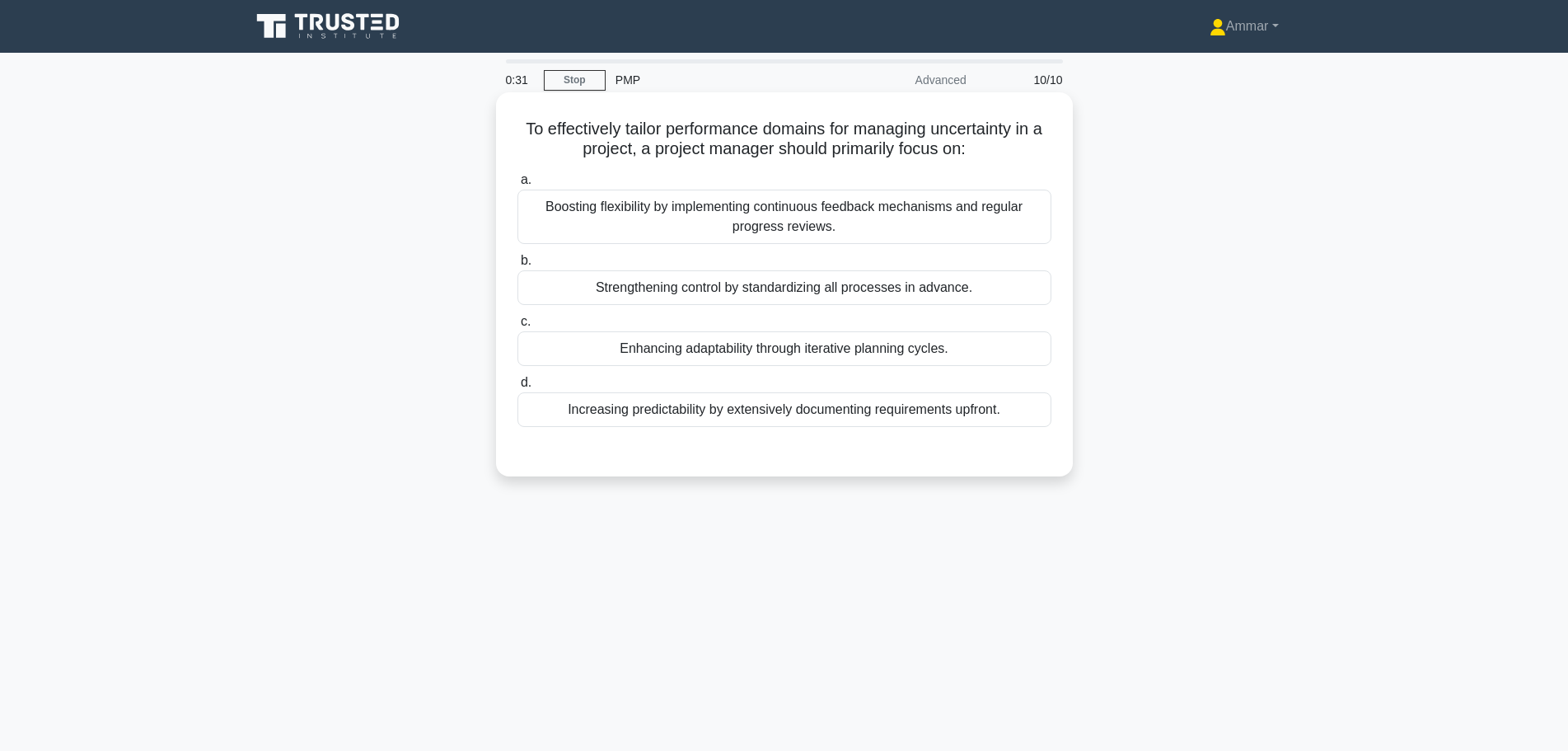
click at [697, 132] on h5 "To effectively tailor performance domains for managing uncertainty in a project…" at bounding box center [784, 139] width 537 height 41
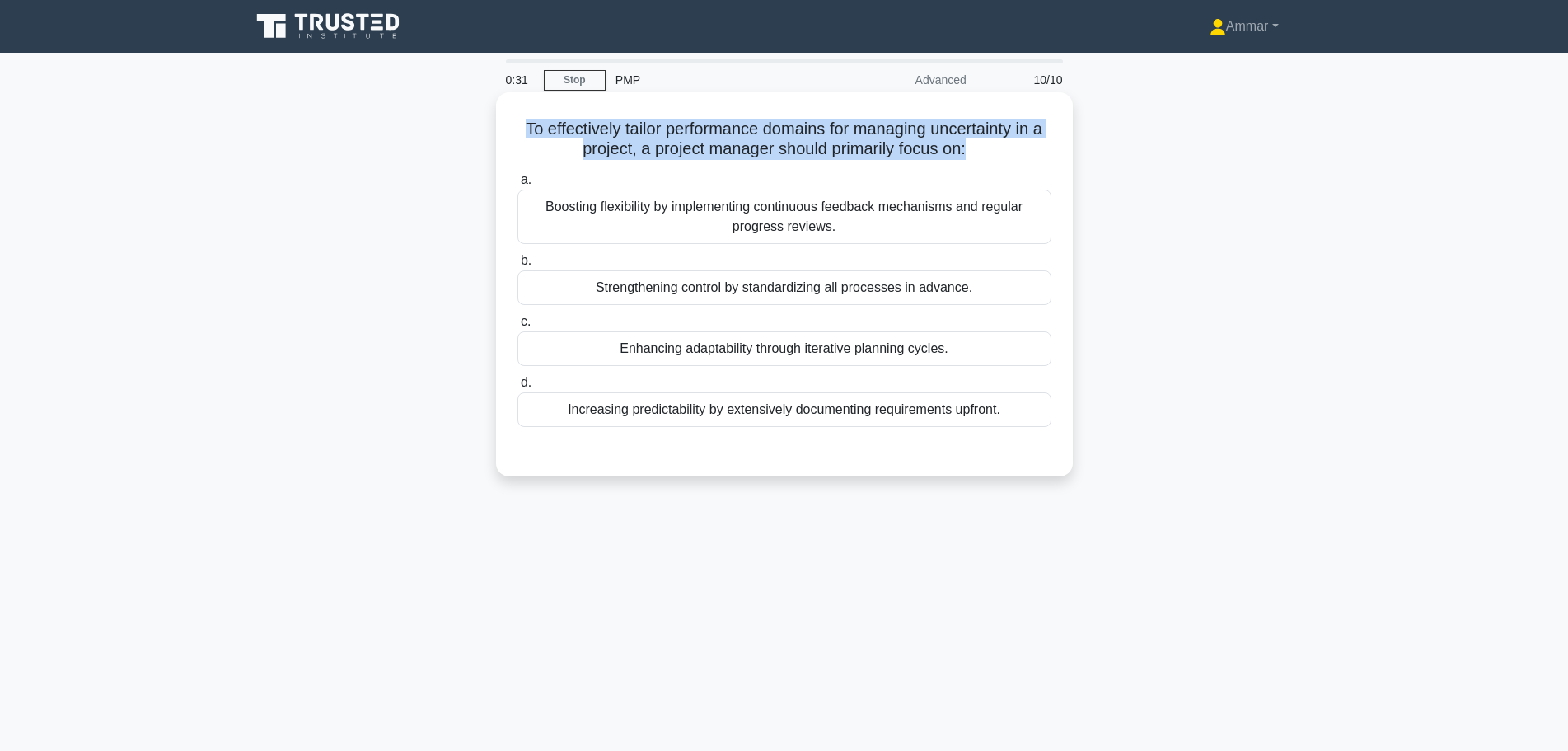
click at [697, 132] on h5 "To effectively tailor performance domains for managing uncertainty in a project…" at bounding box center [784, 139] width 537 height 41
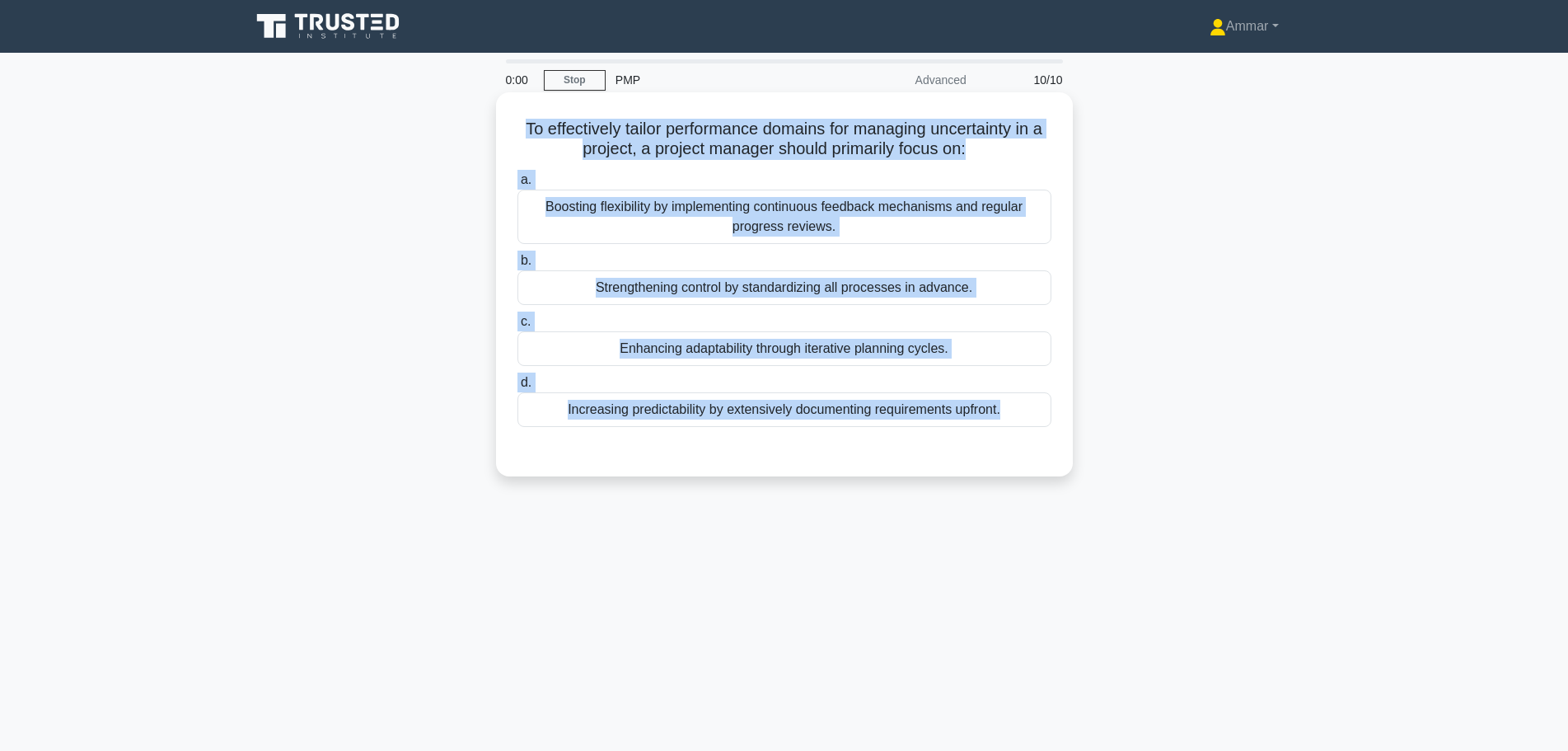
drag, startPoint x: 1035, startPoint y: 456, endPoint x: 519, endPoint y: 133, distance: 608.8
click at [519, 133] on div "To effectively tailor performance domains for managing uncertainty in a project…" at bounding box center [784, 284] width 563 height 371
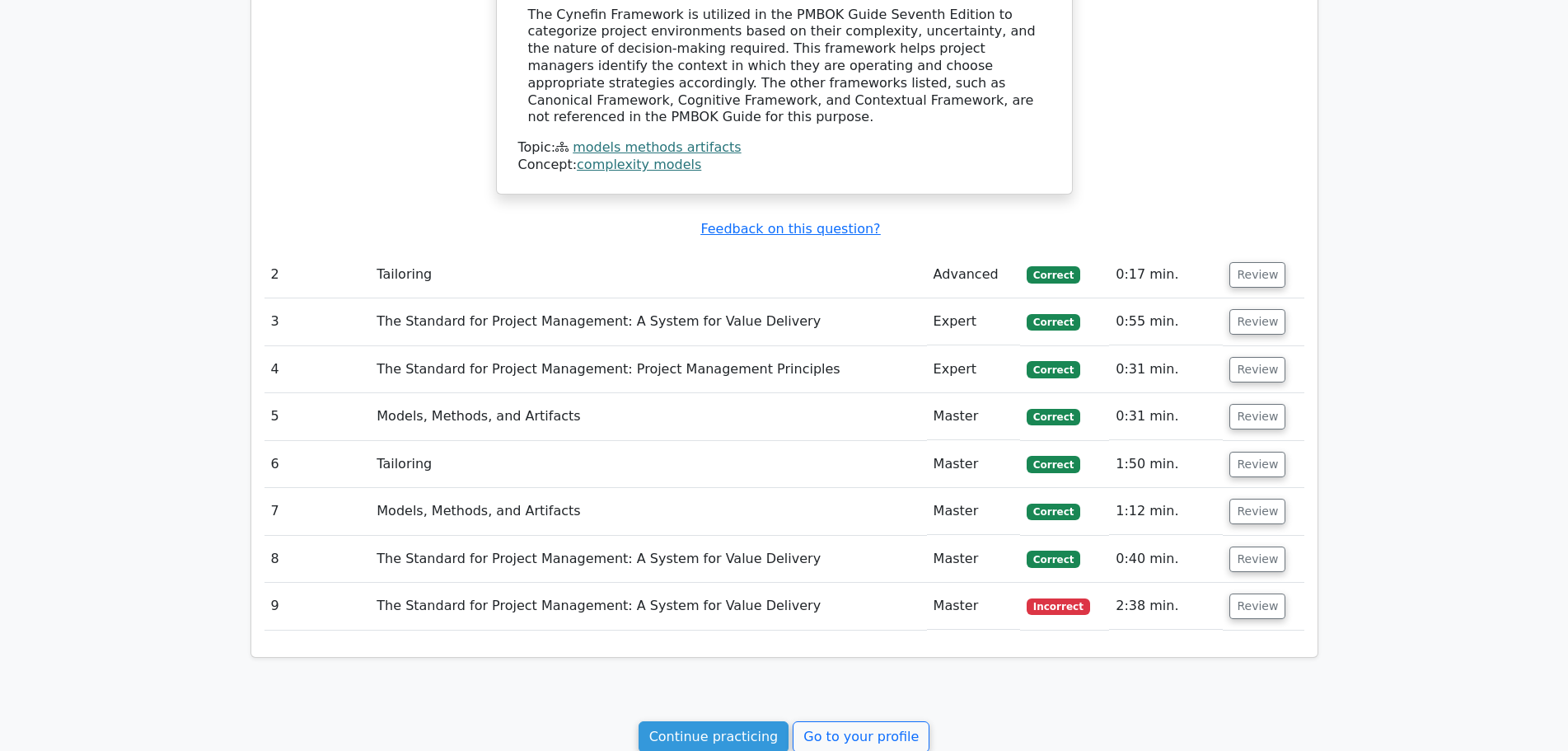
scroll to position [1493, 0]
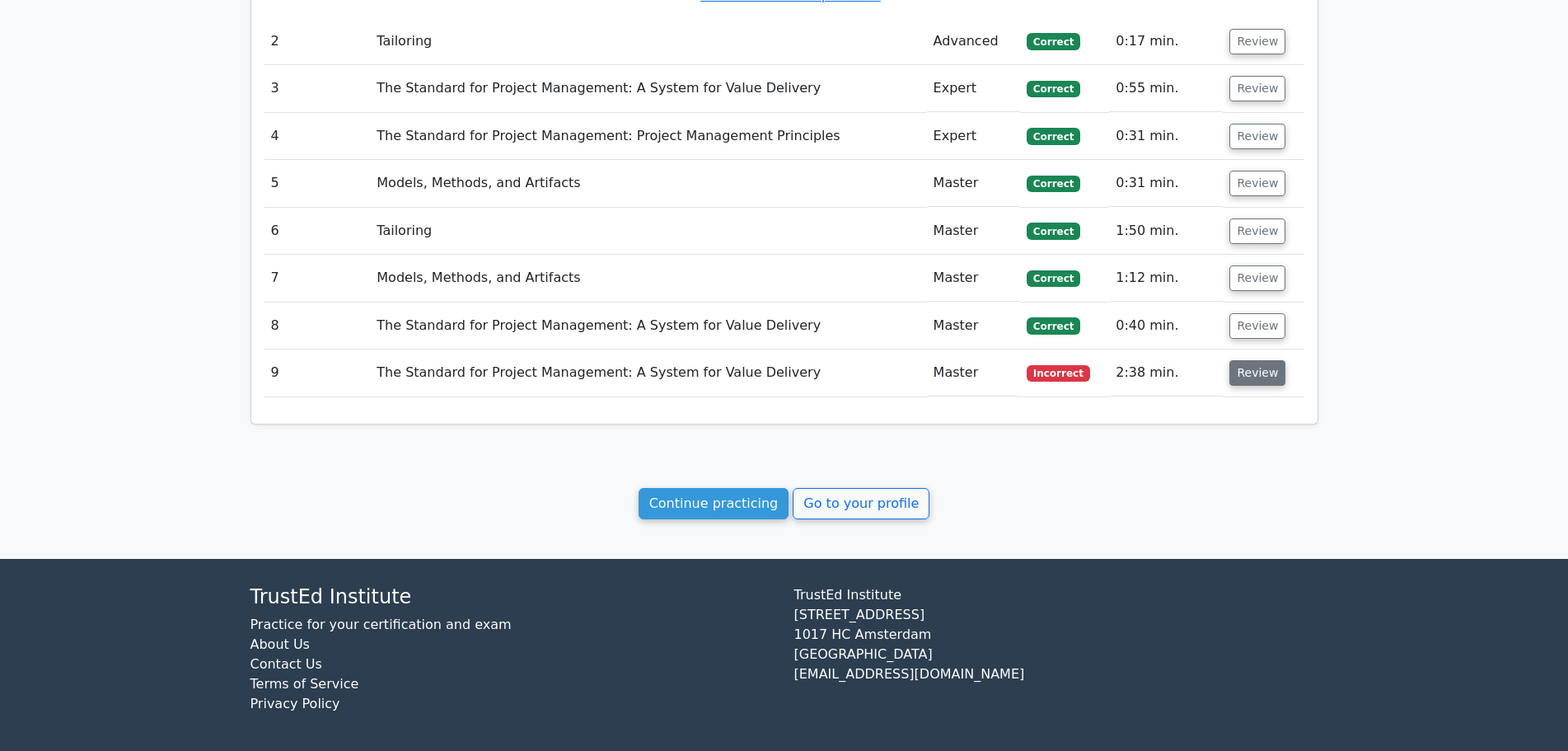
click at [1237, 360] on button "Review" at bounding box center [1256, 373] width 56 height 26
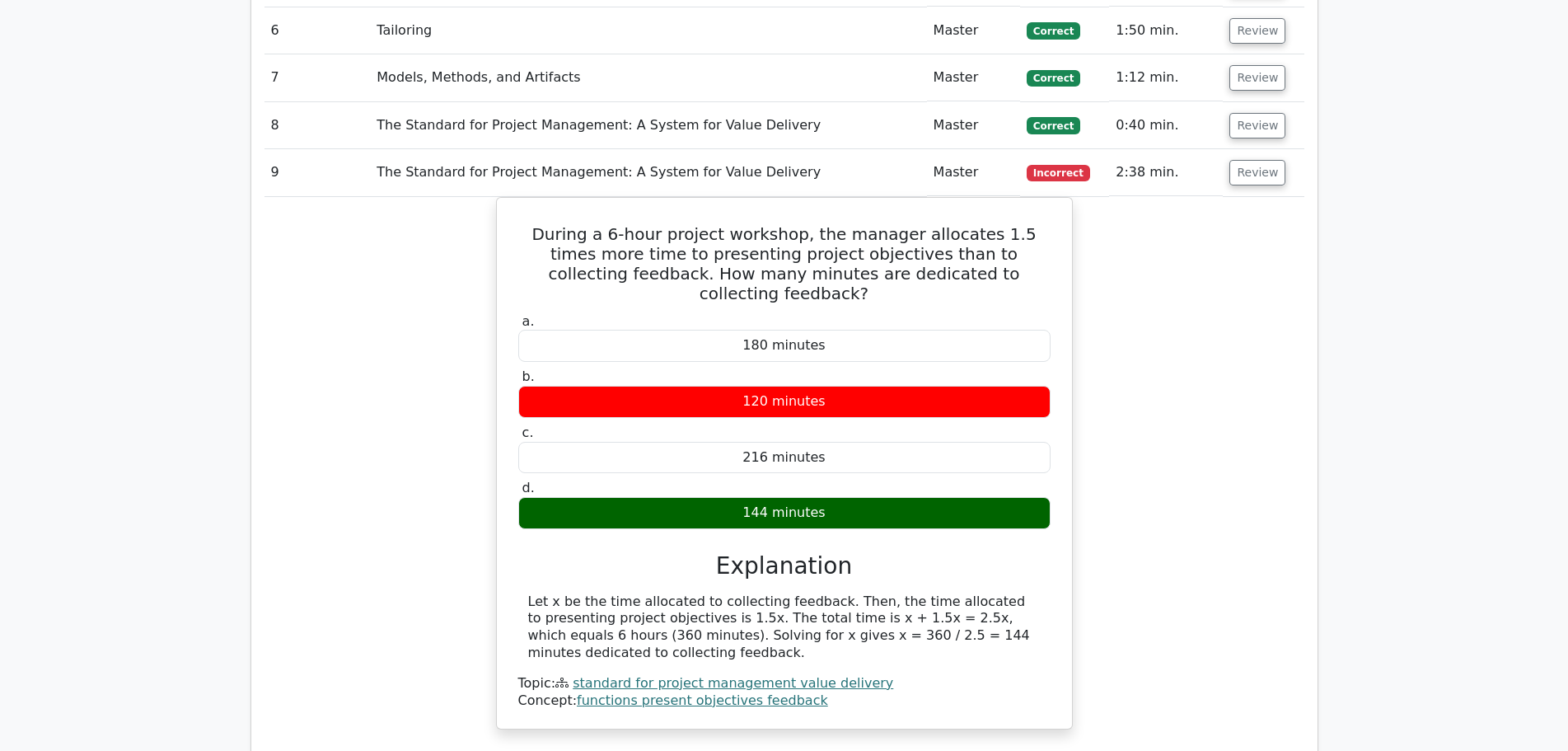
scroll to position [1569, 0]
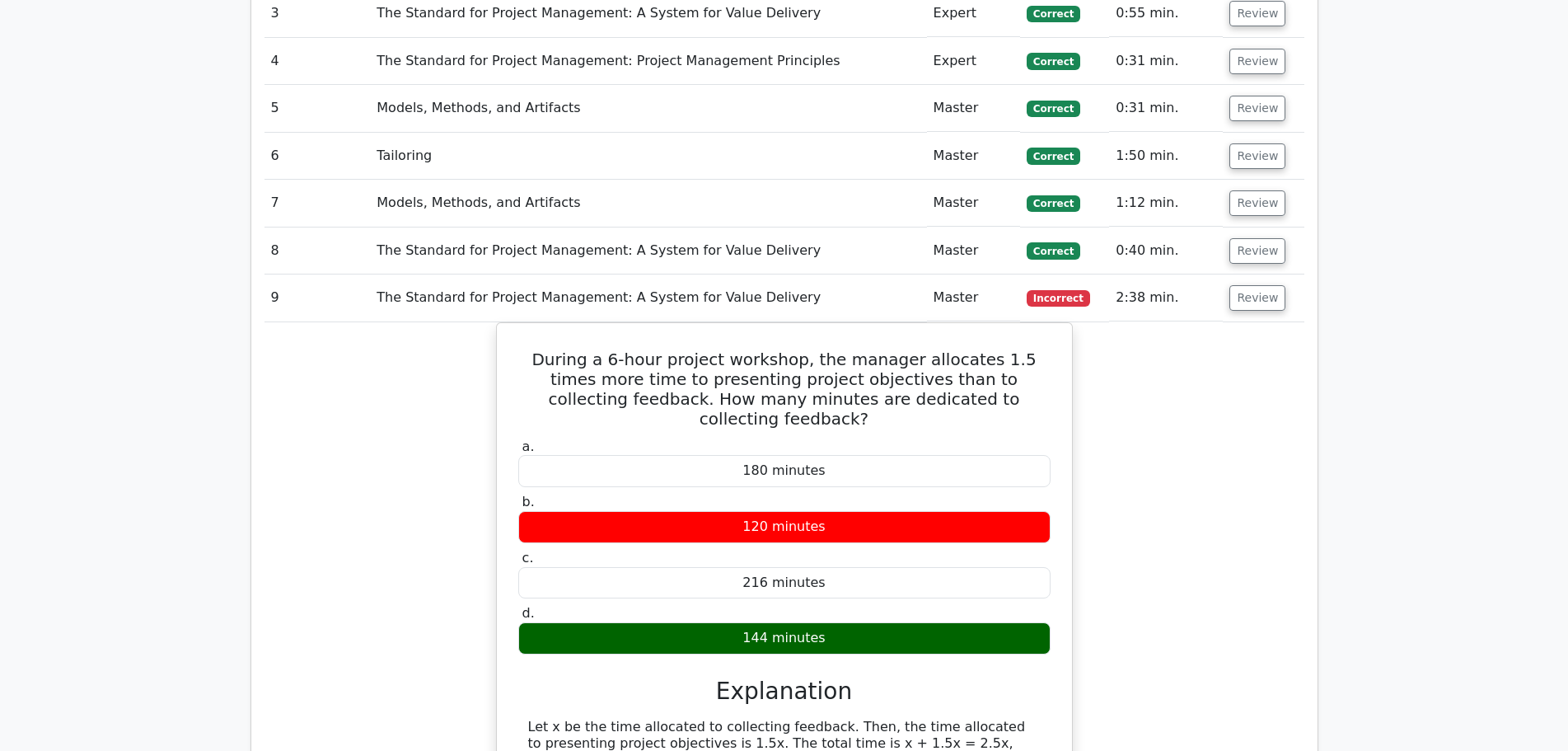
click at [1242, 296] on td "Review" at bounding box center [1263, 297] width 81 height 47
click at [1246, 290] on button "Review" at bounding box center [1256, 298] width 56 height 26
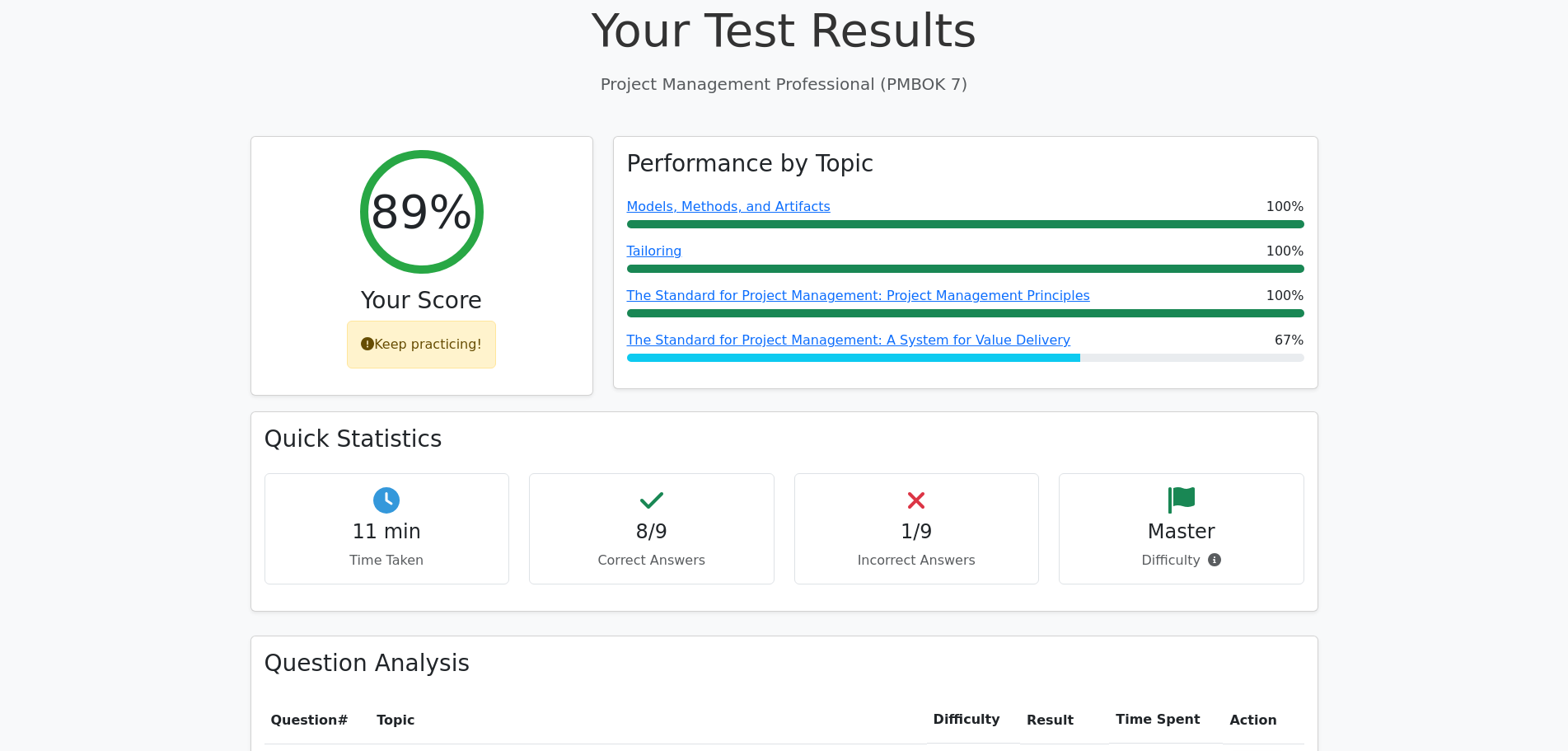
scroll to position [92, 0]
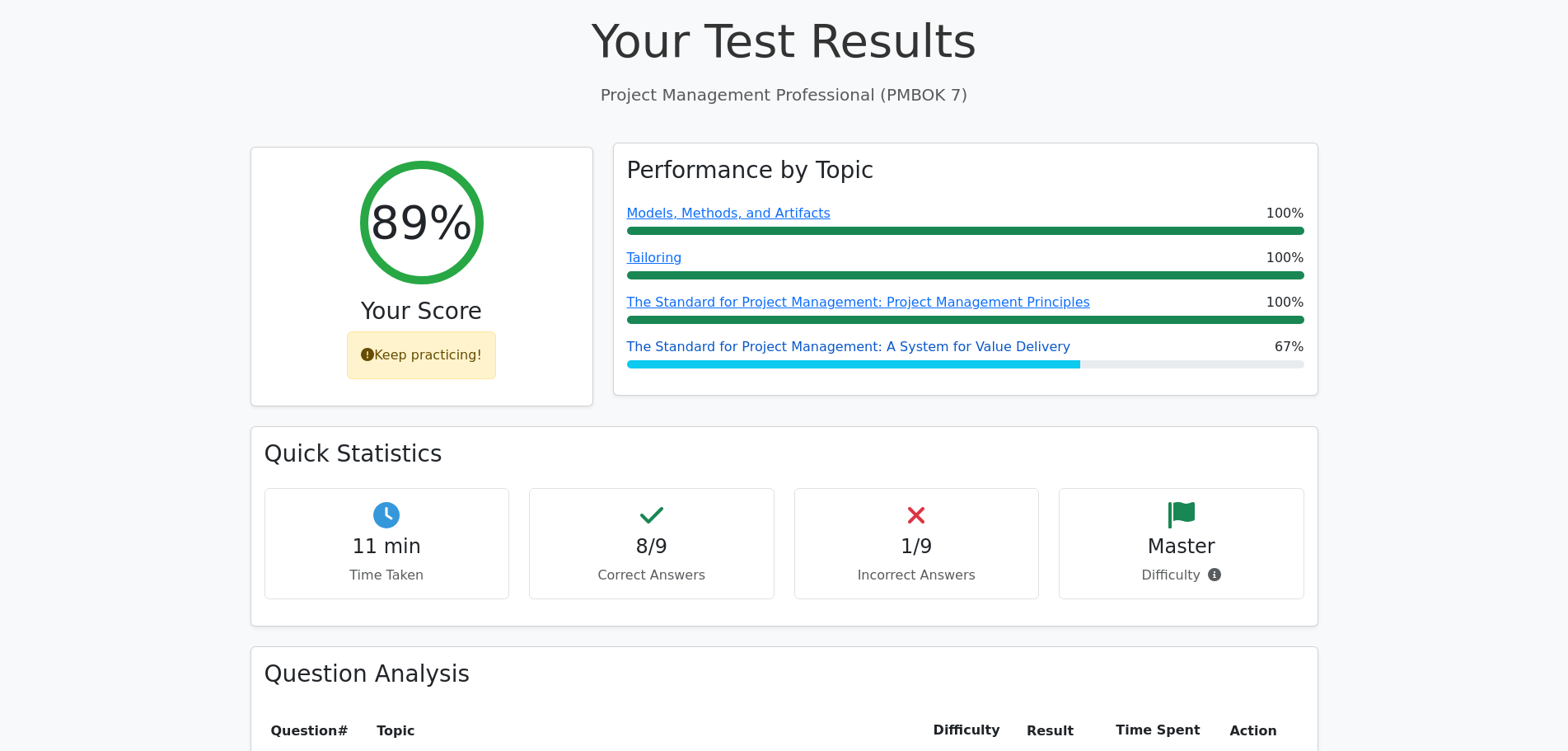
click at [852, 351] on link "The Standard for Project Management: A System for Value Delivery" at bounding box center [848, 346] width 444 height 15
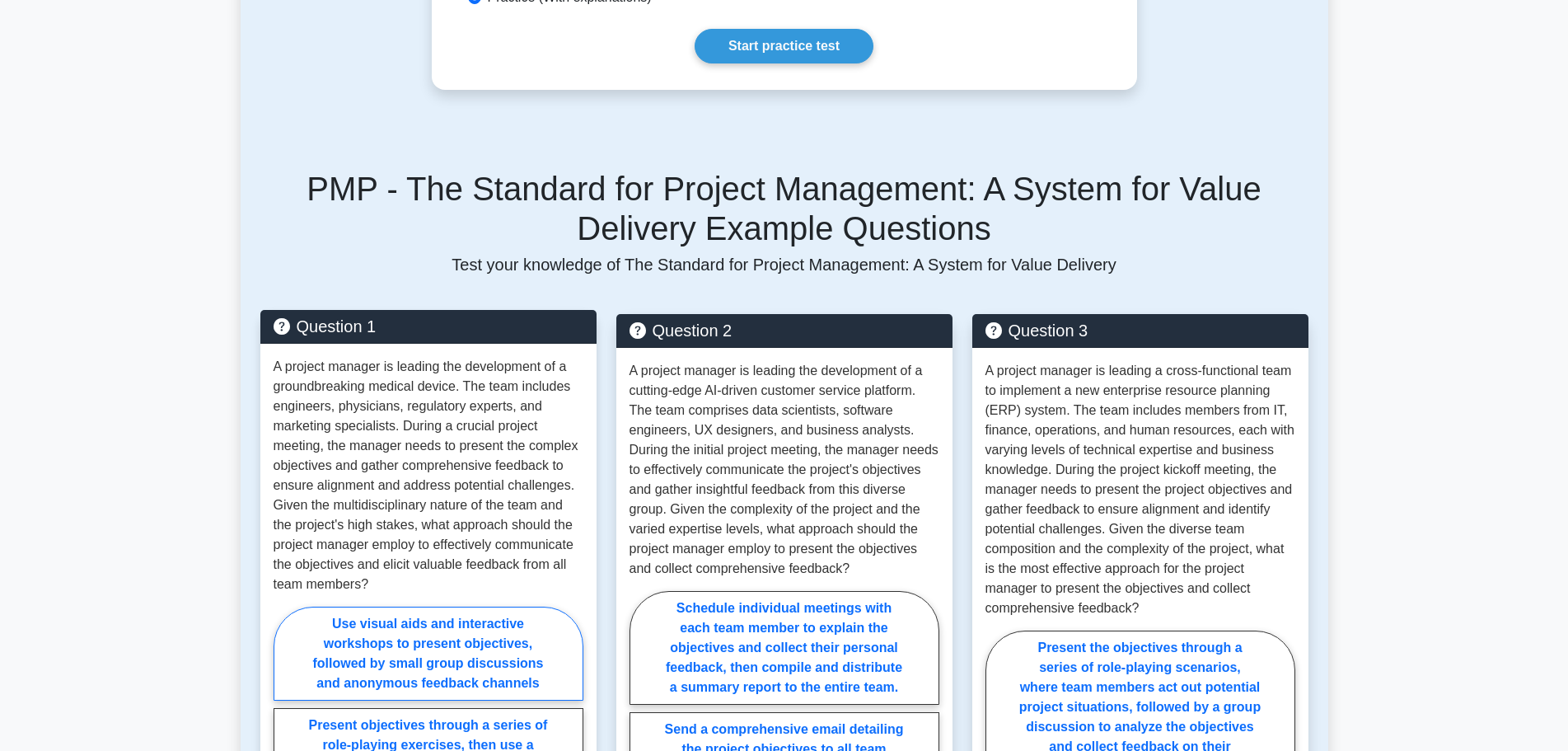
scroll to position [1337, 0]
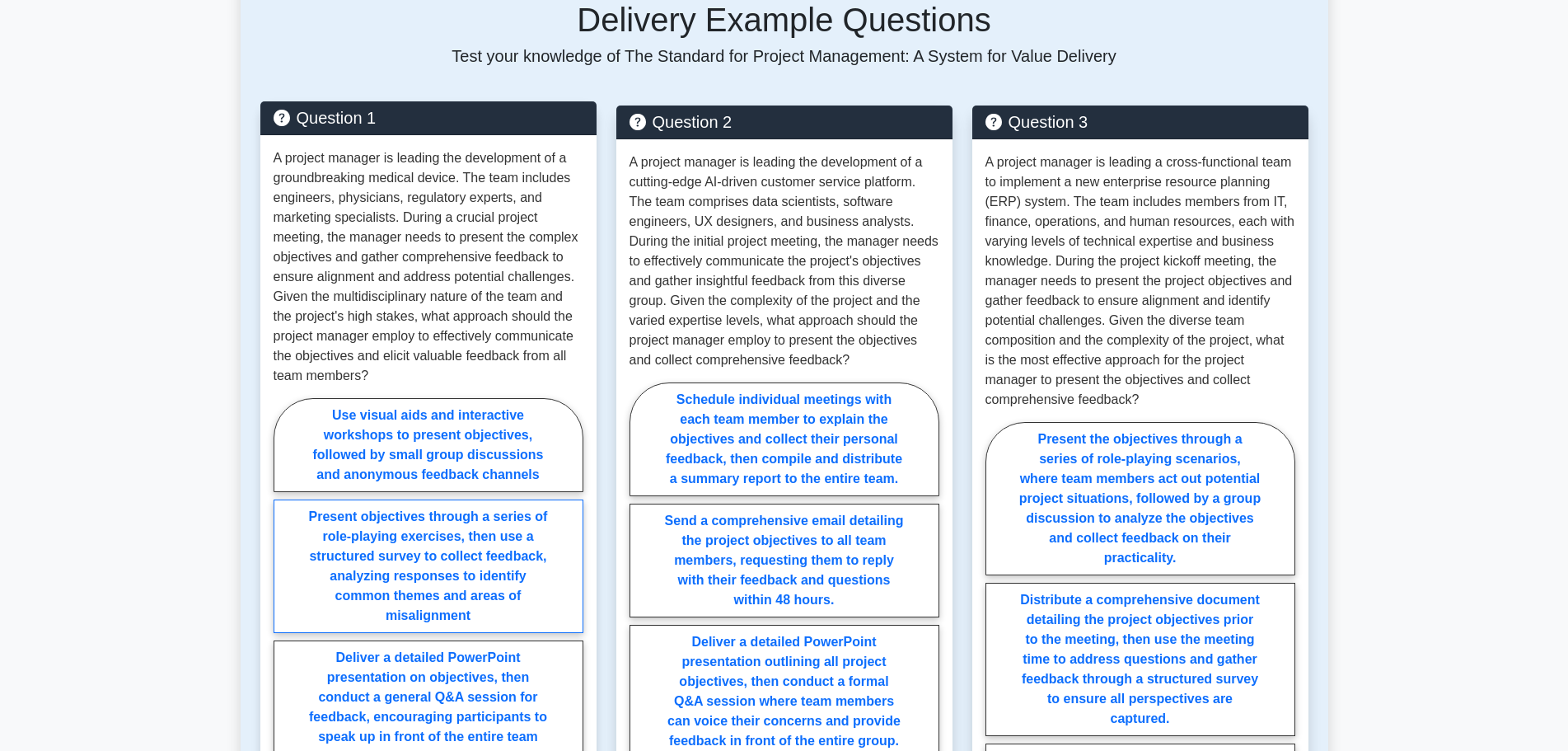
click at [466, 537] on label "Present objectives through a series of role-playing exercises, then use a struc…" at bounding box center [428, 565] width 310 height 133
click at [284, 637] on input "Present objectives through a series of role-playing exercises, then use a struc…" at bounding box center [278, 642] width 10 height 10
radio input "true"
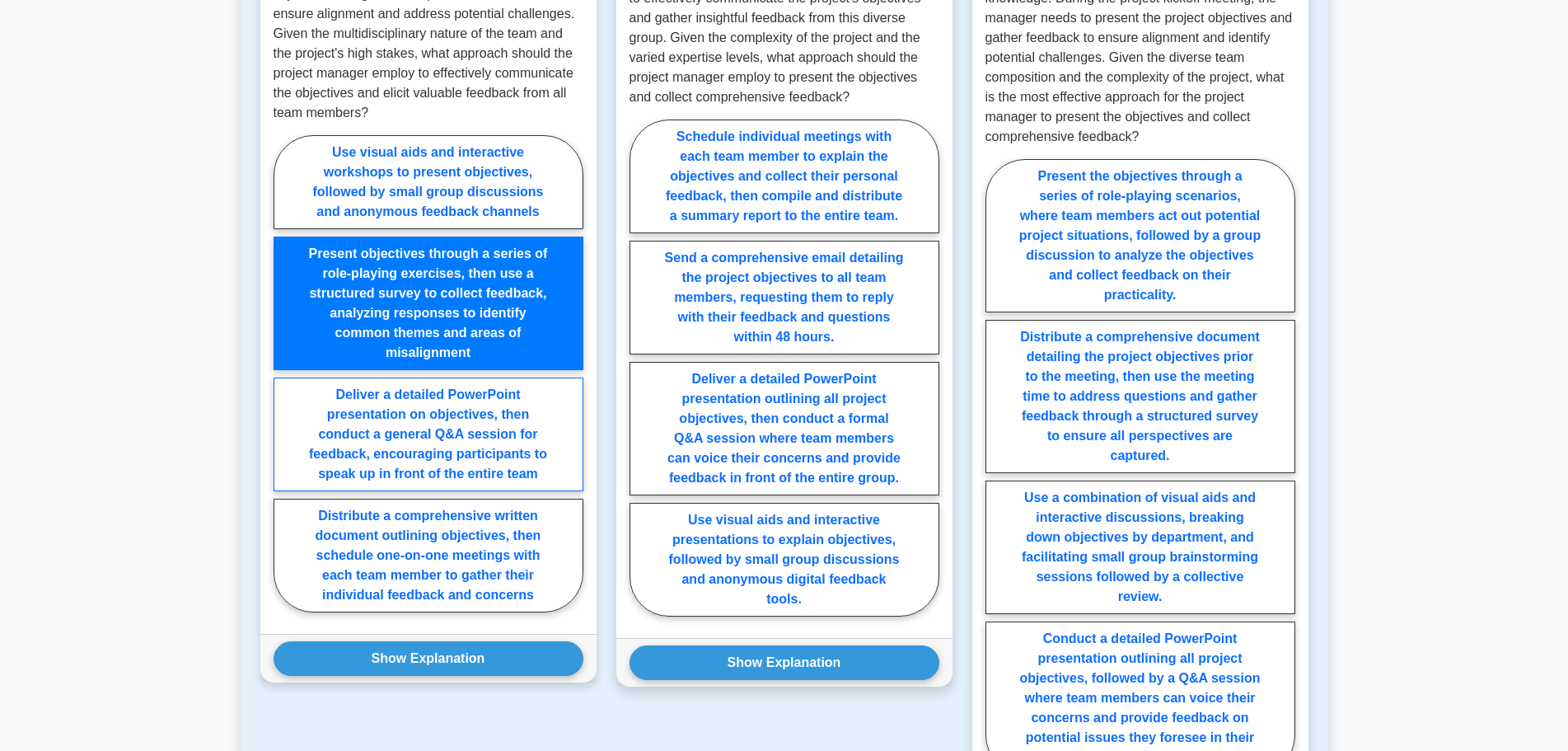
scroll to position [1749, 0]
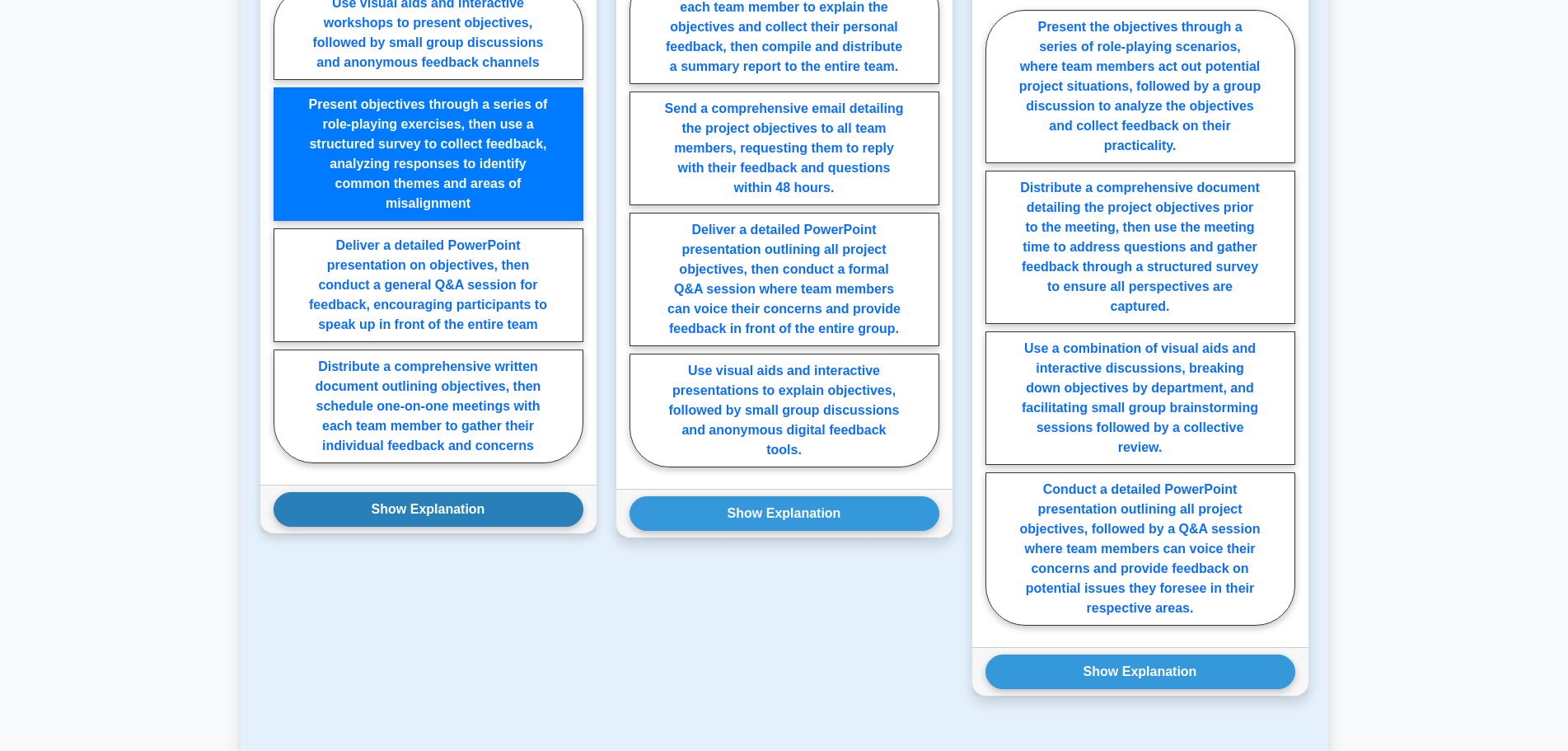
click at [515, 493] on button "Show Explanation" at bounding box center [428, 510] width 310 height 34
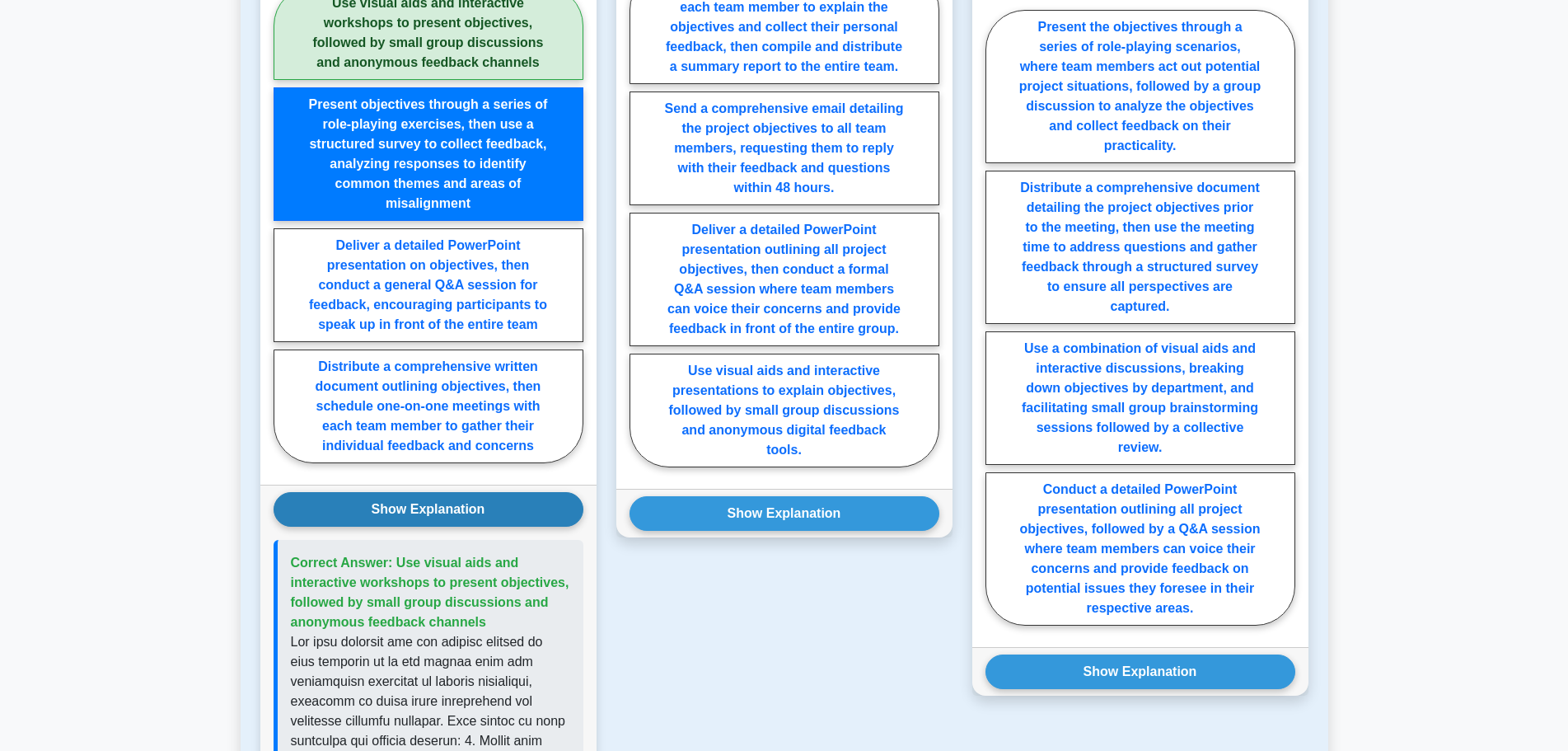
click at [523, 497] on button "Show Explanation" at bounding box center [428, 510] width 310 height 34
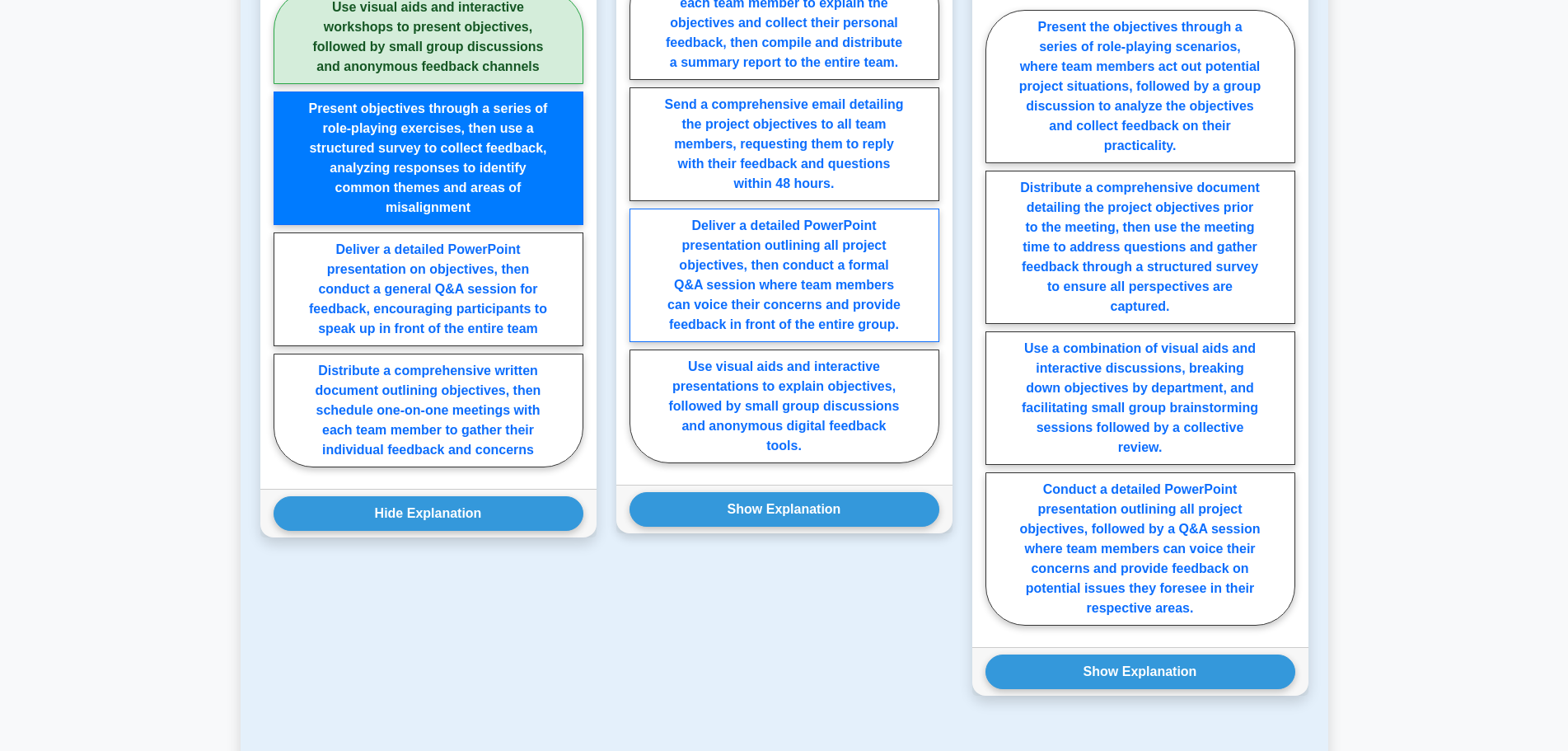
click at [751, 271] on label "Deliver a detailed PowerPoint presentation outlining all project objectives, th…" at bounding box center [784, 275] width 310 height 133
click at [640, 225] on input "Deliver a detailed PowerPoint presentation outlining all project objectives, th…" at bounding box center [635, 219] width 10 height 10
radio input "true"
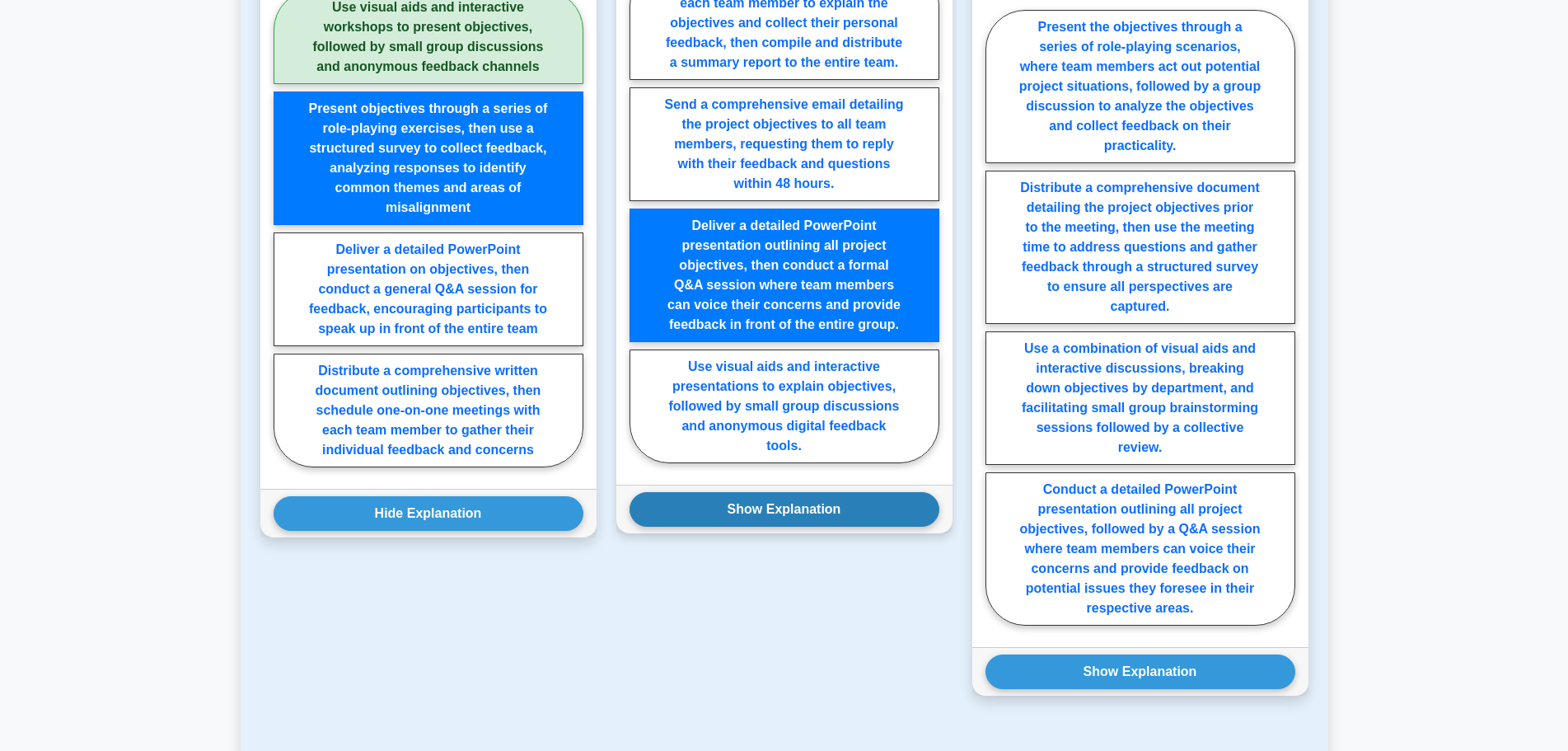
click at [705, 492] on button "Show Explanation" at bounding box center [784, 510] width 310 height 34
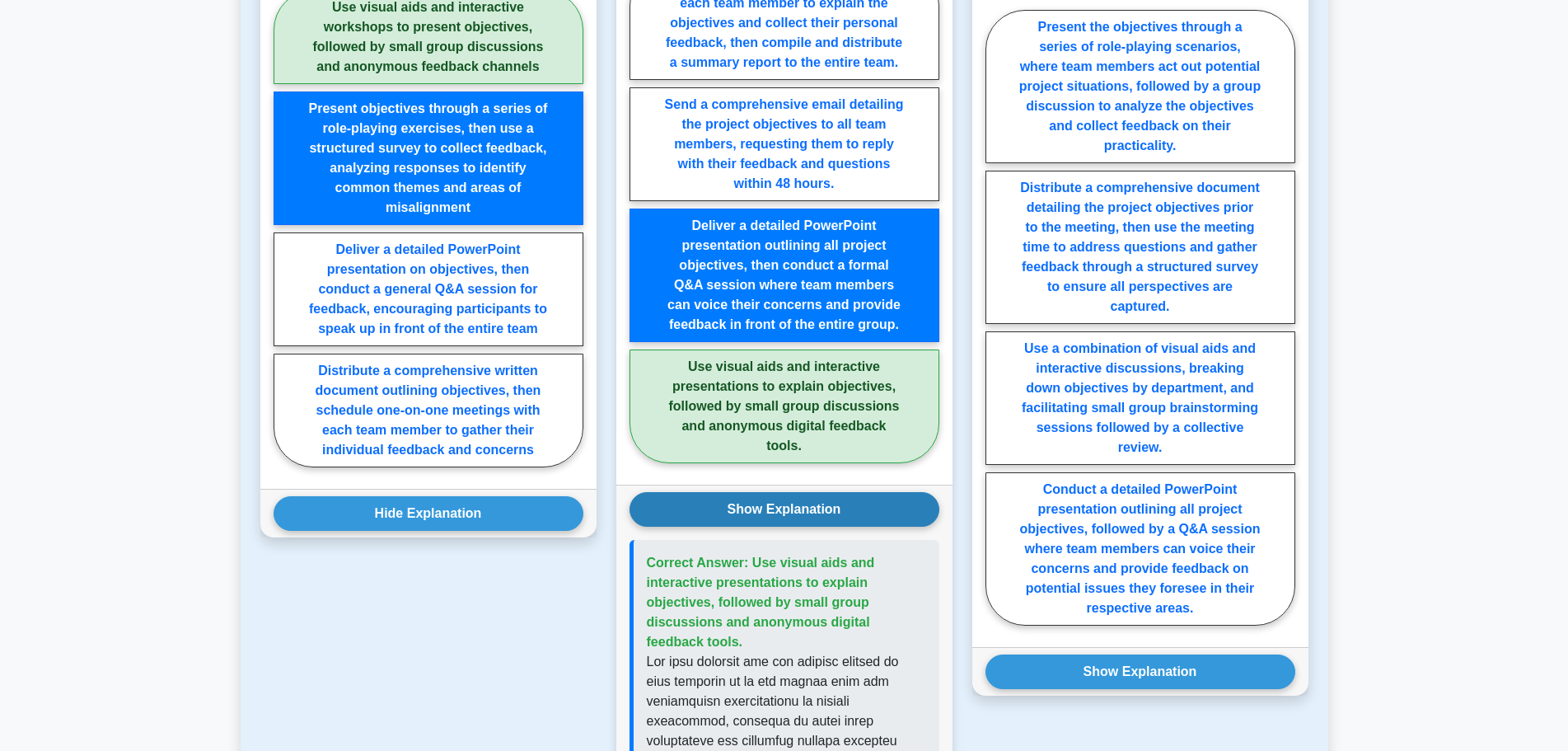
click at [711, 492] on button "Show Explanation" at bounding box center [784, 510] width 310 height 34
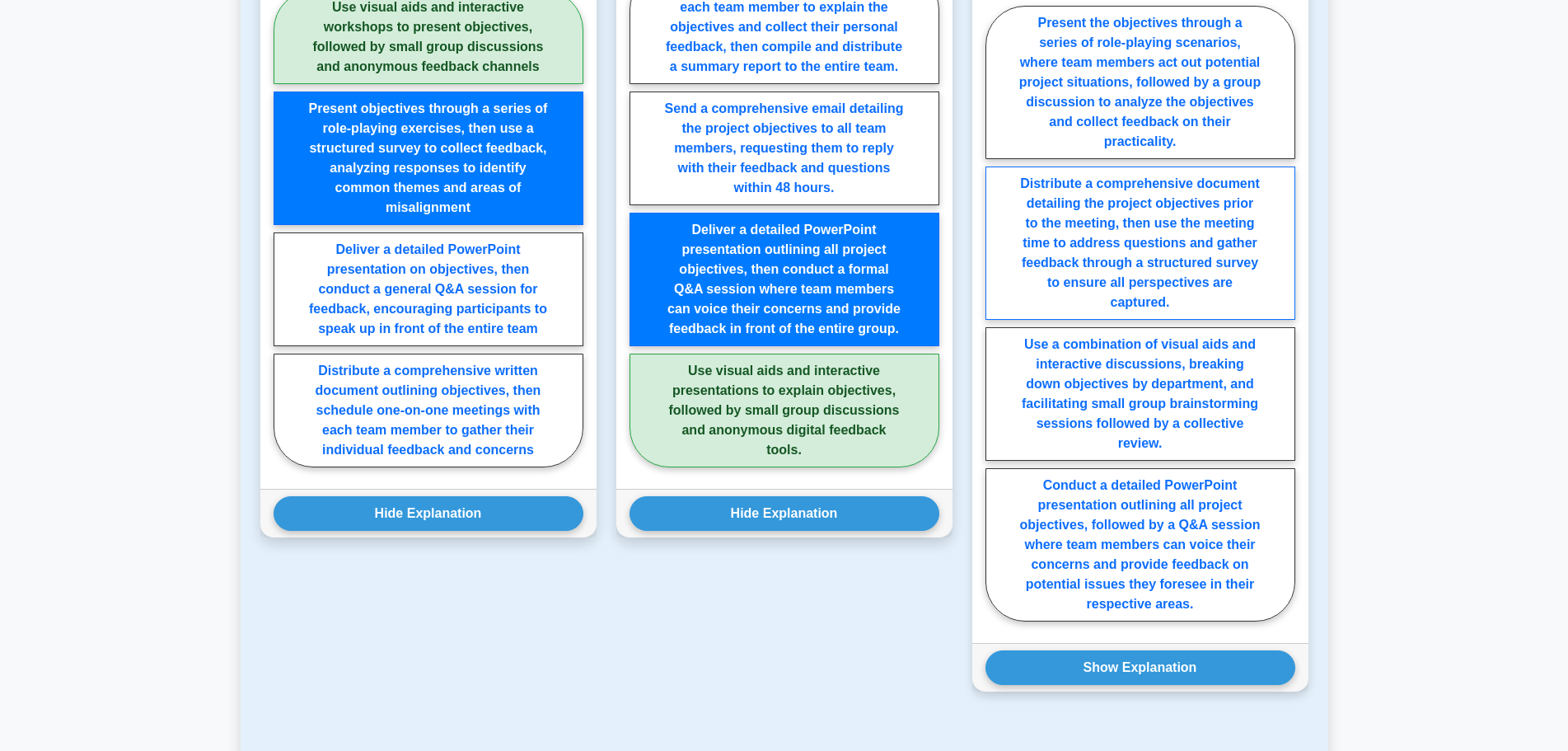
click at [1147, 300] on label "Distribute a comprehensive document detailing the project objectives prior to t…" at bounding box center [1140, 243] width 310 height 153
click at [996, 314] on input "Distribute a comprehensive document detailing the project objectives prior to t…" at bounding box center [990, 319] width 10 height 10
radio input "true"
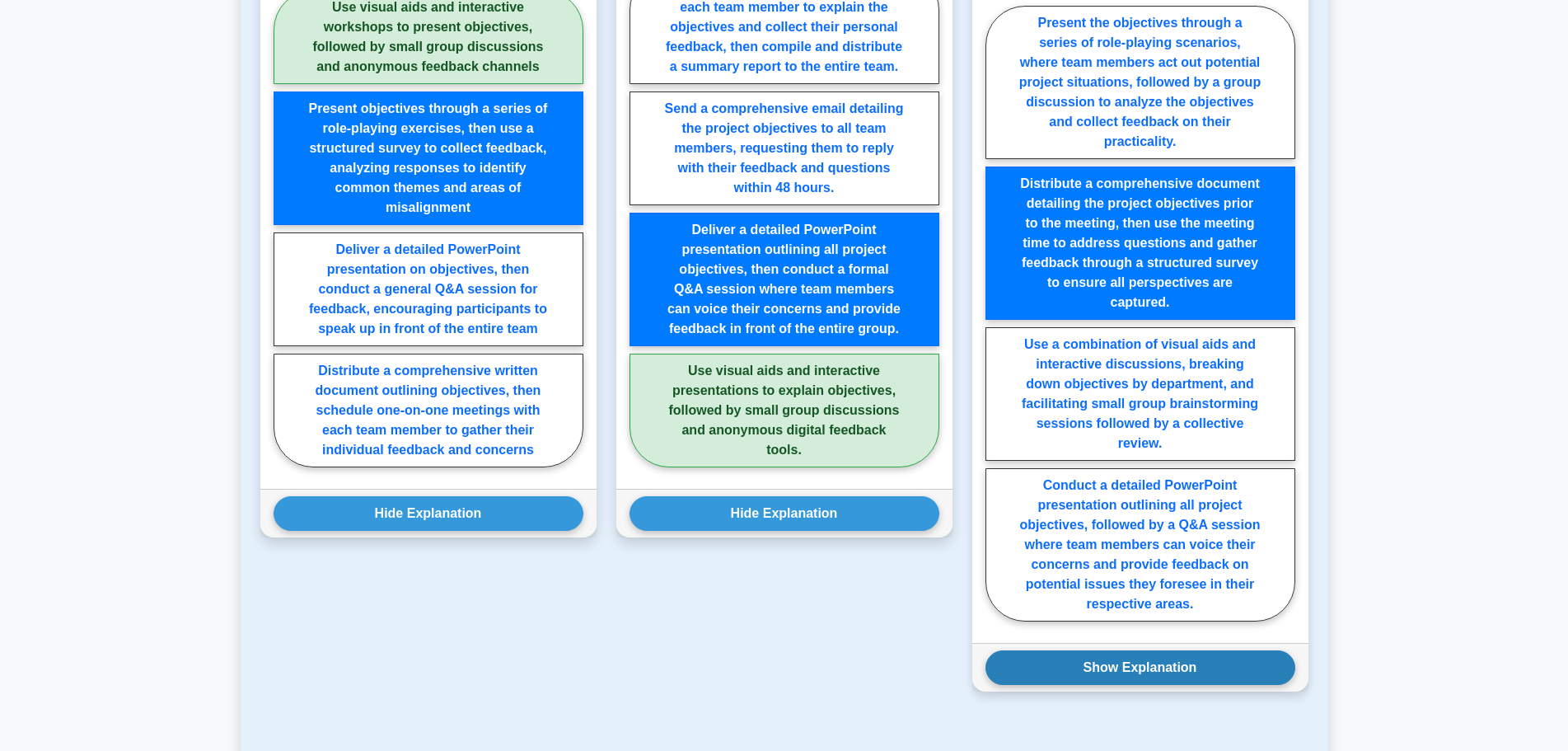
click at [1096, 650] on button "Show Explanation" at bounding box center [1140, 668] width 310 height 34
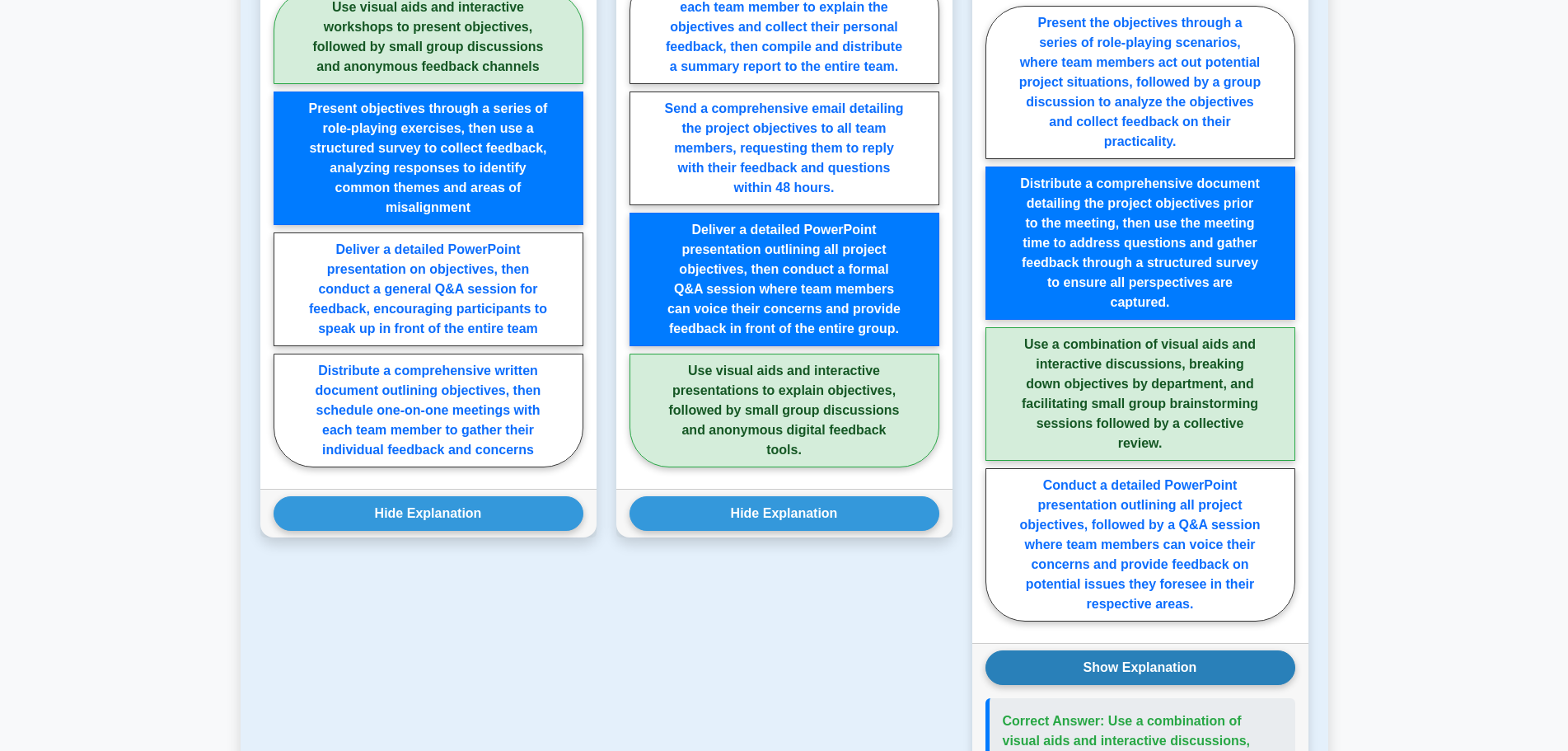
click at [1096, 650] on button "Show Explanation" at bounding box center [1140, 668] width 310 height 34
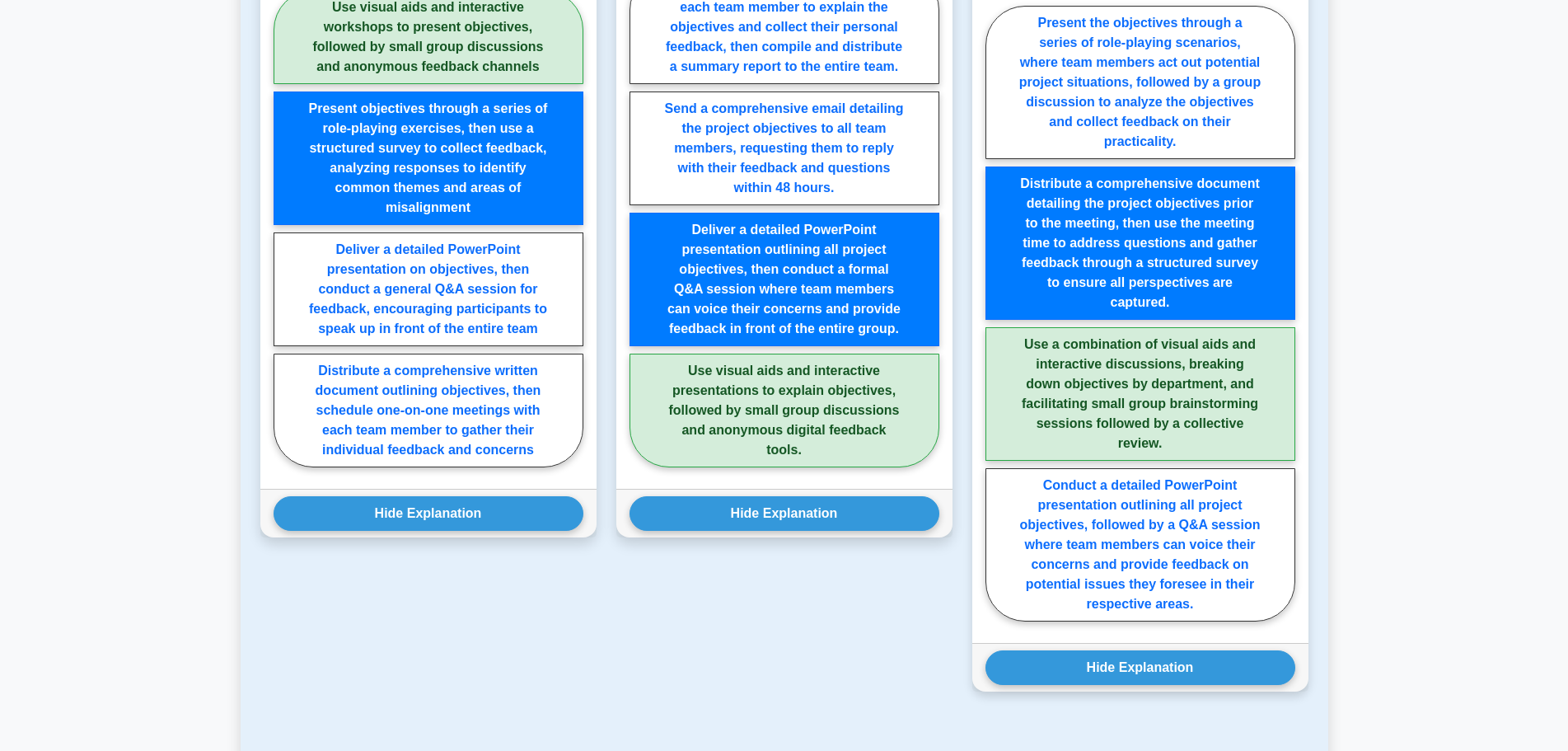
click at [1067, 396] on label "Use a combination of visual aids and interactive discussions, breaking down obj…" at bounding box center [1140, 394] width 310 height 133
click at [996, 324] on input "Use a combination of visual aids and interactive discussions, breaking down obj…" at bounding box center [990, 319] width 10 height 10
radio input "true"
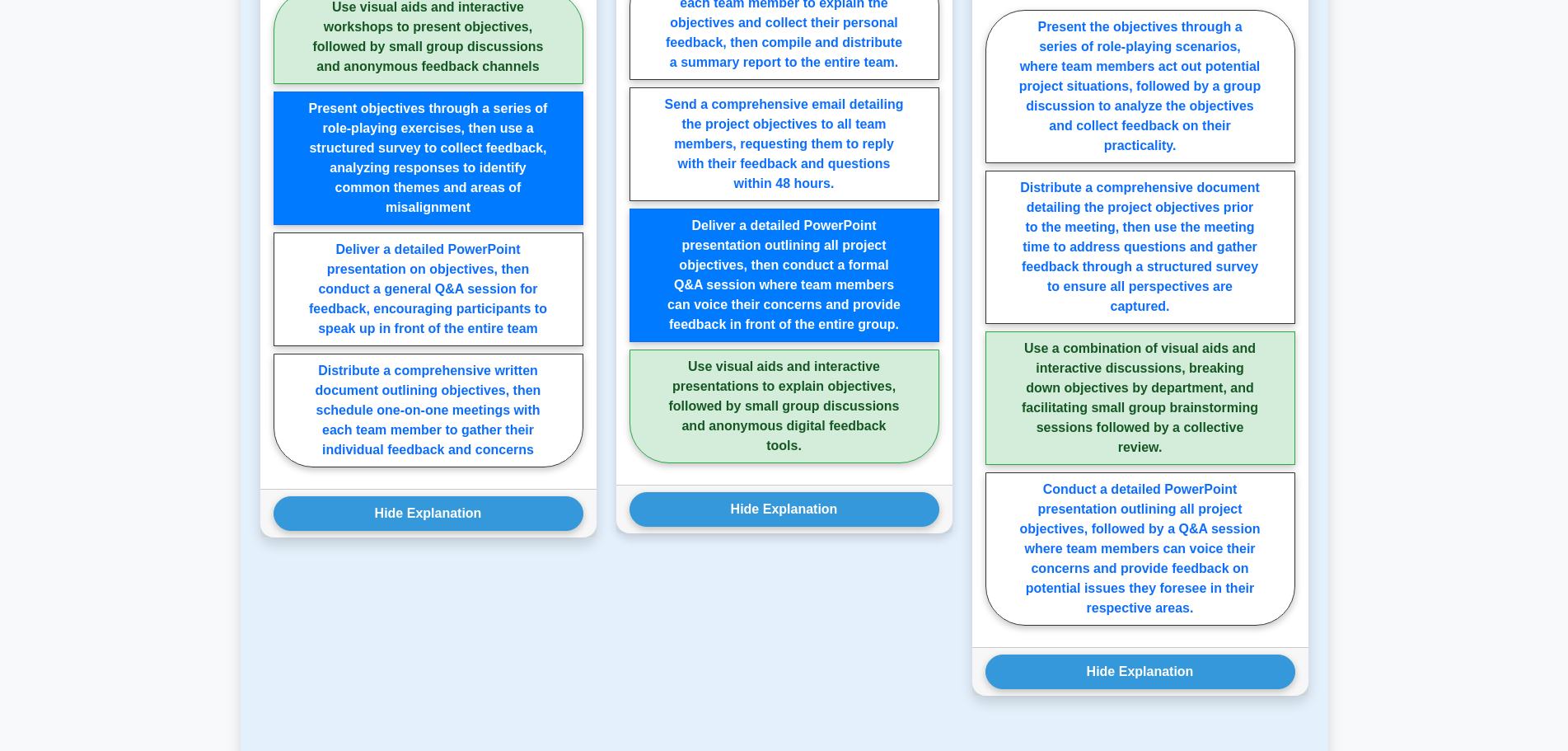
click at [861, 388] on label "Use visual aids and interactive presentations to explain objectives, followed b…" at bounding box center [784, 406] width 310 height 113
click at [640, 225] on input "Use visual aids and interactive presentations to explain objectives, followed b…" at bounding box center [635, 219] width 10 height 10
radio input "true"
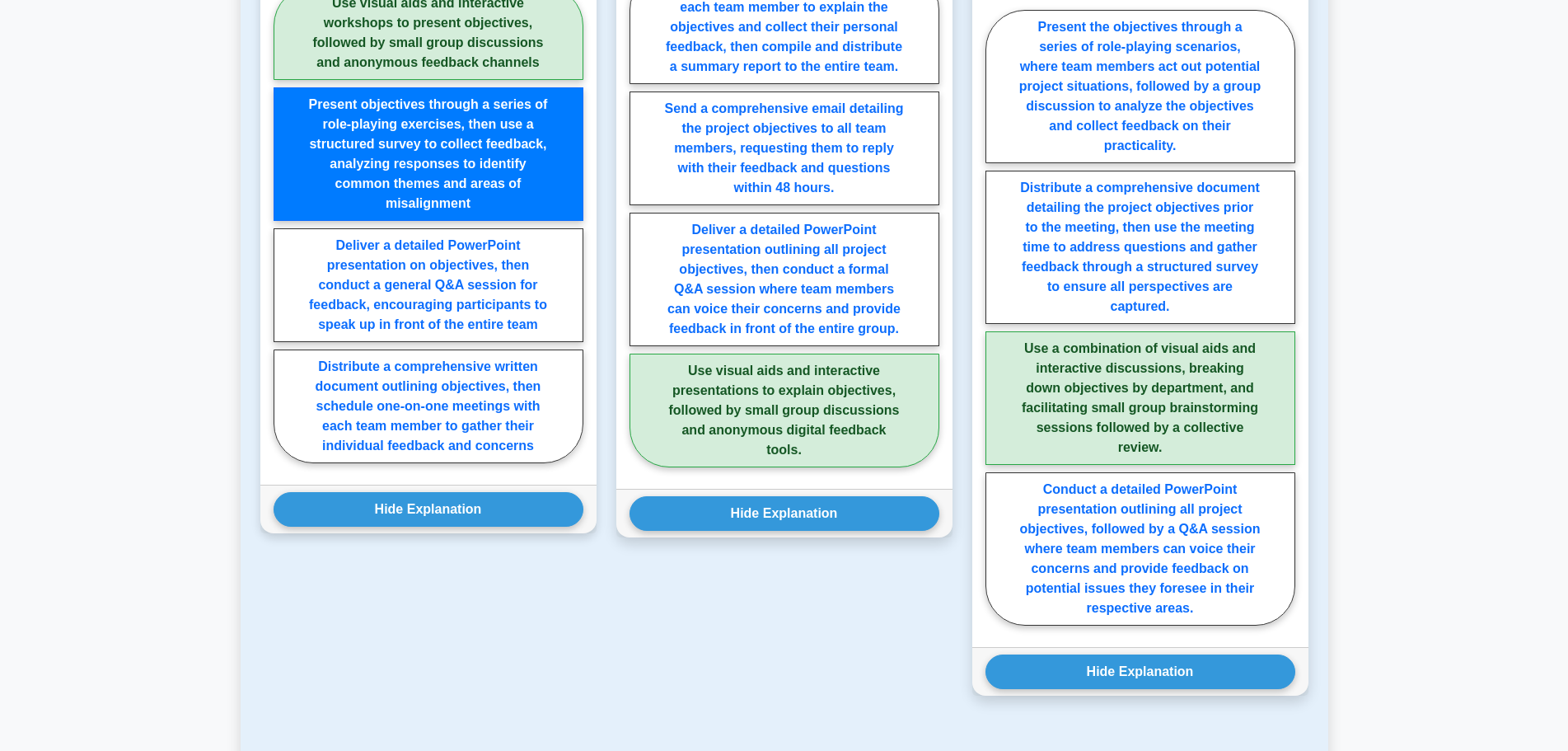
click at [503, 35] on label "Use visual aids and interactive workshops to present objectives, followed by sm…" at bounding box center [428, 33] width 310 height 94
click at [284, 224] on input "Use visual aids and interactive workshops to present objectives, followed by sm…" at bounding box center [278, 229] width 10 height 10
radio input "true"
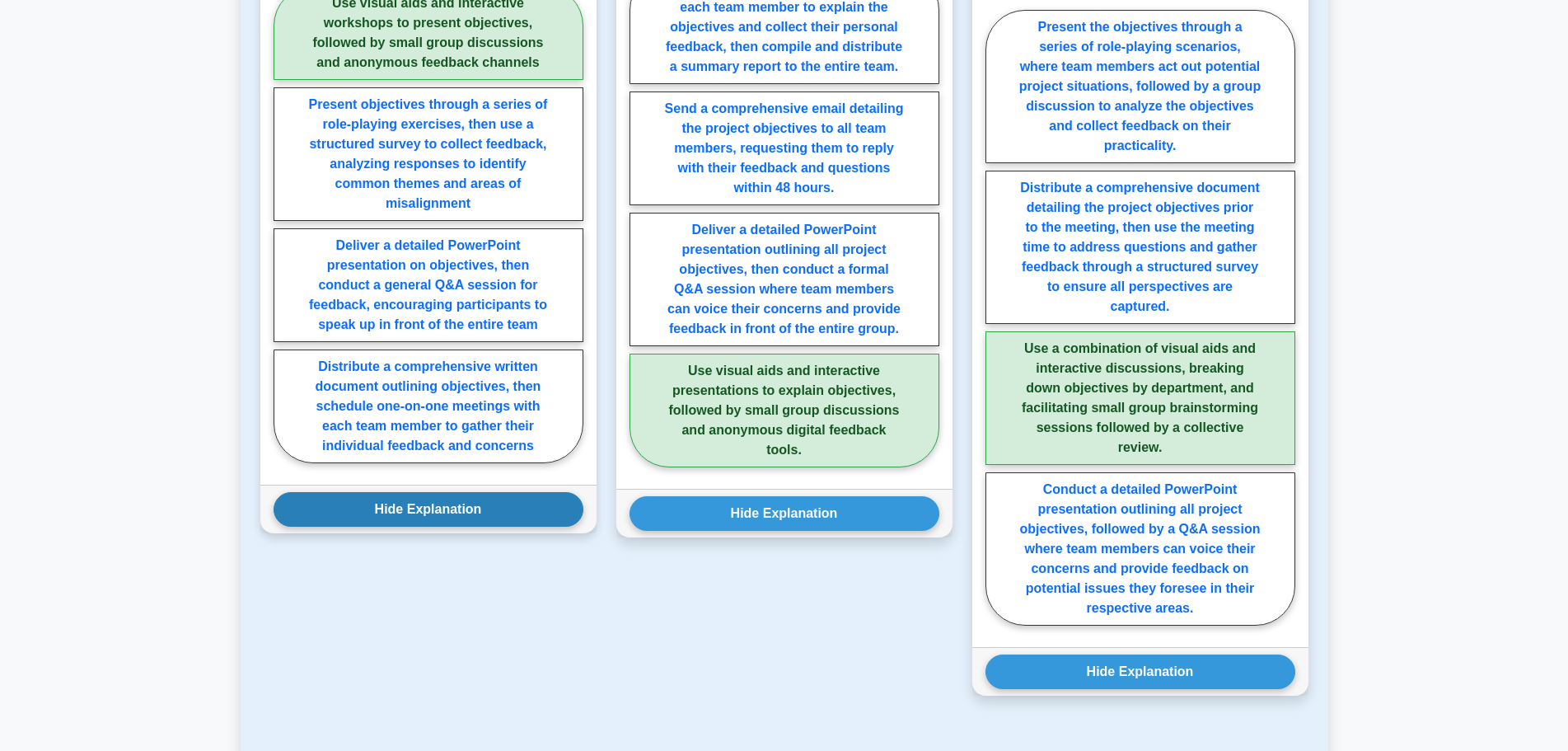
click at [494, 492] on button "Hide Explanation" at bounding box center [428, 510] width 310 height 34
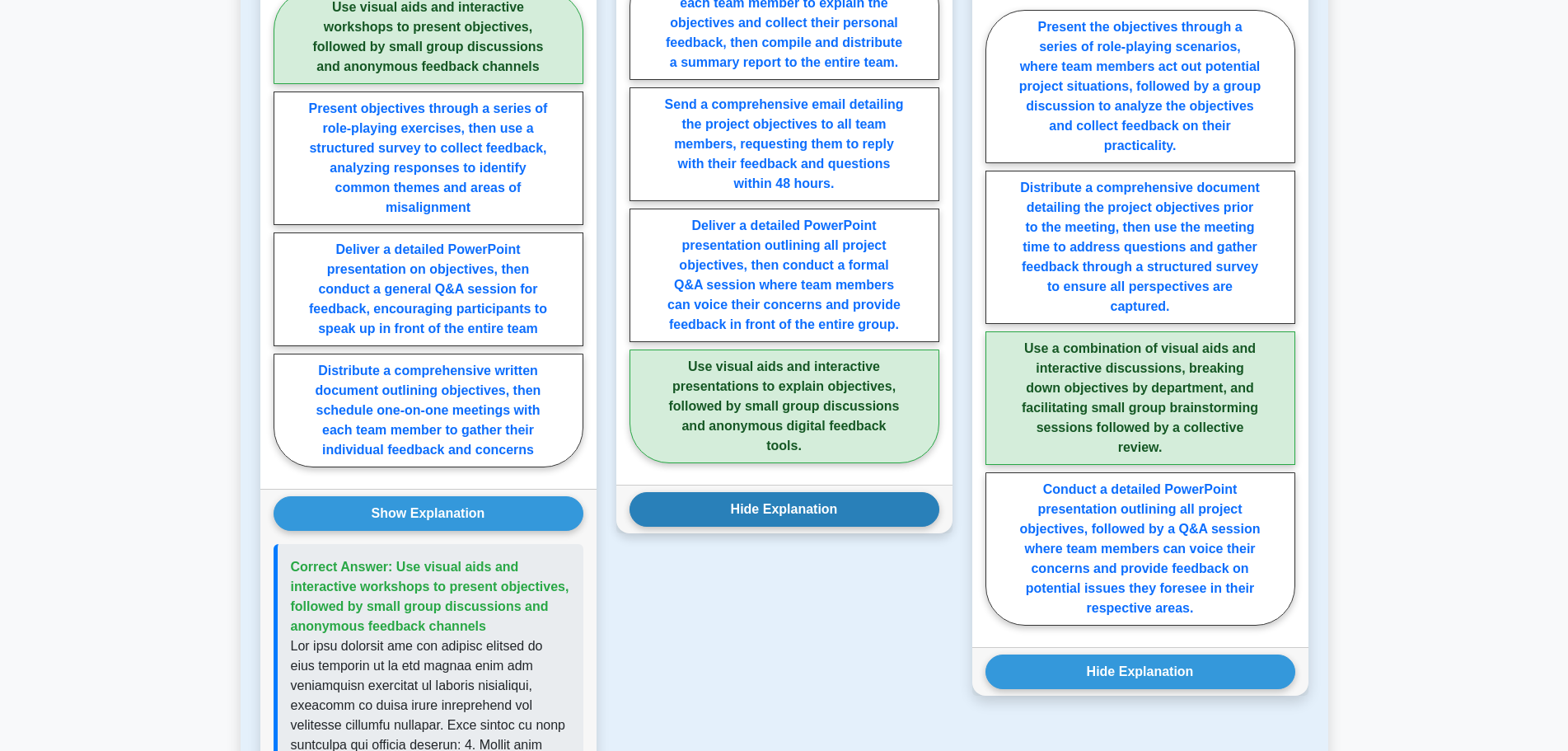
click at [671, 492] on button "Hide Explanation" at bounding box center [784, 510] width 310 height 34
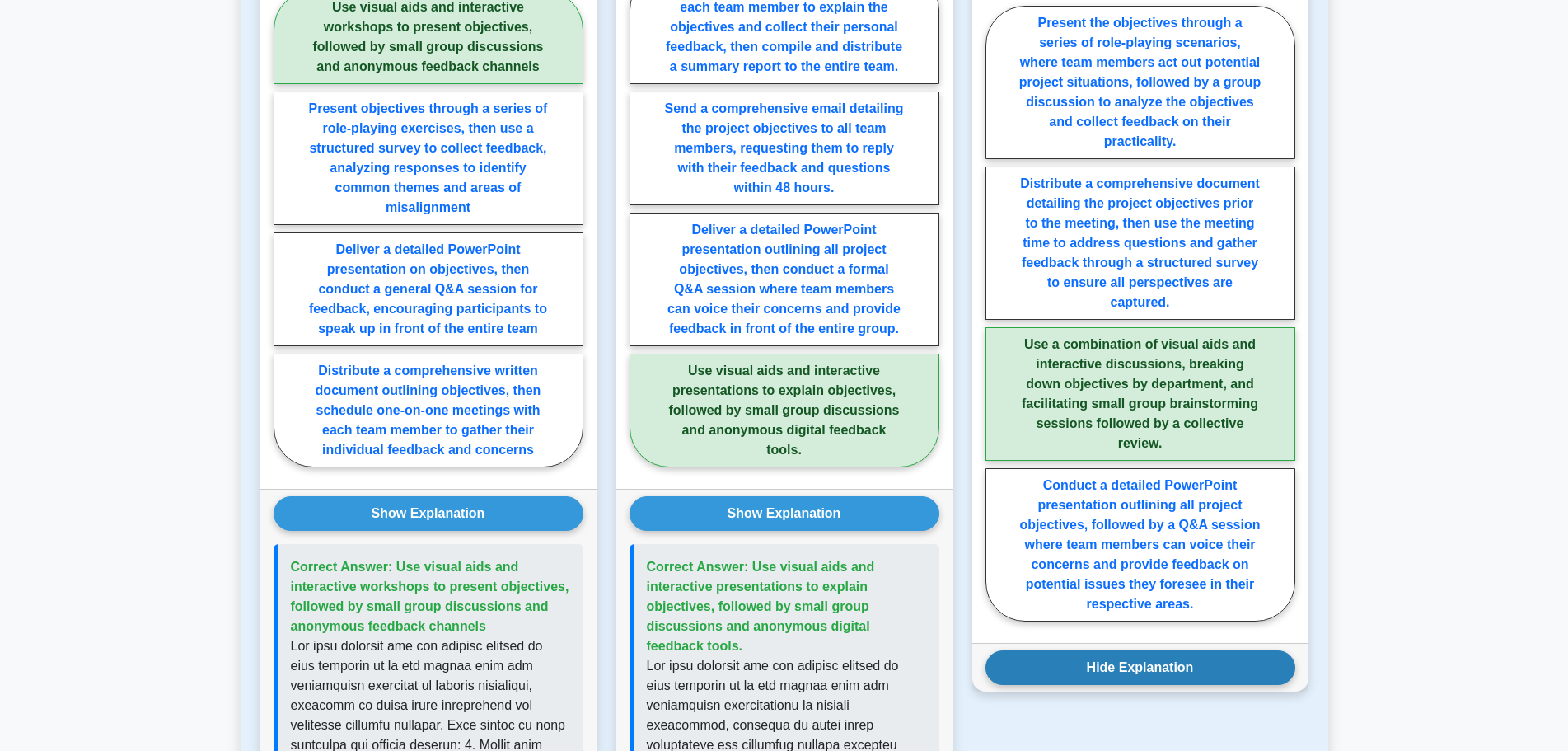
click at [1025, 650] on button "Hide Explanation" at bounding box center [1140, 668] width 310 height 34
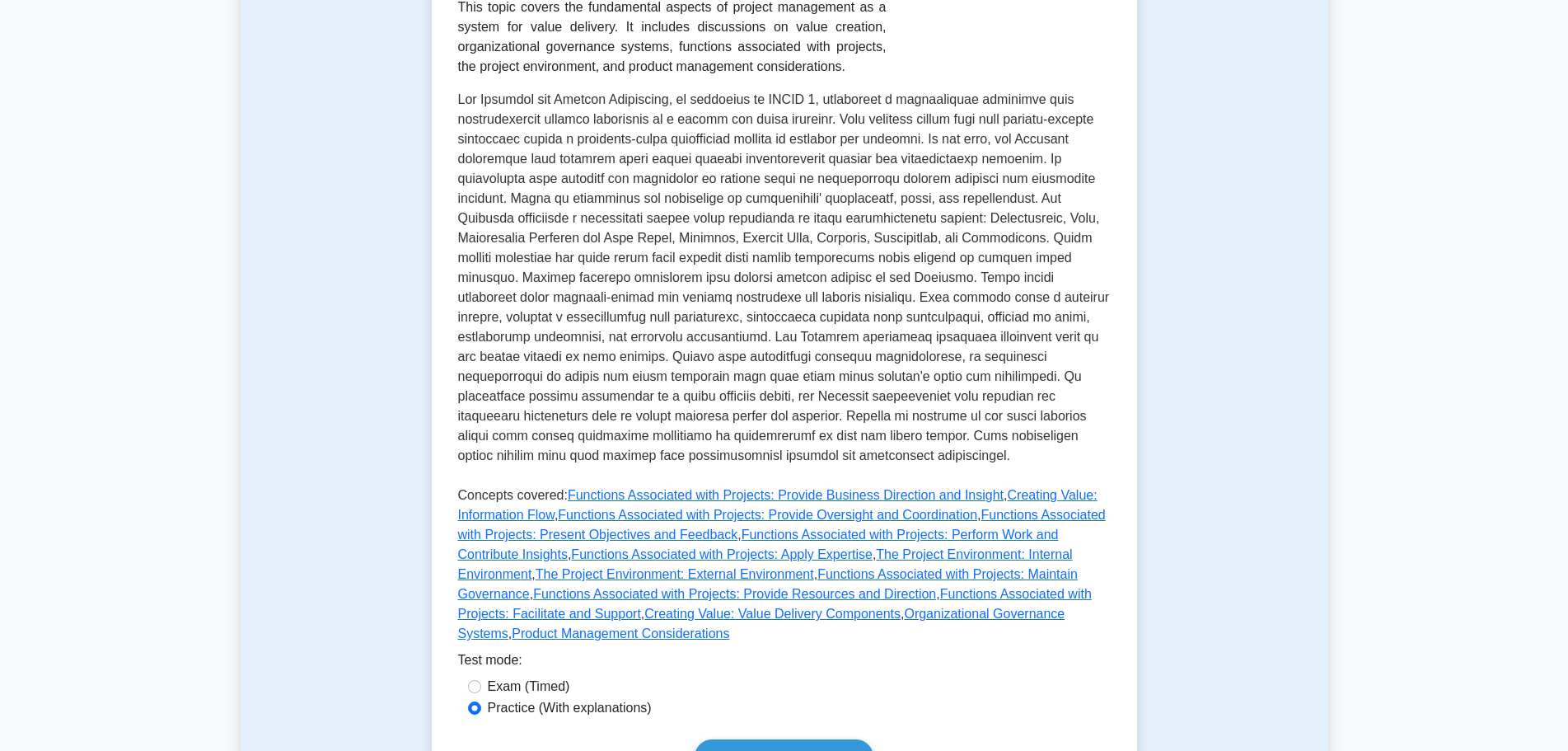
scroll to position [0, 0]
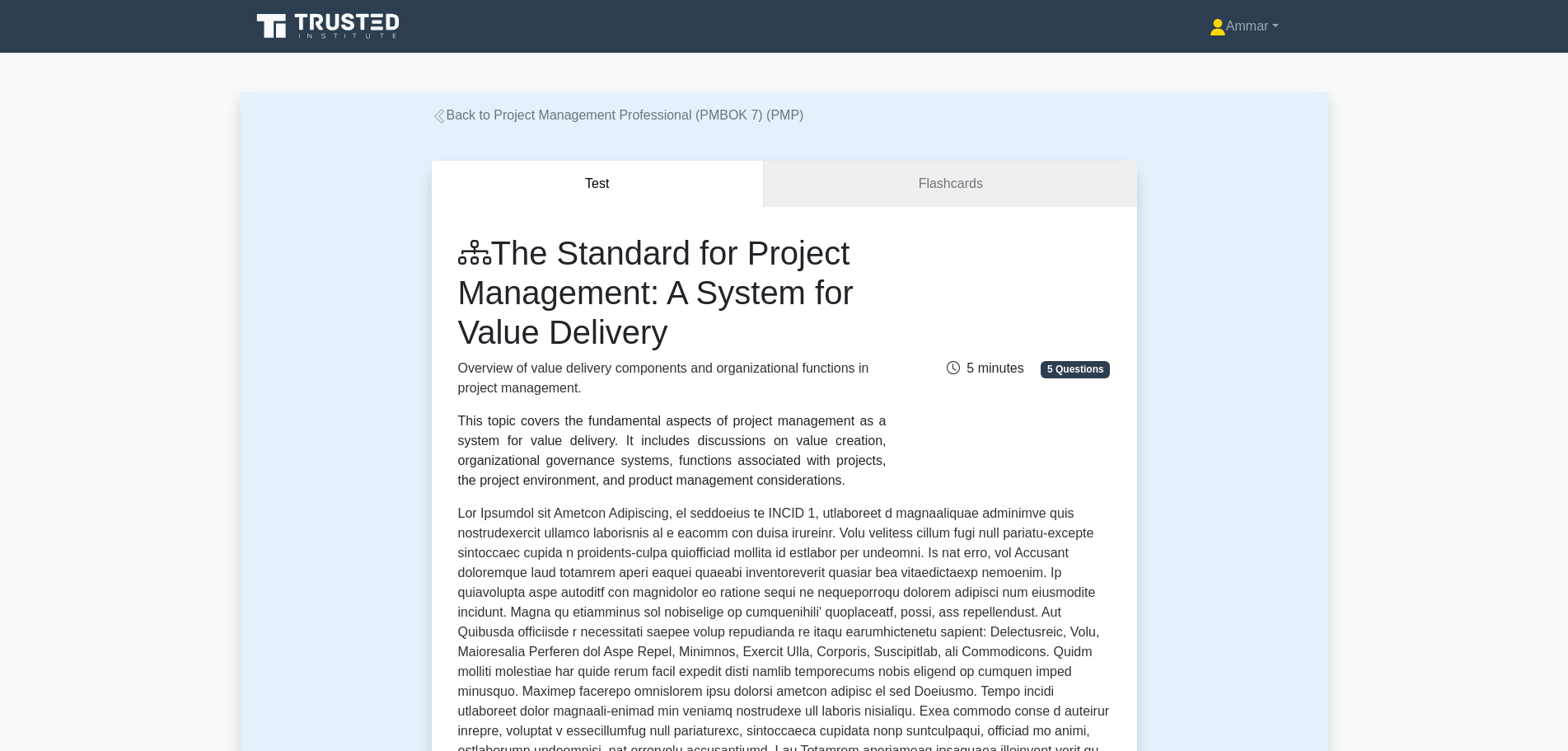
drag, startPoint x: 506, startPoint y: 255, endPoint x: 769, endPoint y: 336, distance: 275.2
click at [769, 336] on h1 "The Standard for Project Management: A System for Value Delivery" at bounding box center [672, 292] width 428 height 119
